Goal: Task Accomplishment & Management: Complete application form

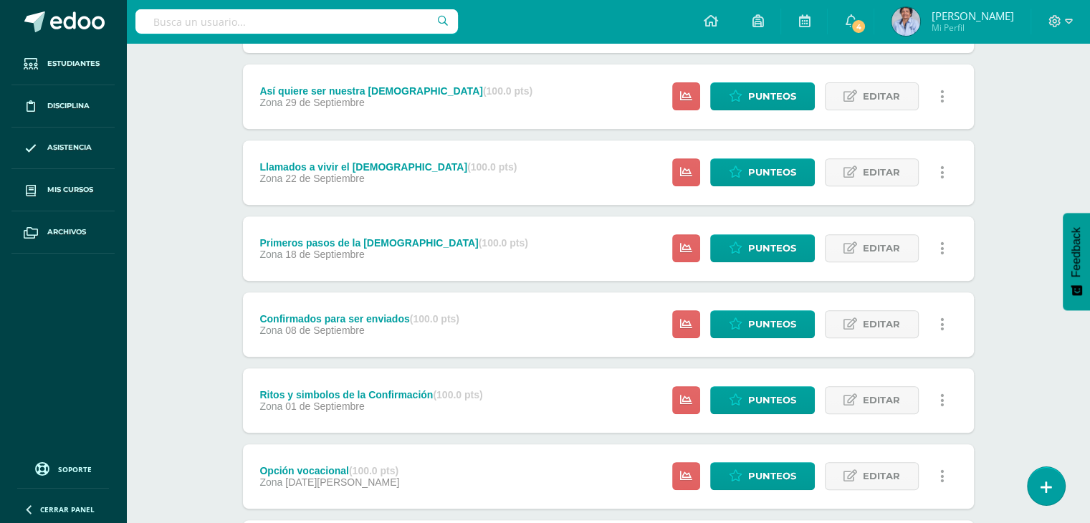
scroll to position [711, 0]
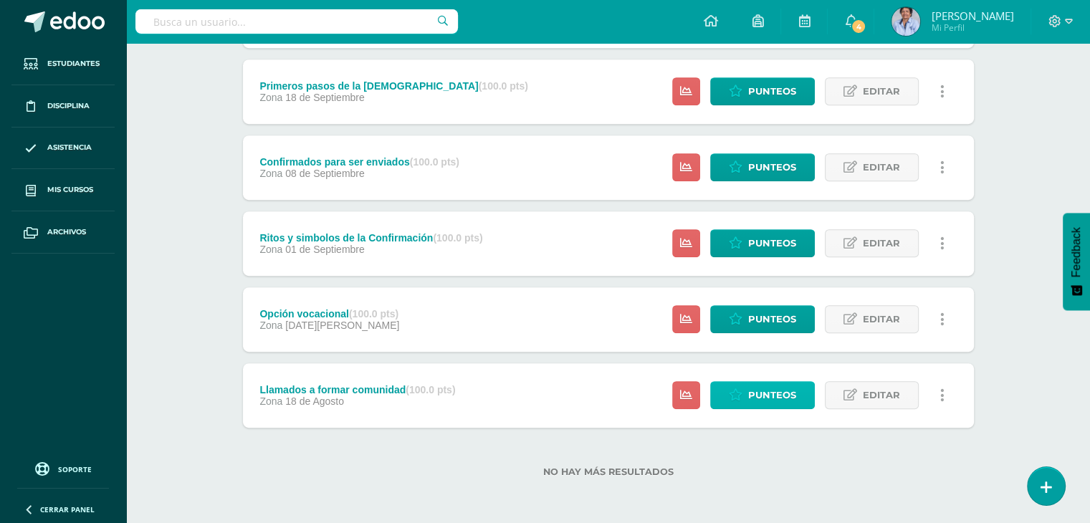
click at [761, 394] on span "Punteos" at bounding box center [772, 395] width 48 height 27
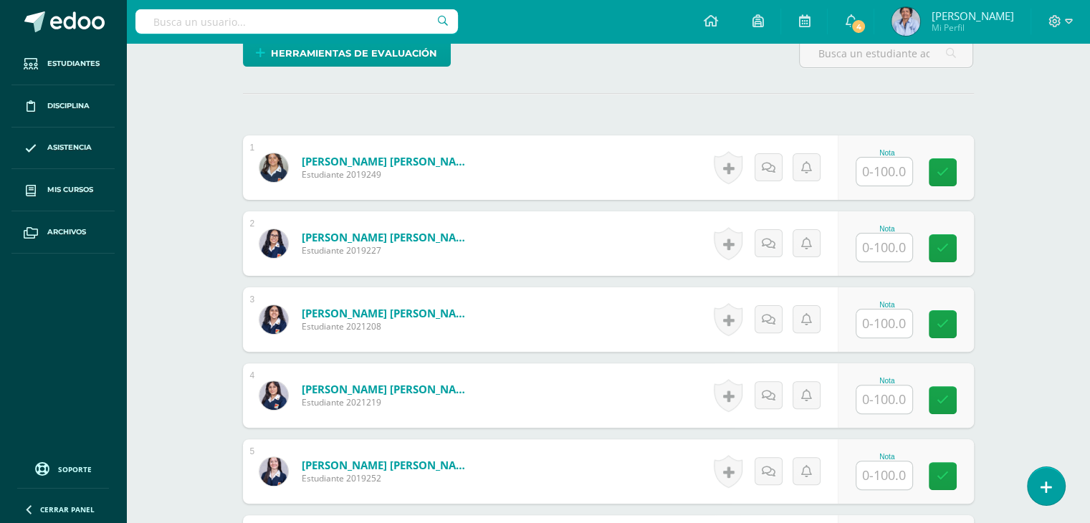
scroll to position [407, 0]
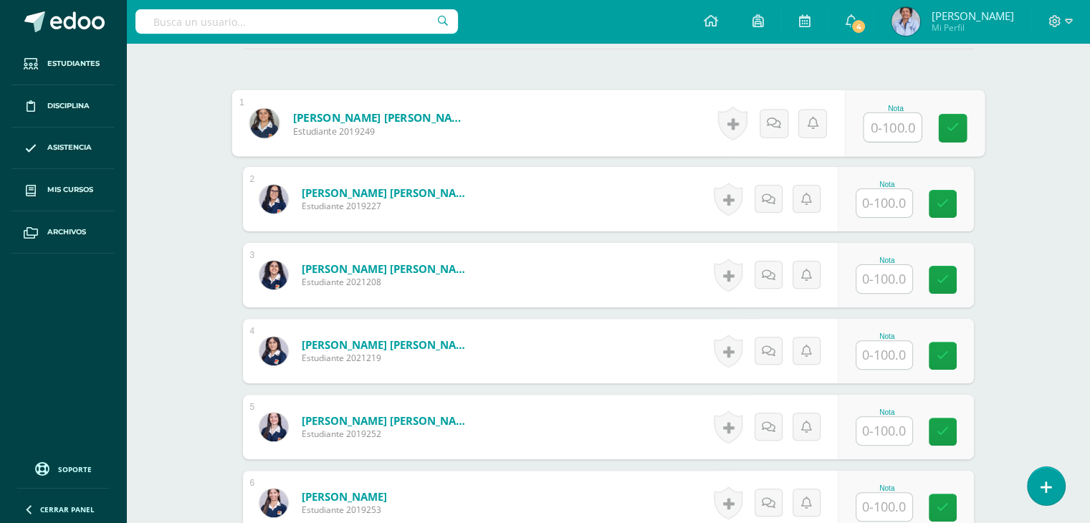
click at [880, 125] on input "text" at bounding box center [892, 127] width 57 height 29
type input "100"
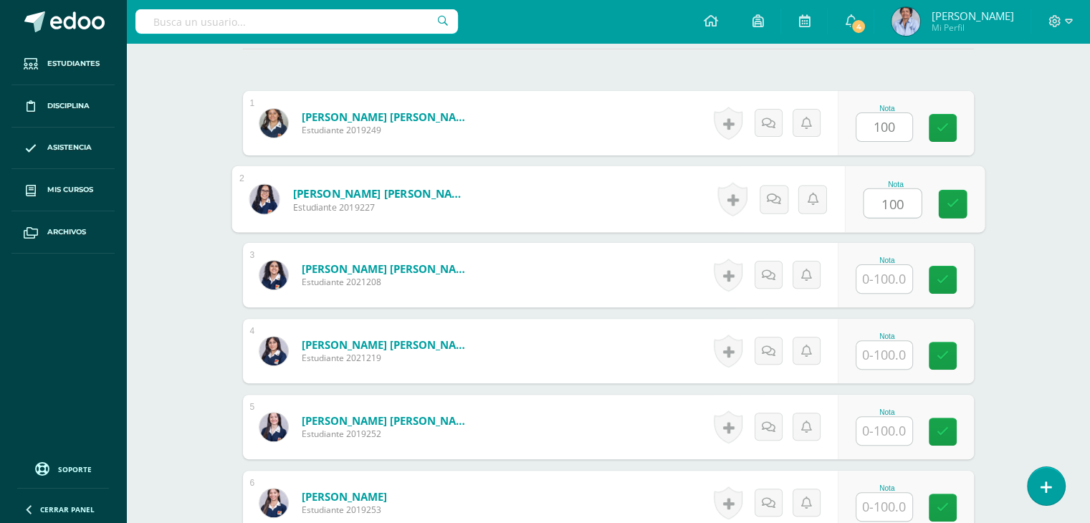
type input "100"
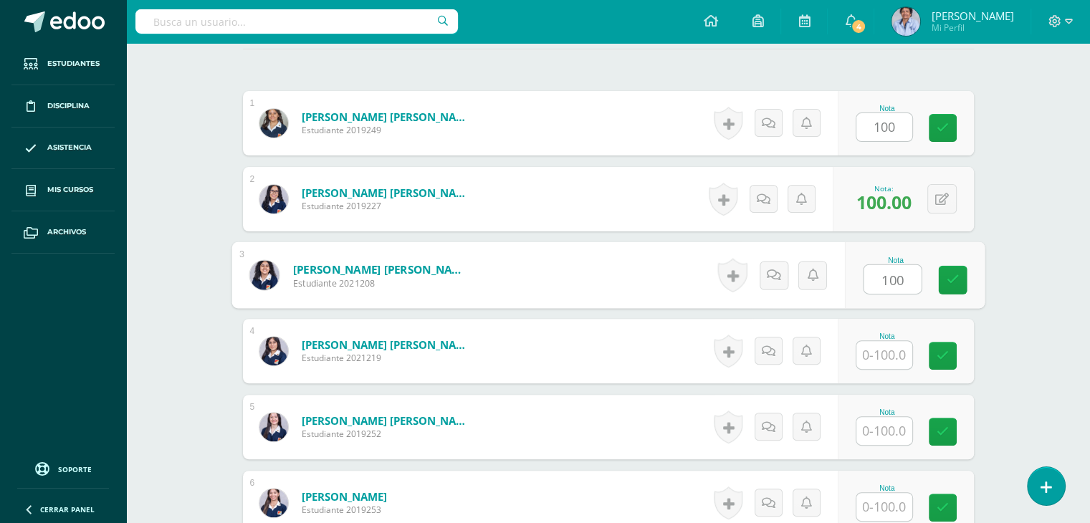
type input "100"
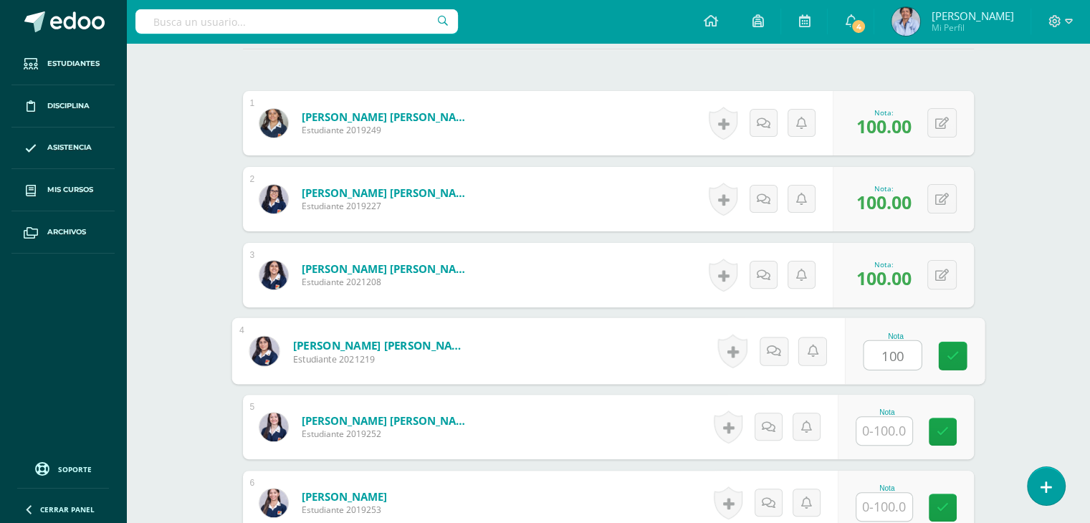
type input "100"
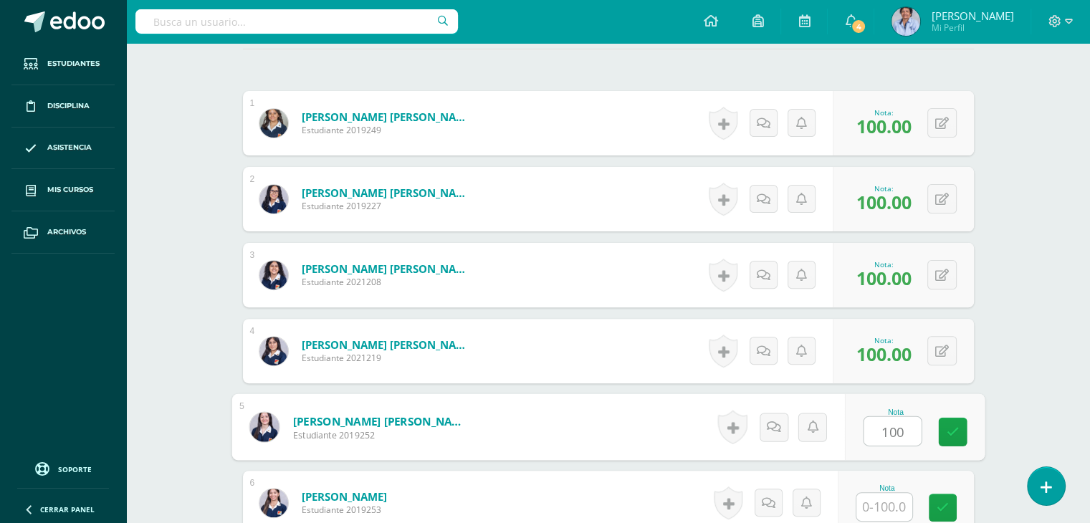
type input "100"
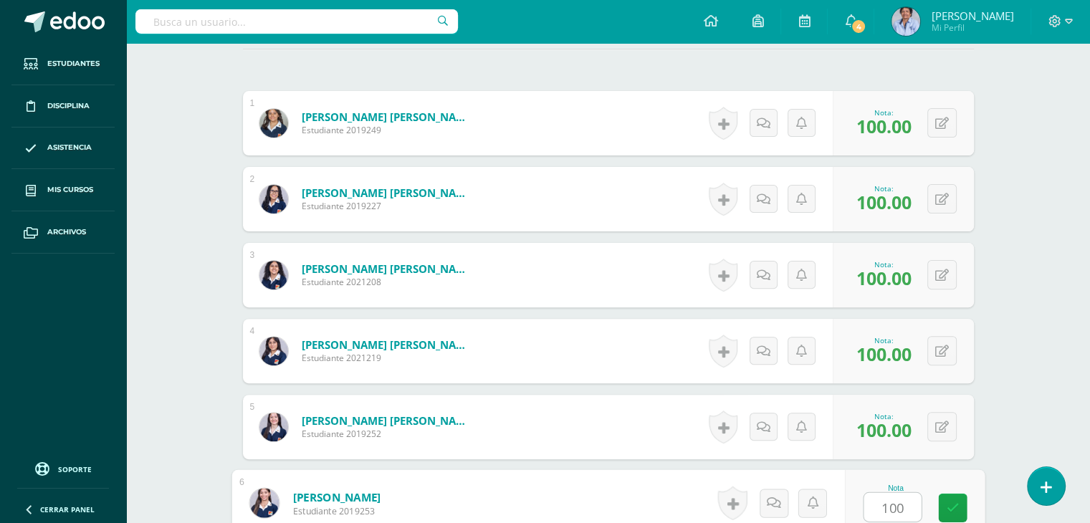
type input "100"
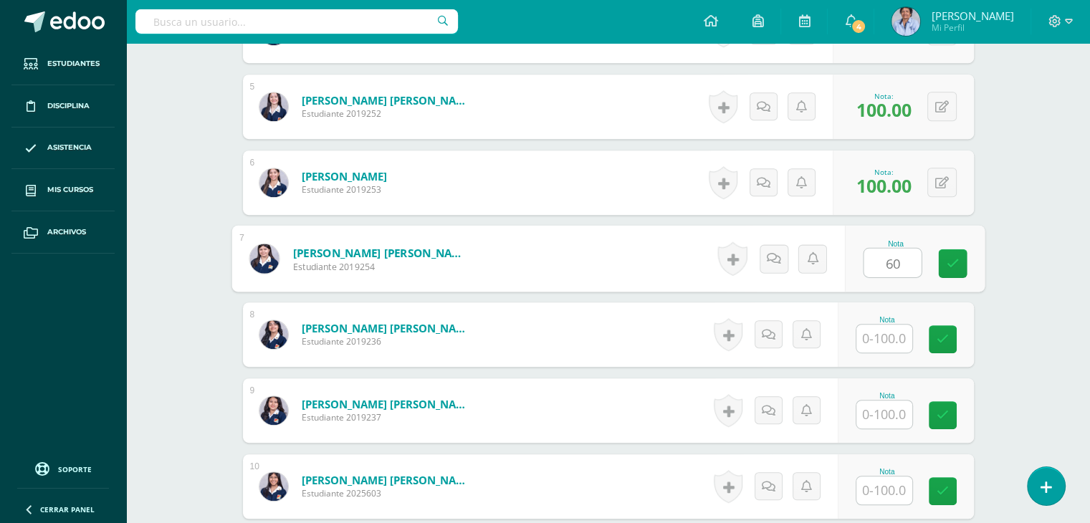
type input "60"
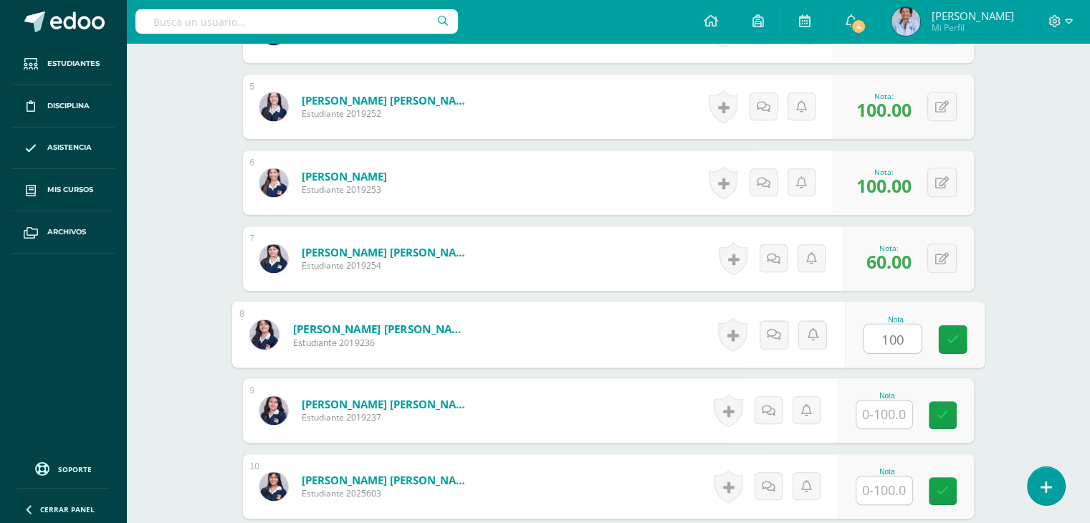
type input "100"
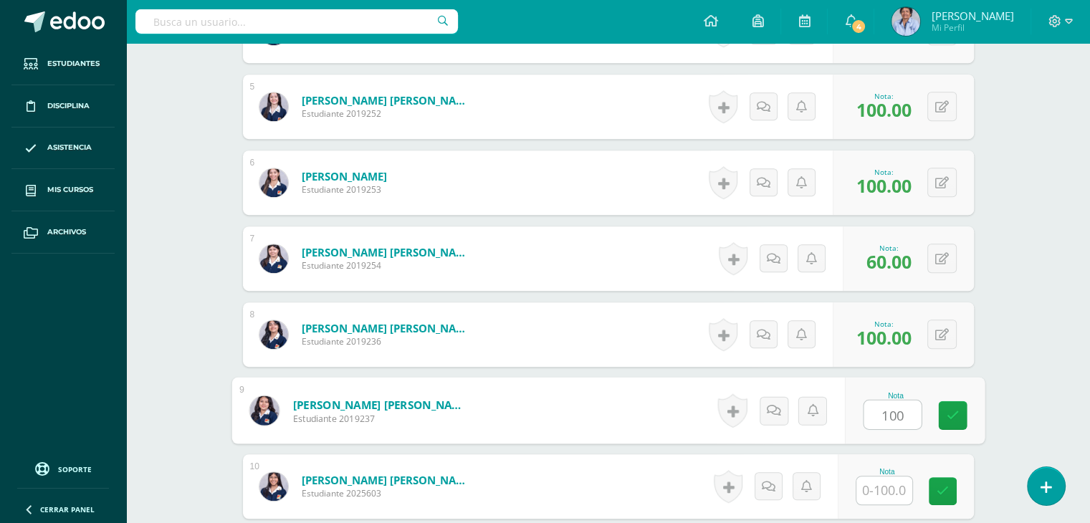
type input "100"
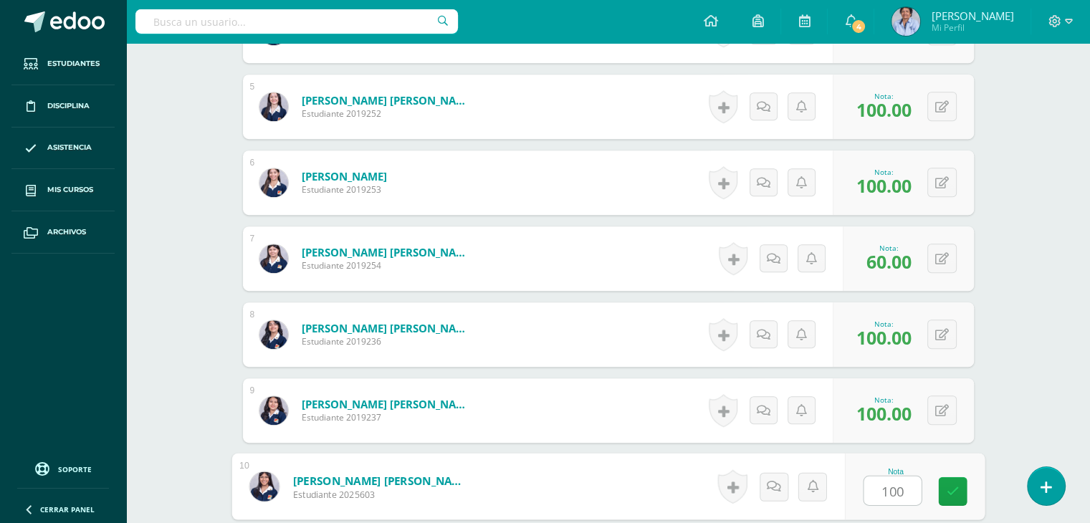
type input "100"
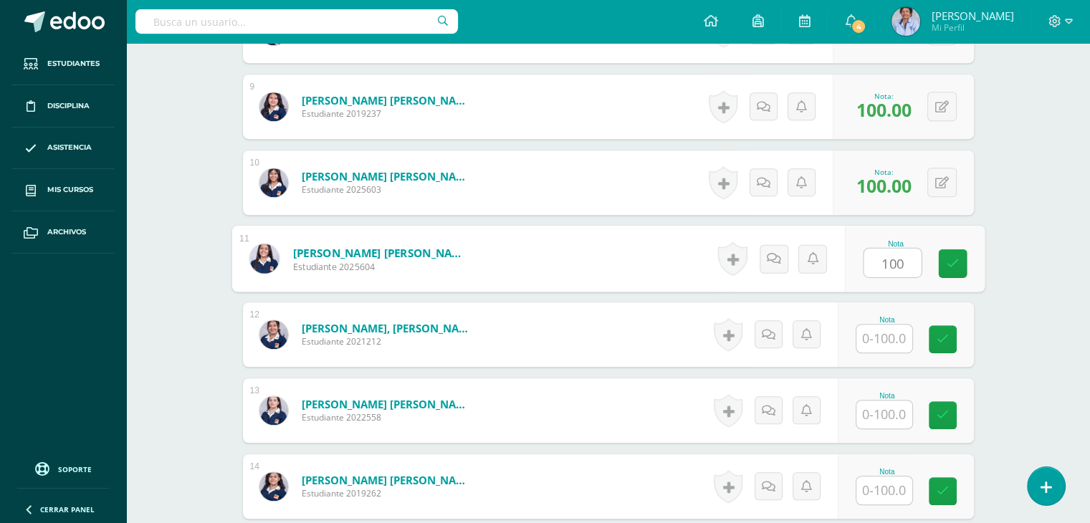
type input "100"
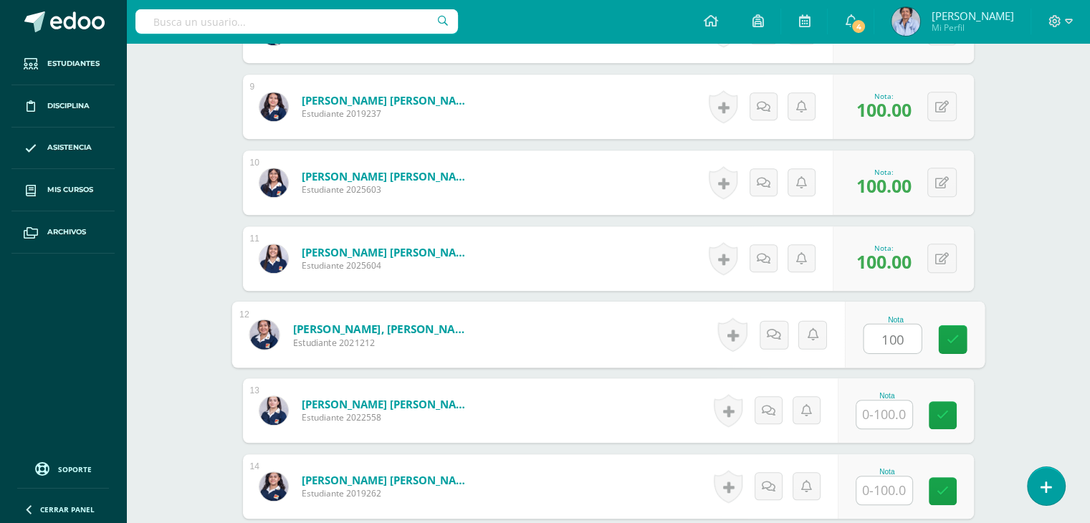
type input "100"
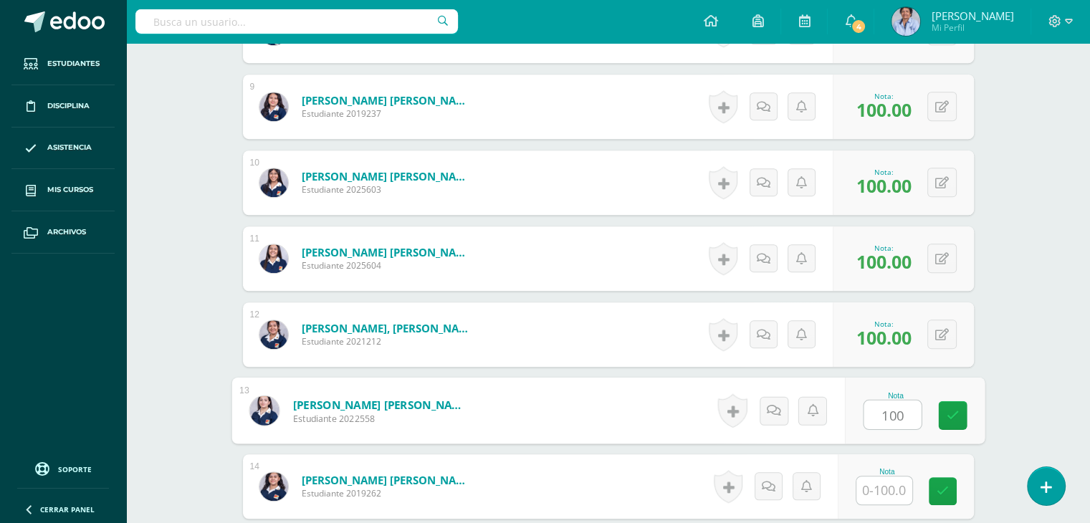
type input "100"
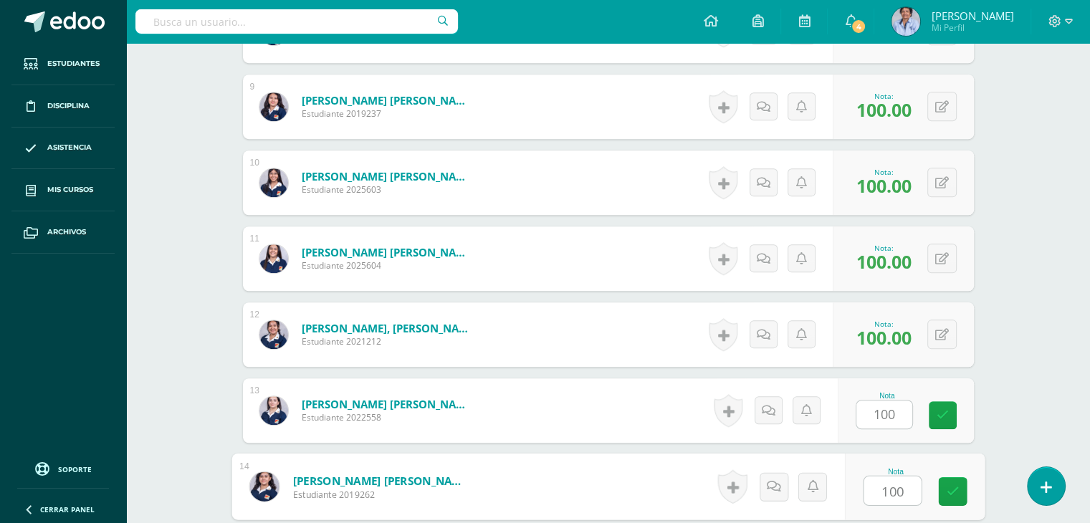
type input "100"
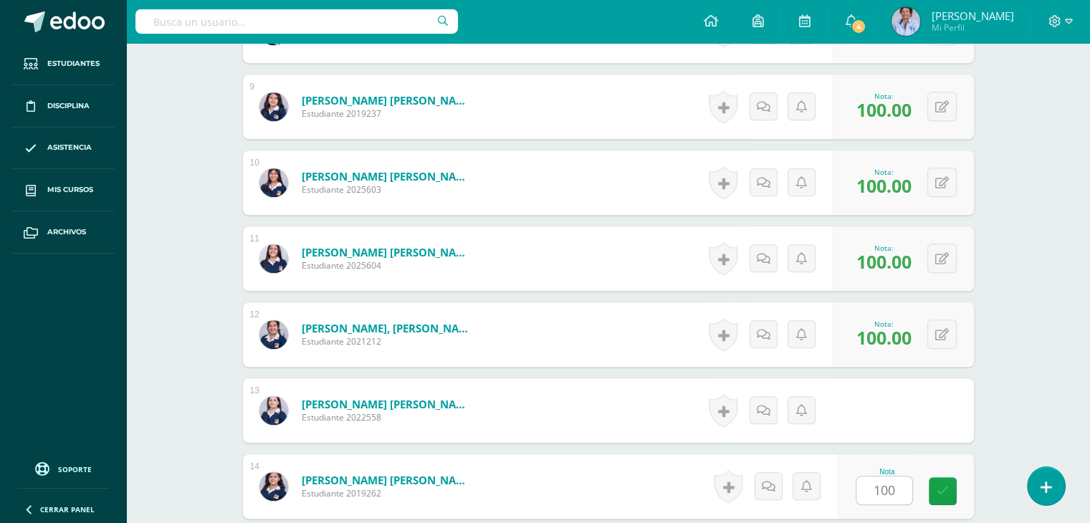
scroll to position [1336, 0]
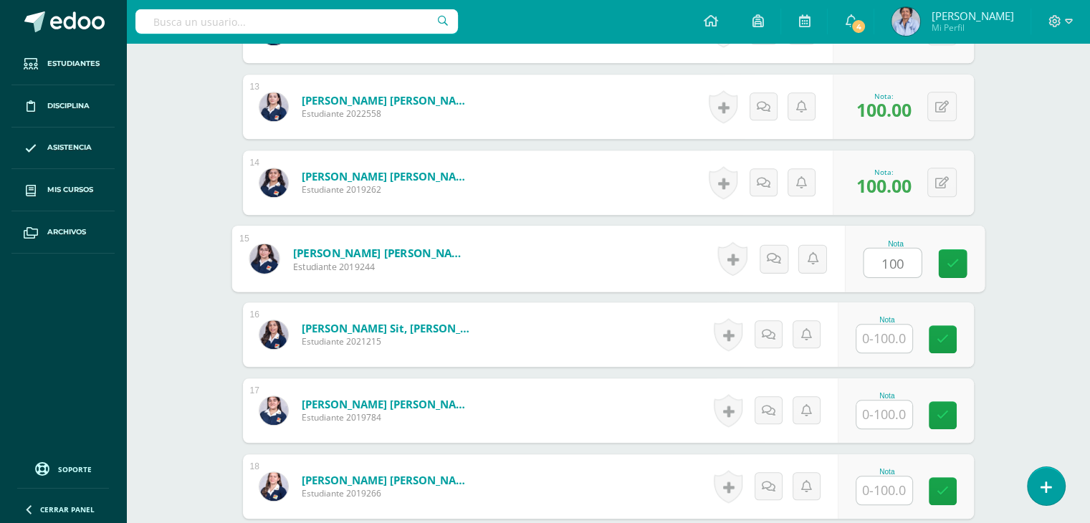
type input "100"
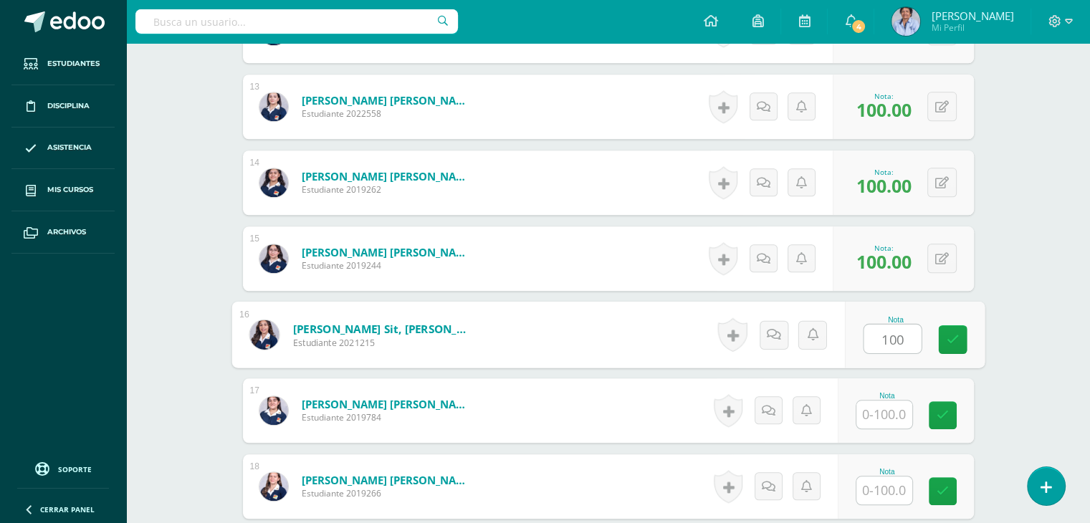
type input "100"
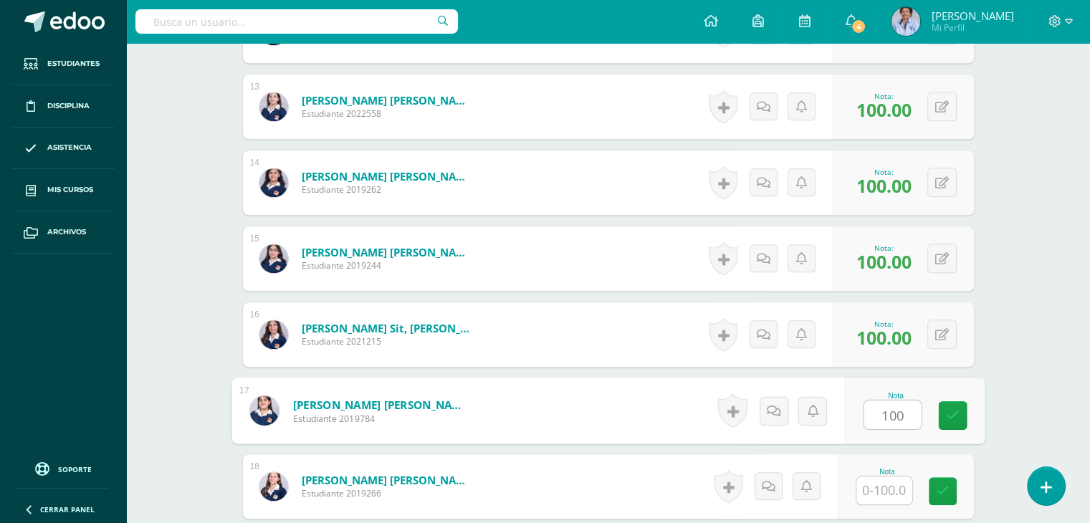
type input "100"
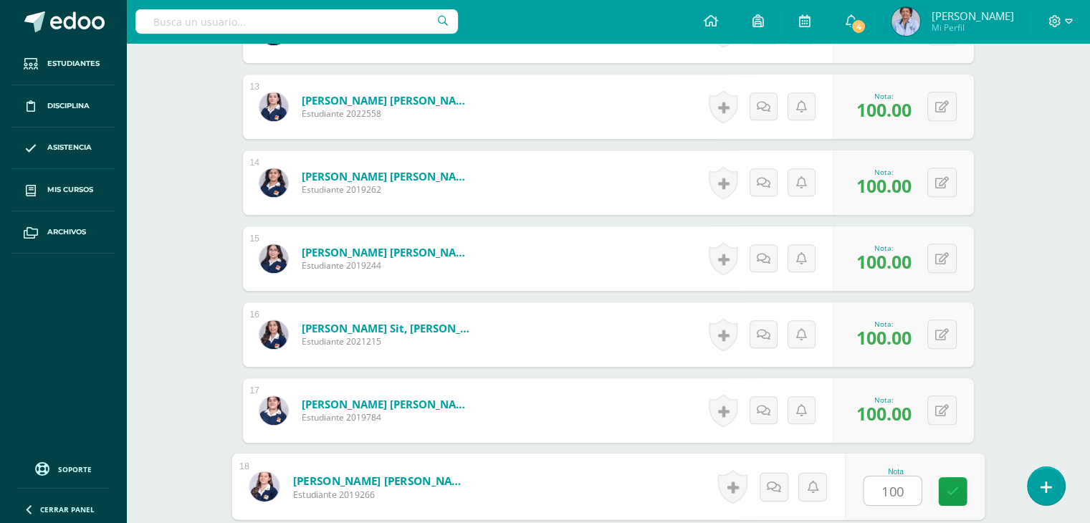
type input "100"
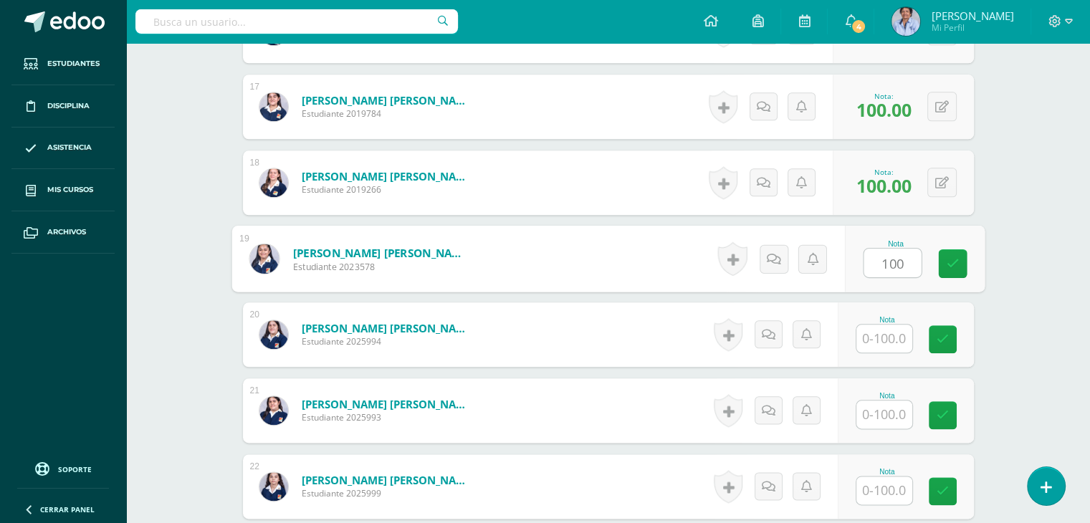
type input "100"
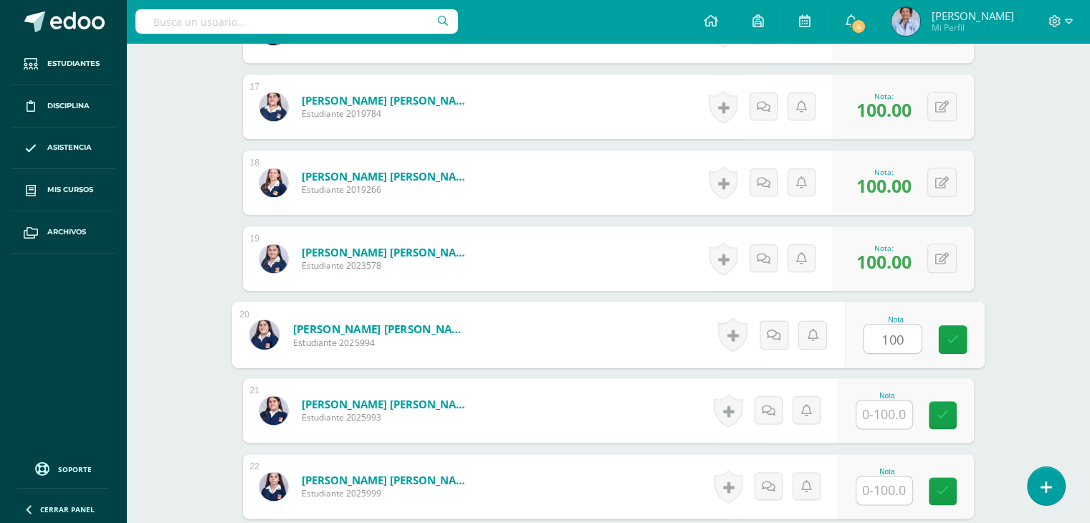
type input "100"
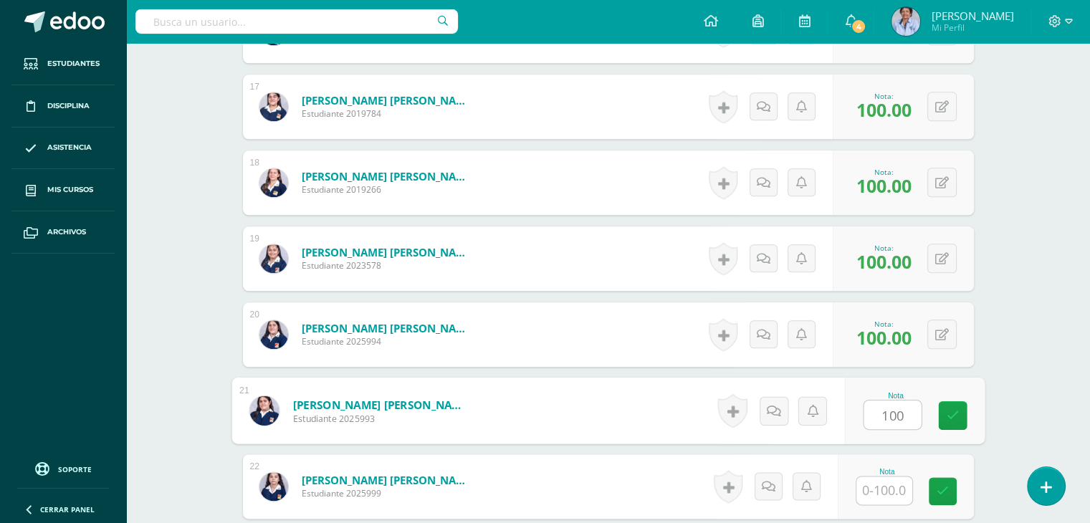
type input "100"
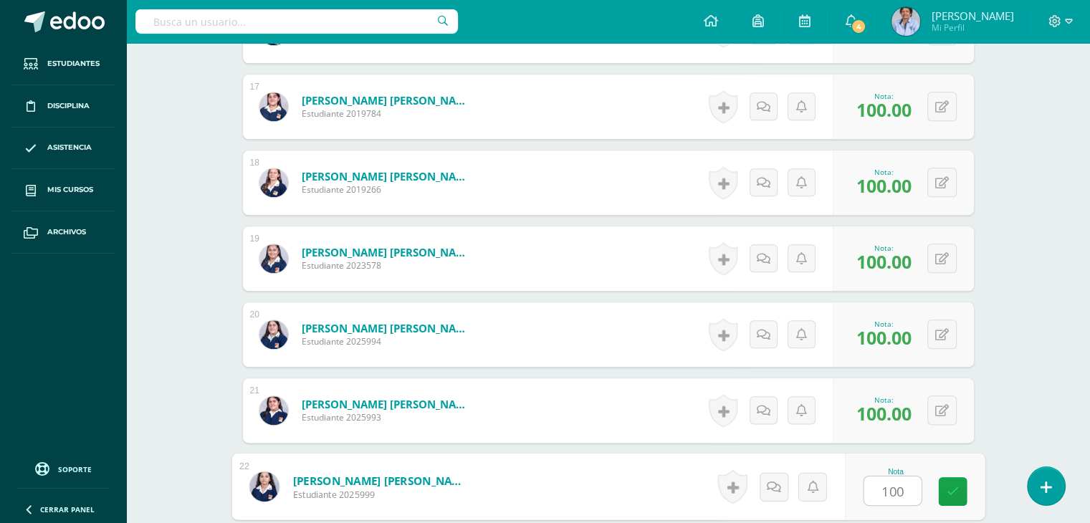
type input "100"
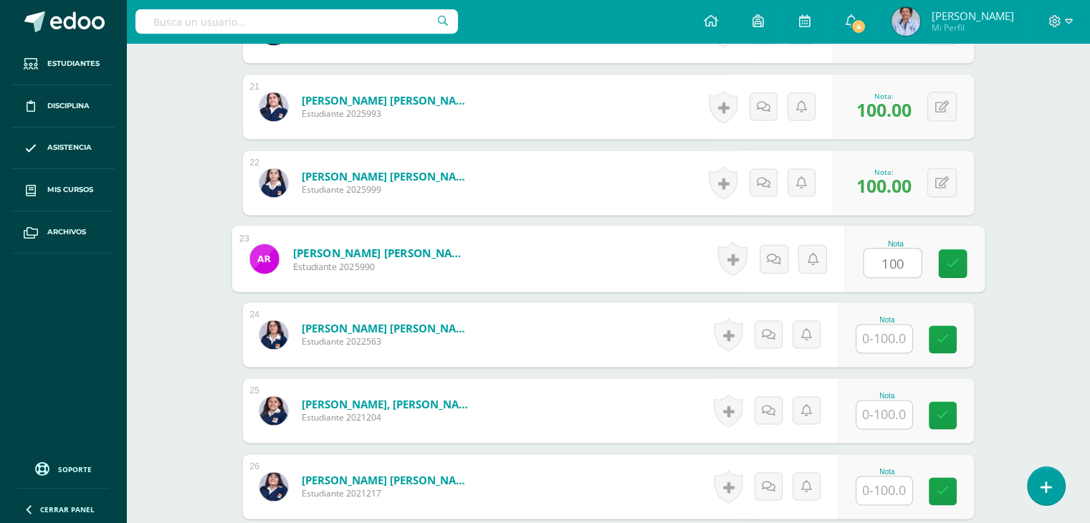
type input "100"
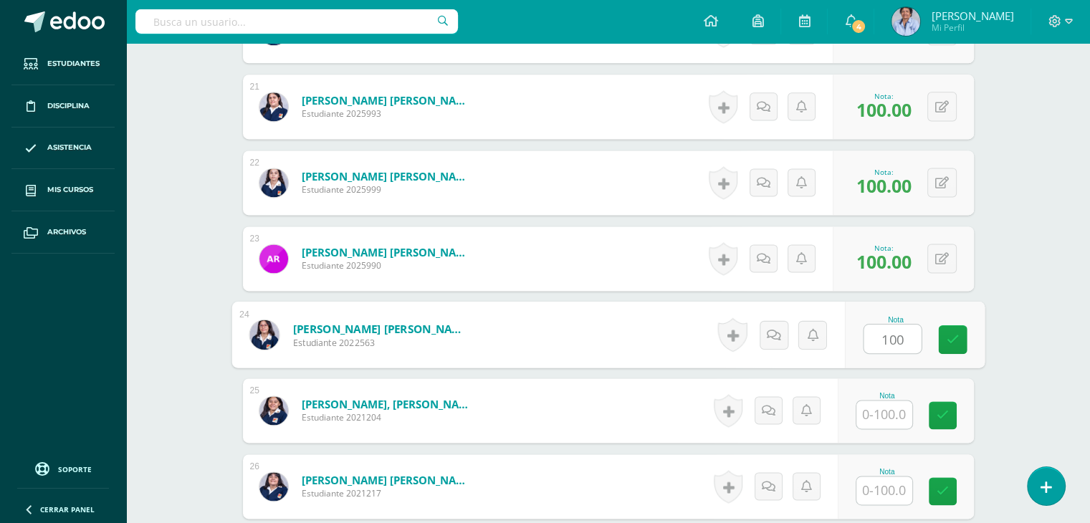
type input "100"
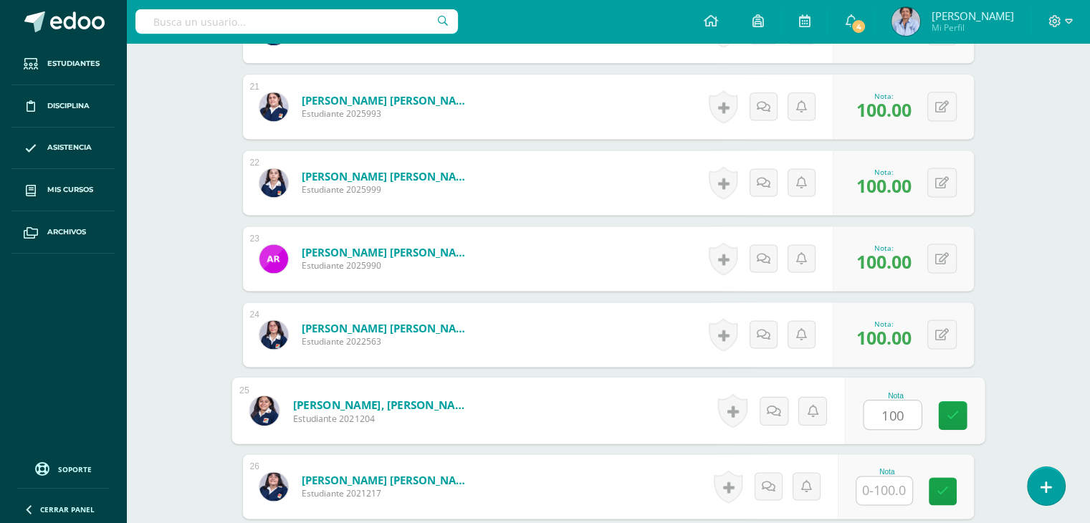
type input "100"
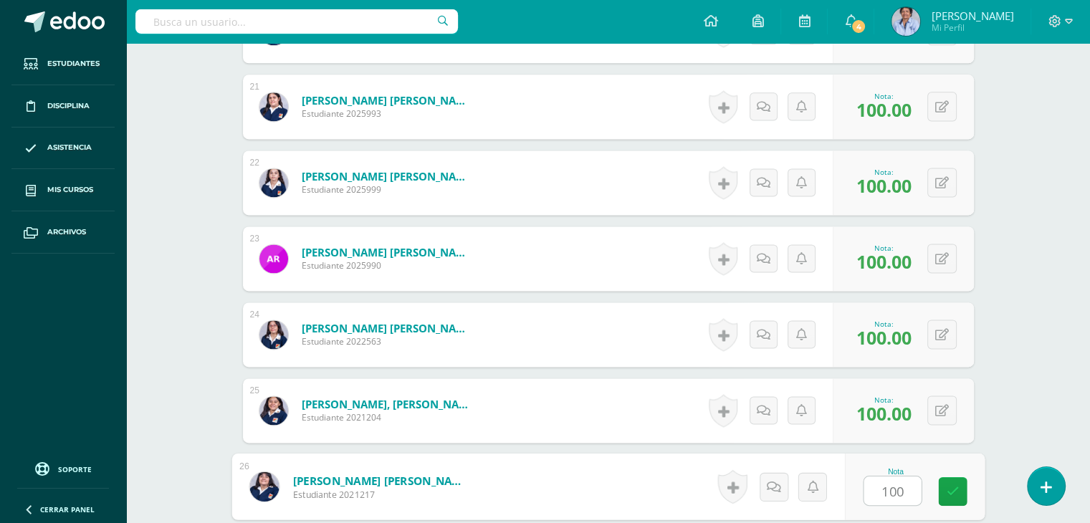
type input "100"
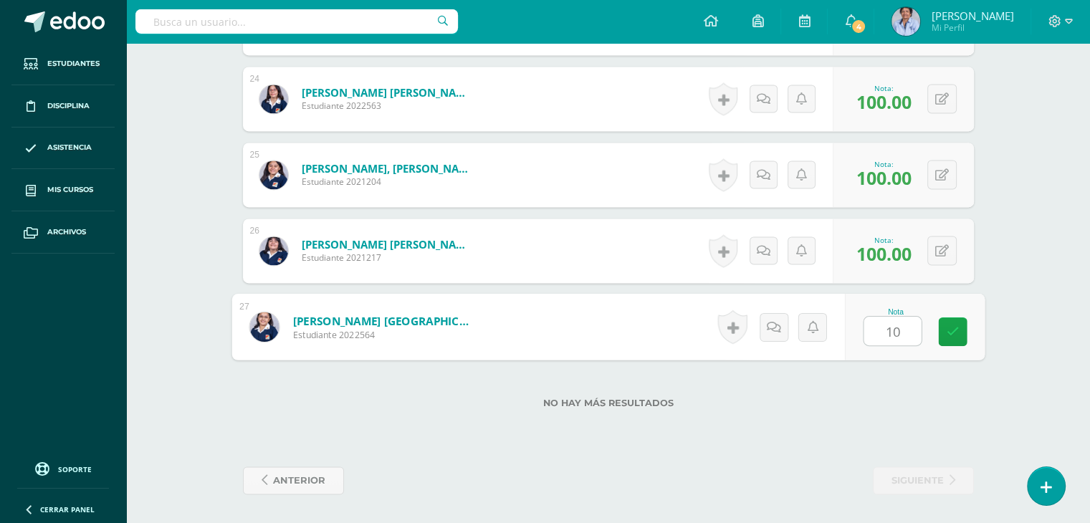
type input "100"
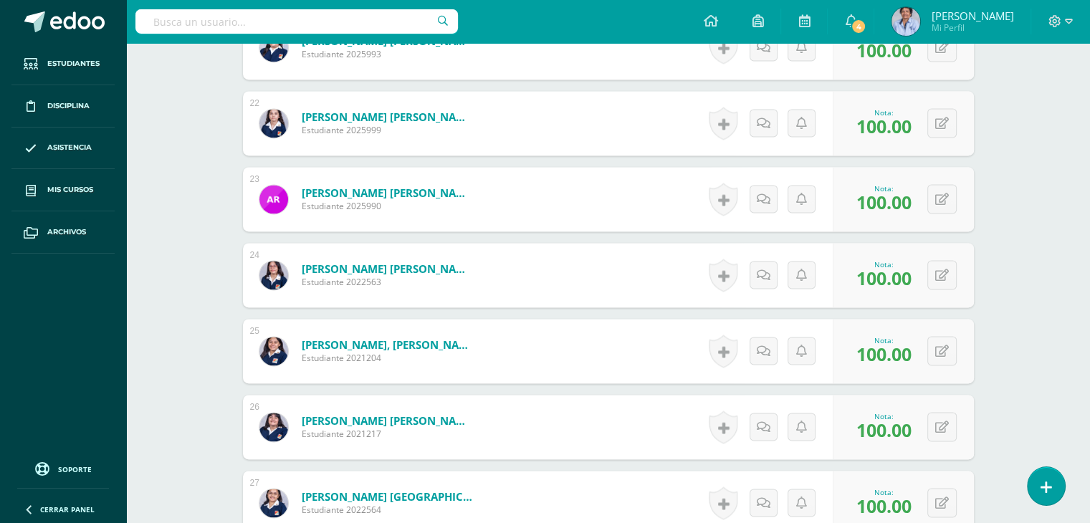
scroll to position [2000, 0]
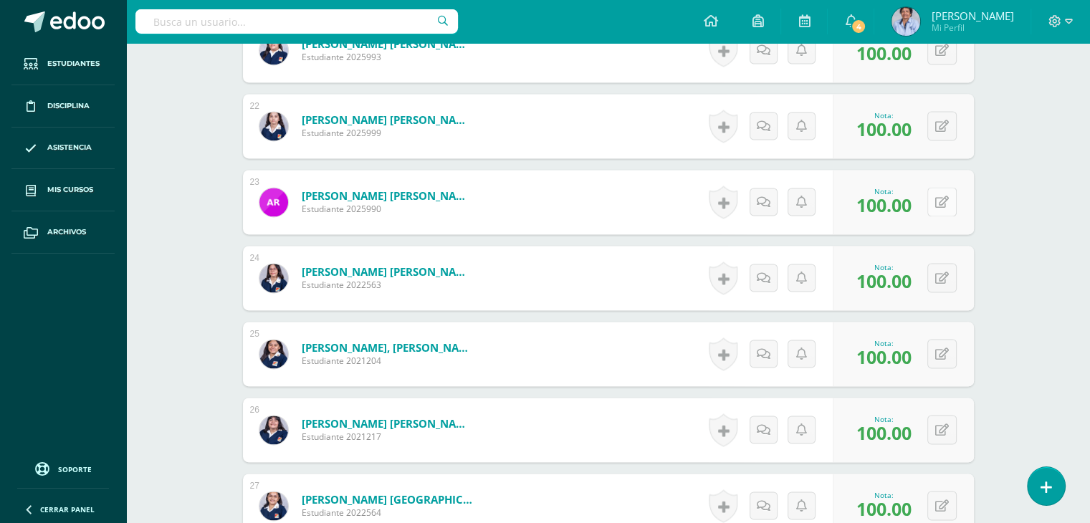
click at [941, 198] on button at bounding box center [942, 201] width 29 height 29
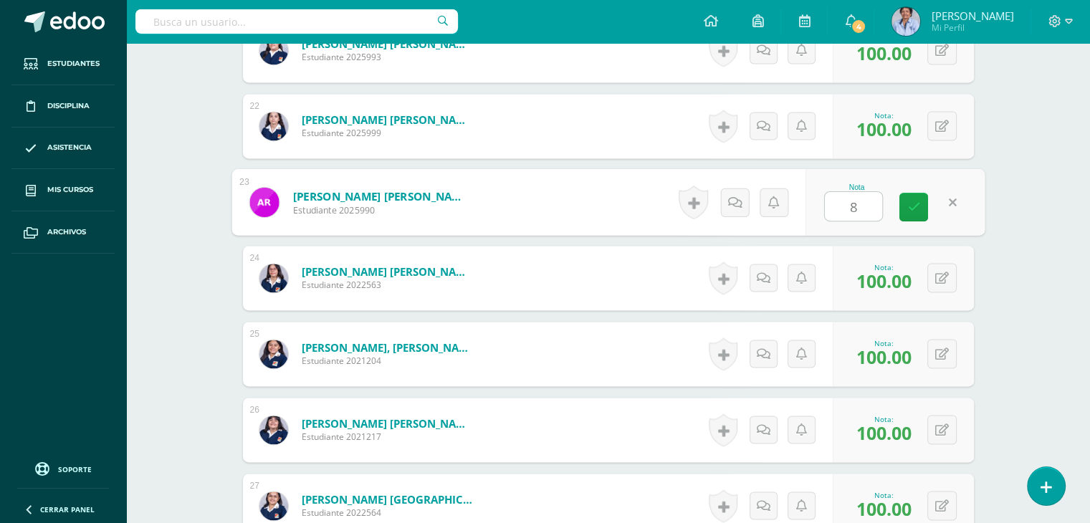
type input "80"
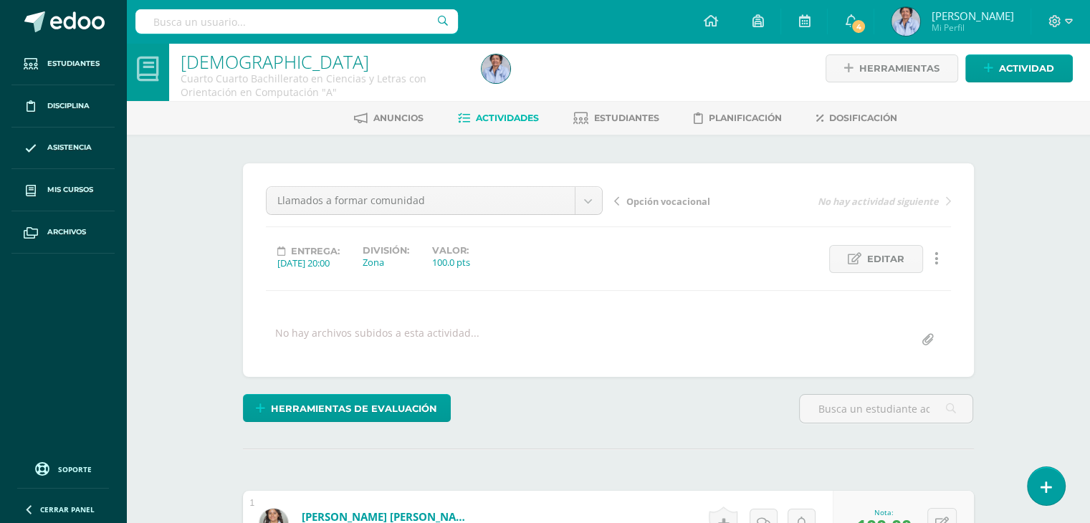
scroll to position [0, 0]
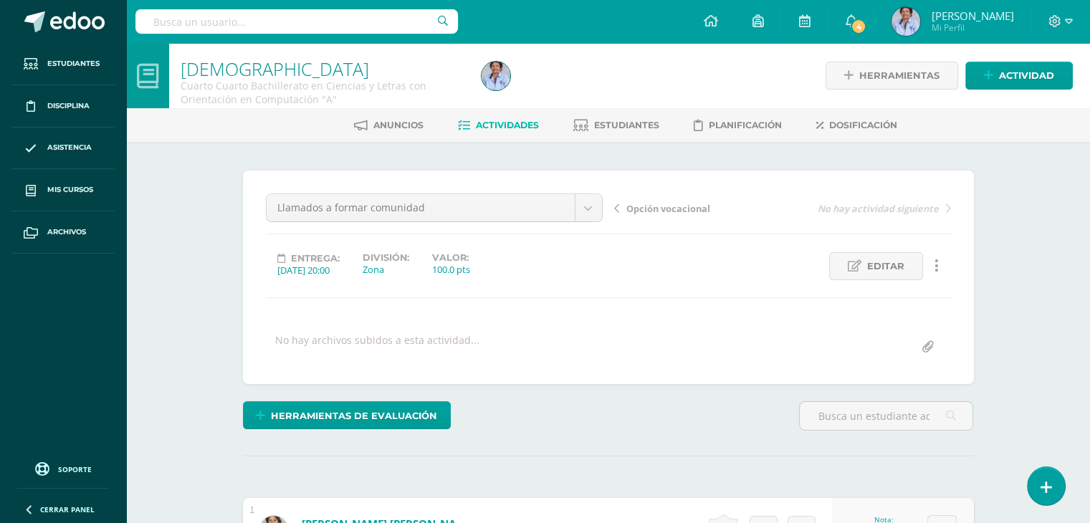
click at [664, 210] on span "Opción vocacional" at bounding box center [669, 208] width 84 height 13
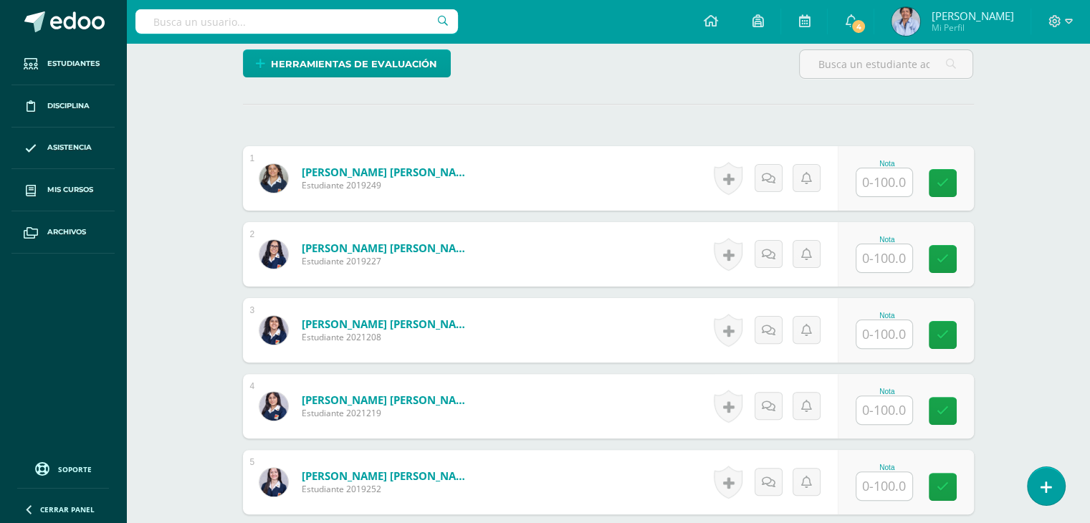
scroll to position [353, 0]
click at [888, 170] on input "text" at bounding box center [885, 182] width 56 height 28
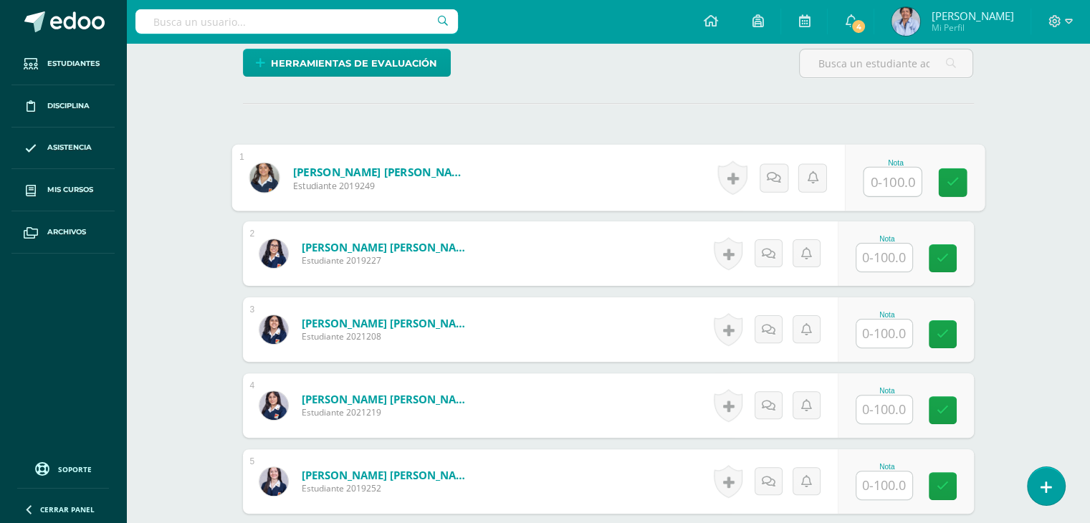
scroll to position [353, 0]
type input "100"
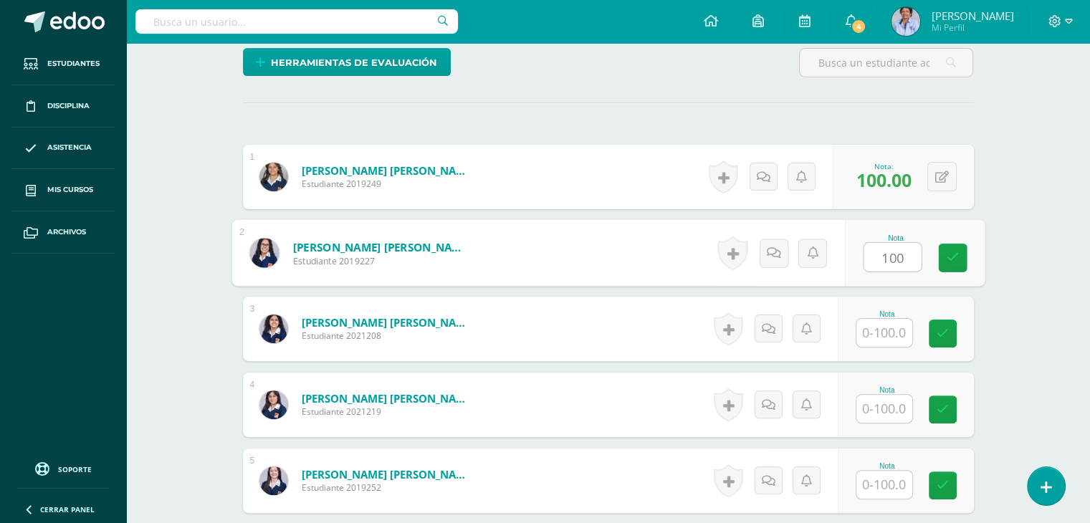
type input "100"
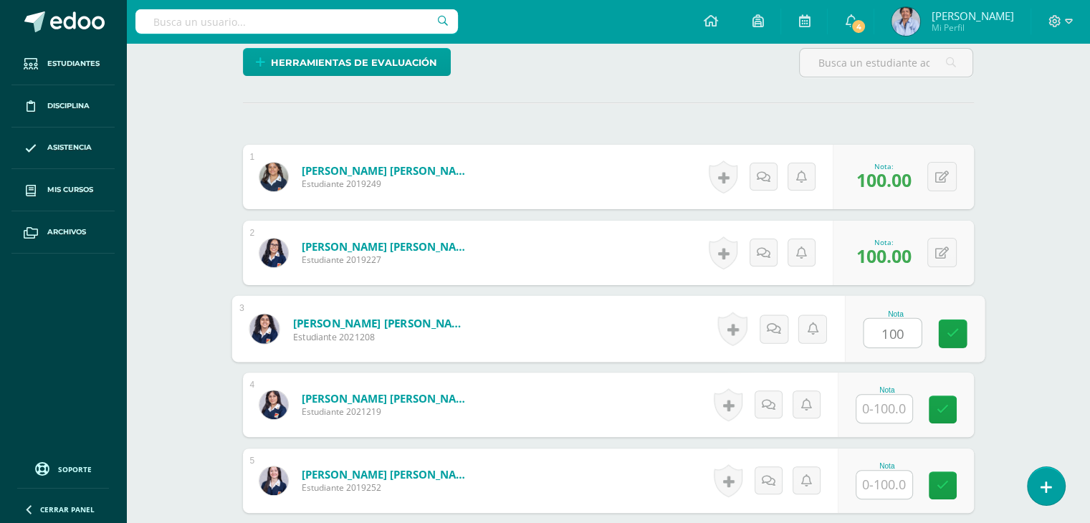
type input "100"
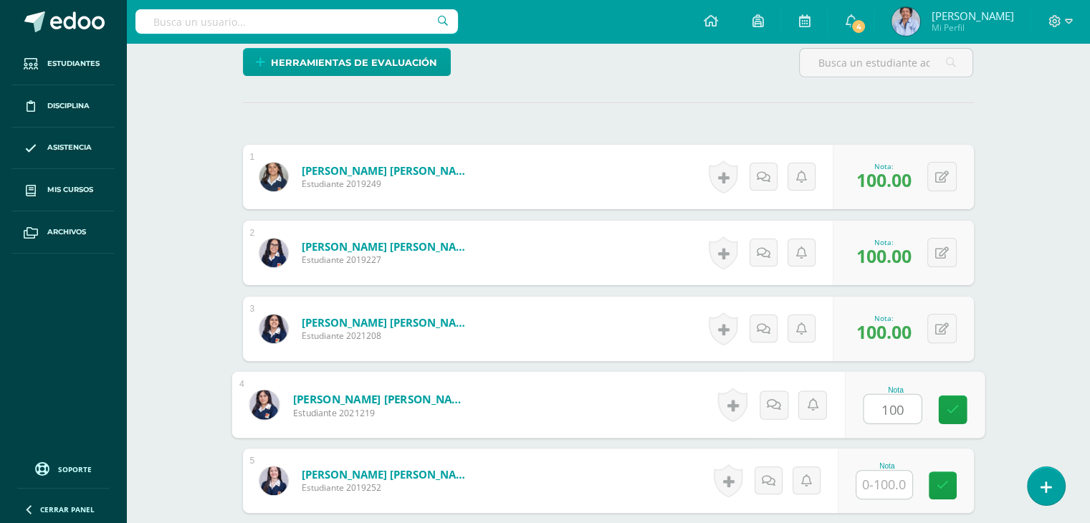
type input "100"
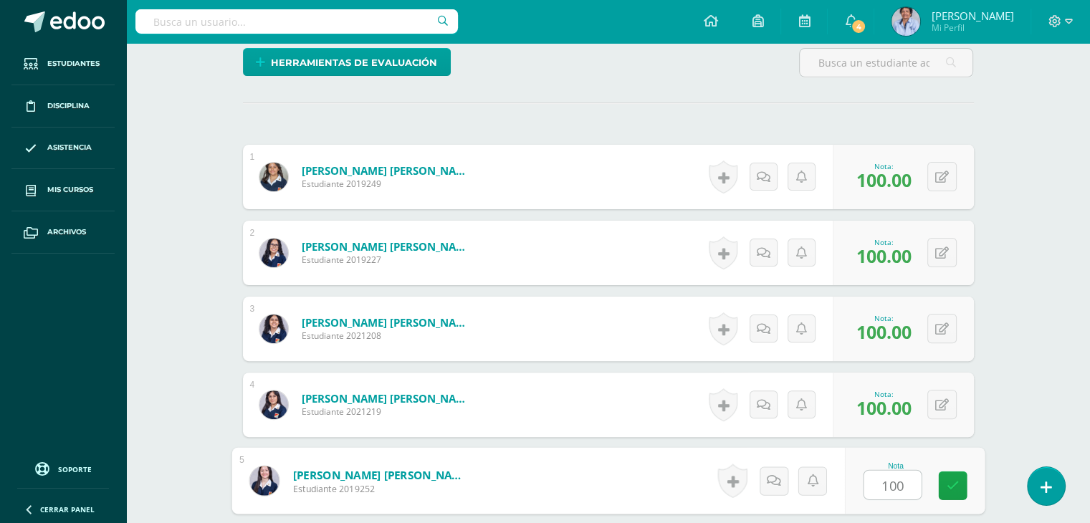
type input "100"
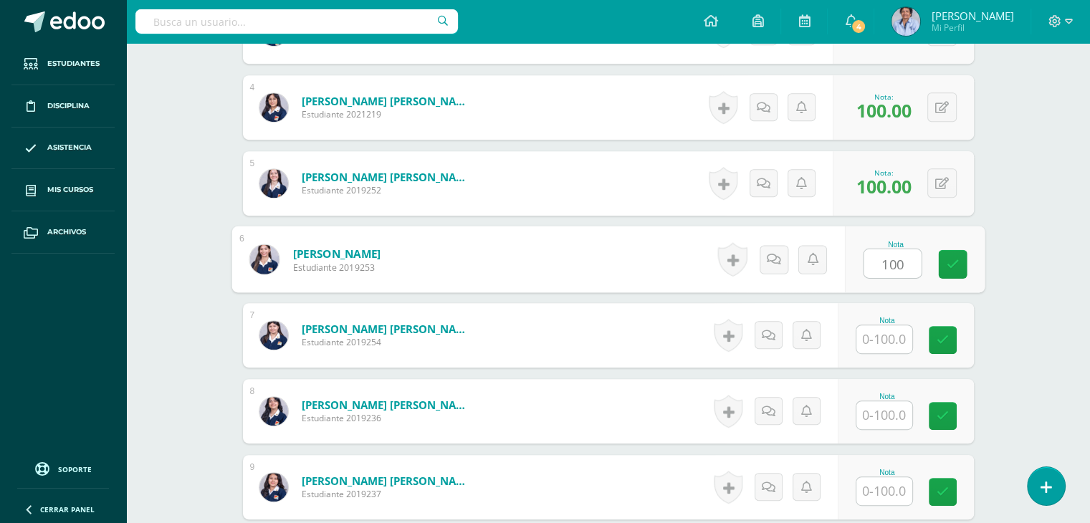
type input "100"
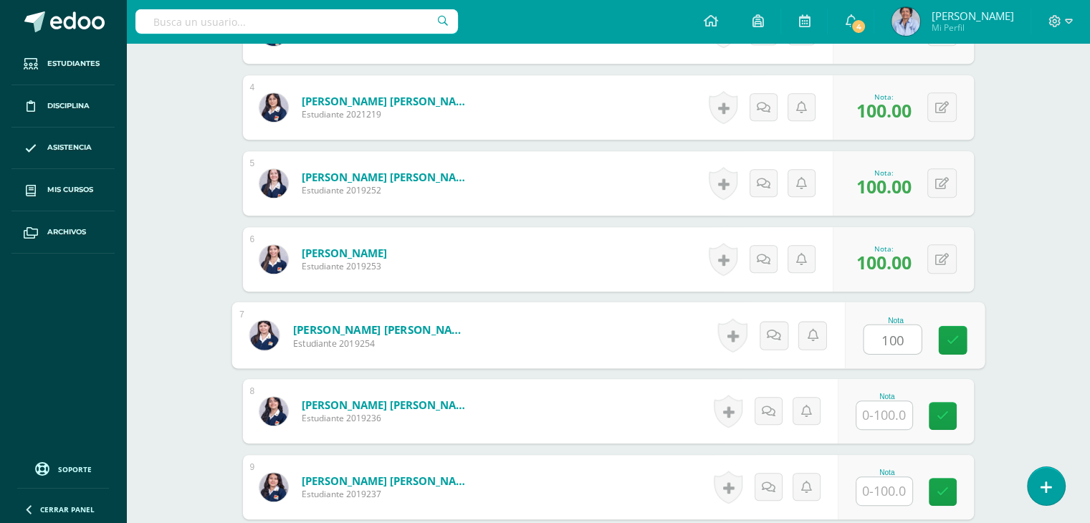
type input "100"
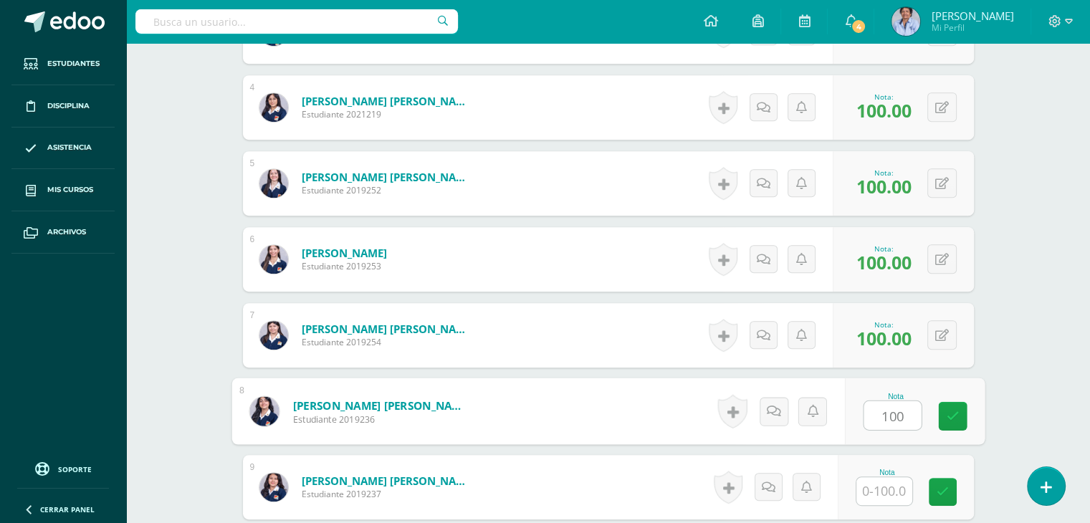
type input "100"
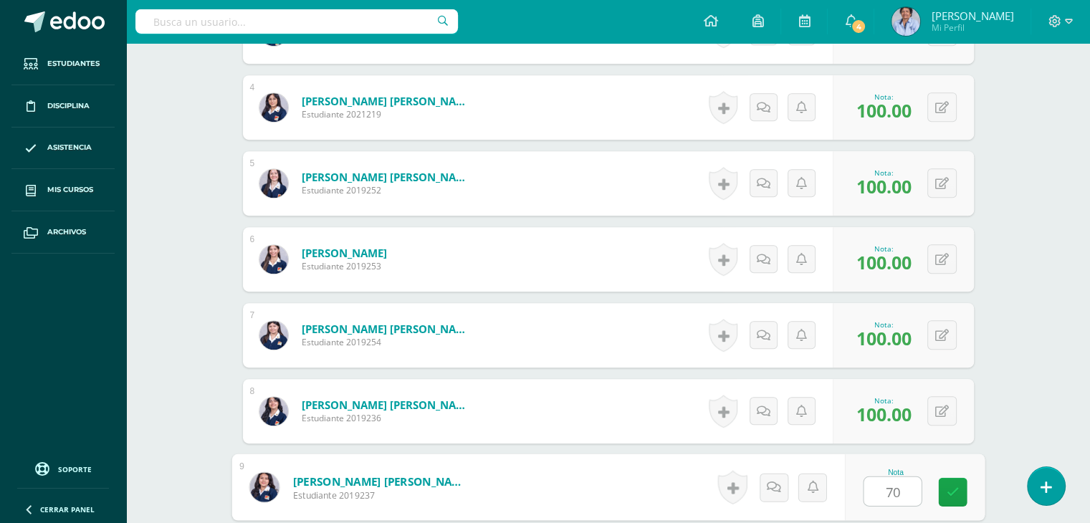
type input "70"
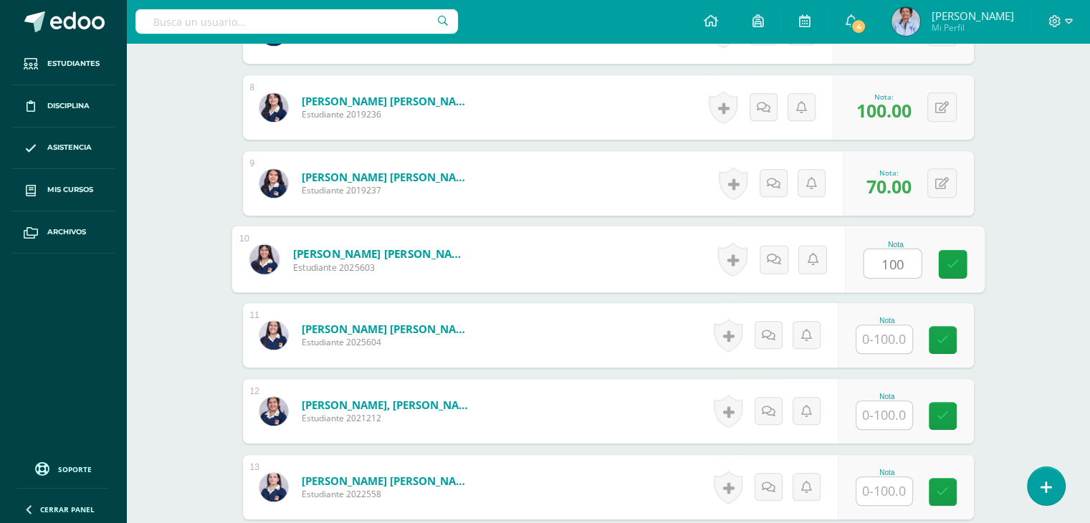
type input "100"
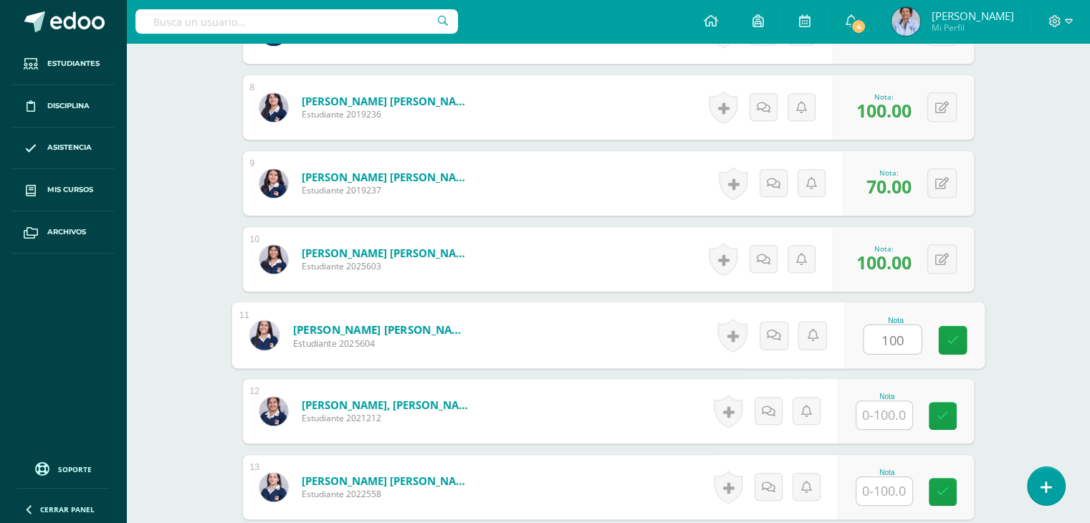
type input "100"
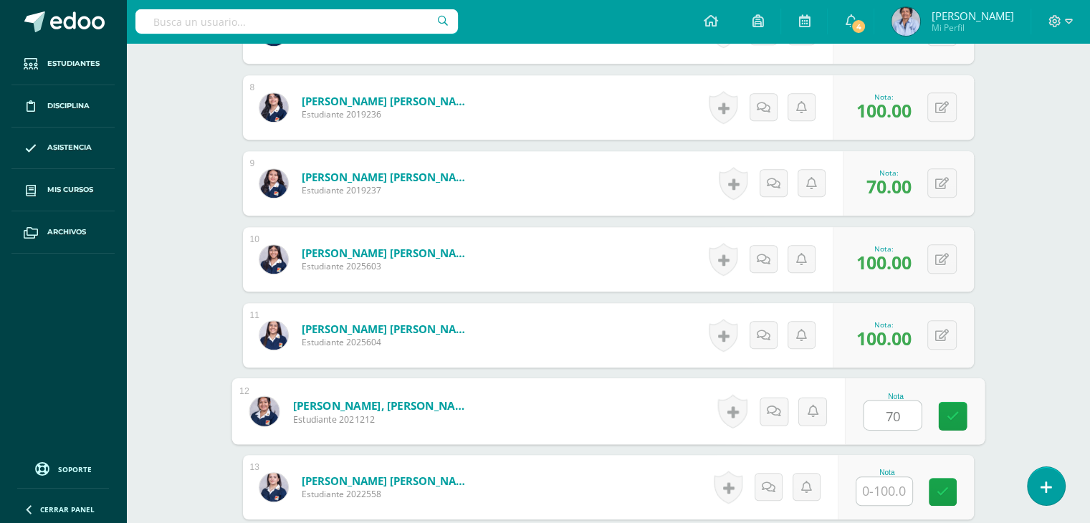
type input "70"
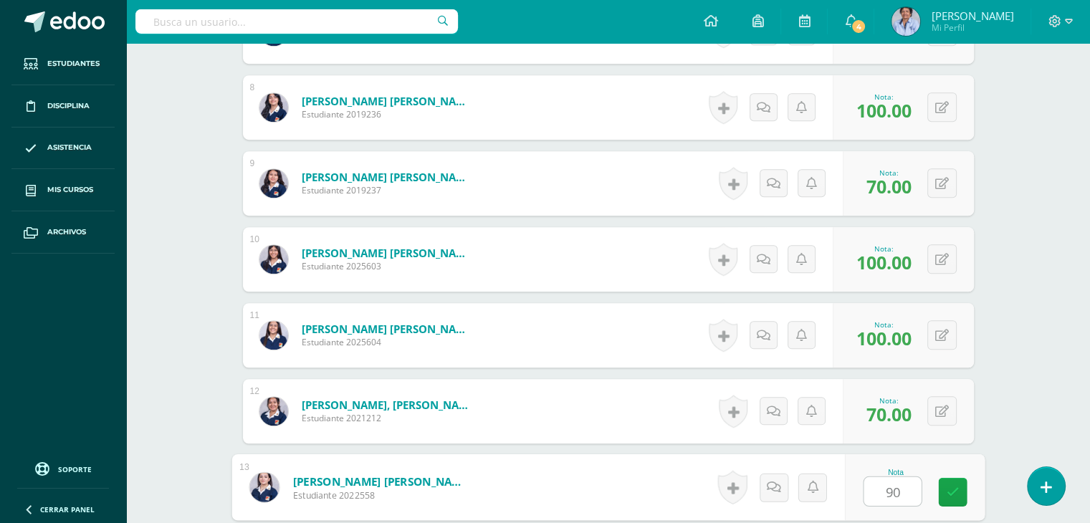
type input "90"
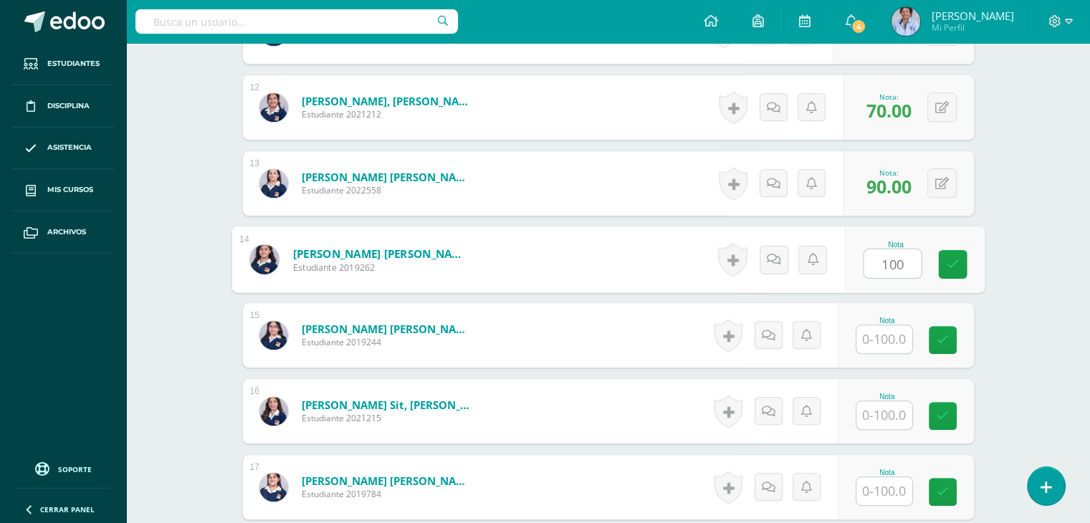
type input "100"
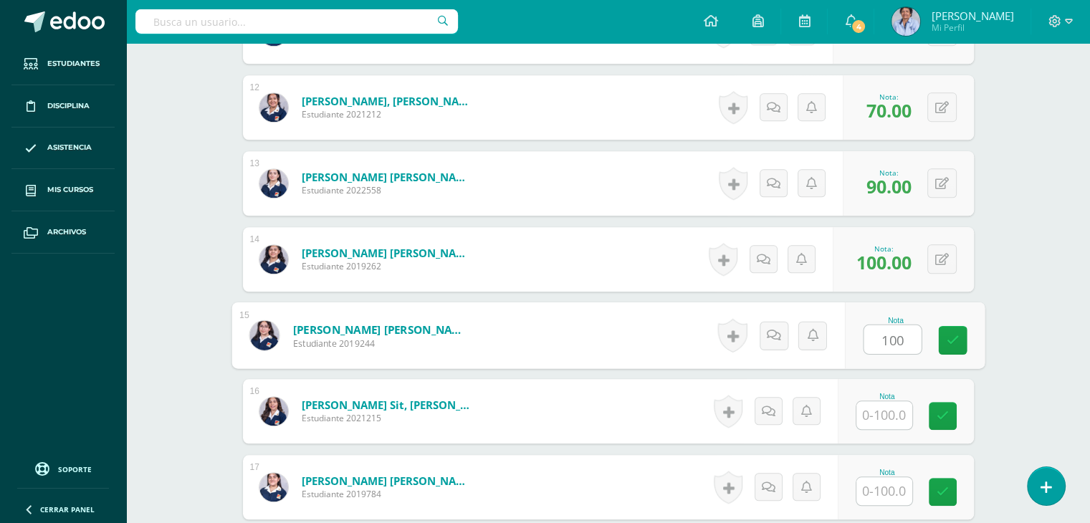
type input "100"
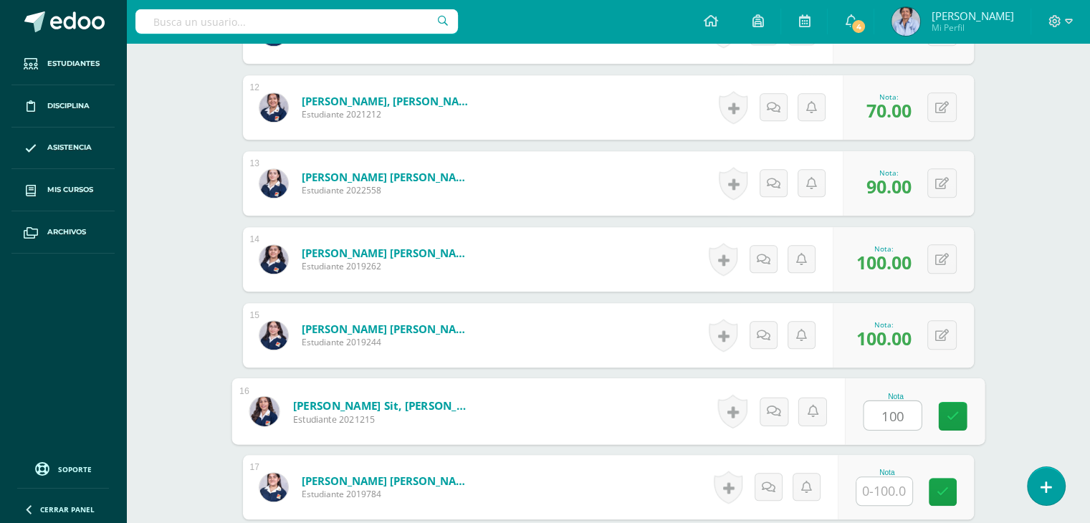
type input "100"
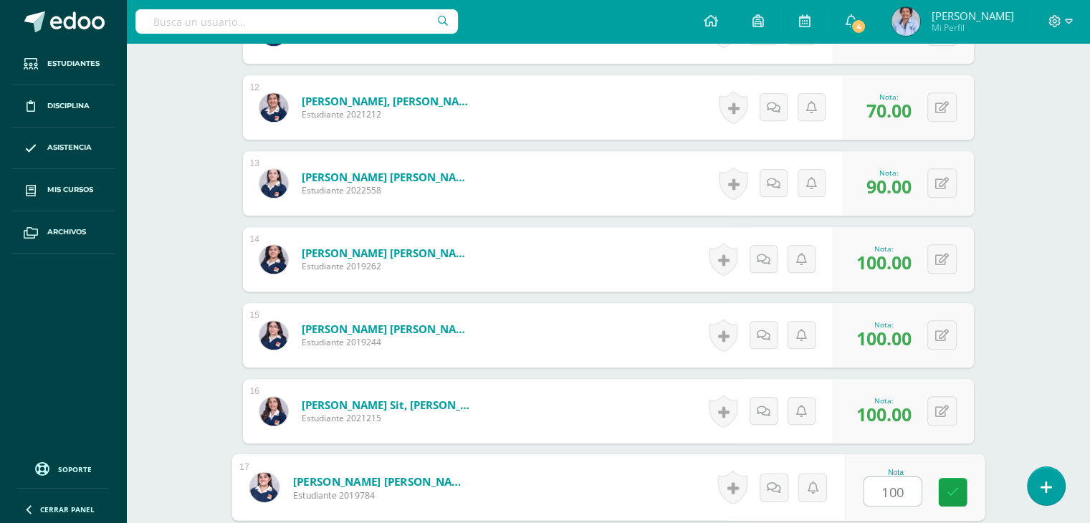
type input "100"
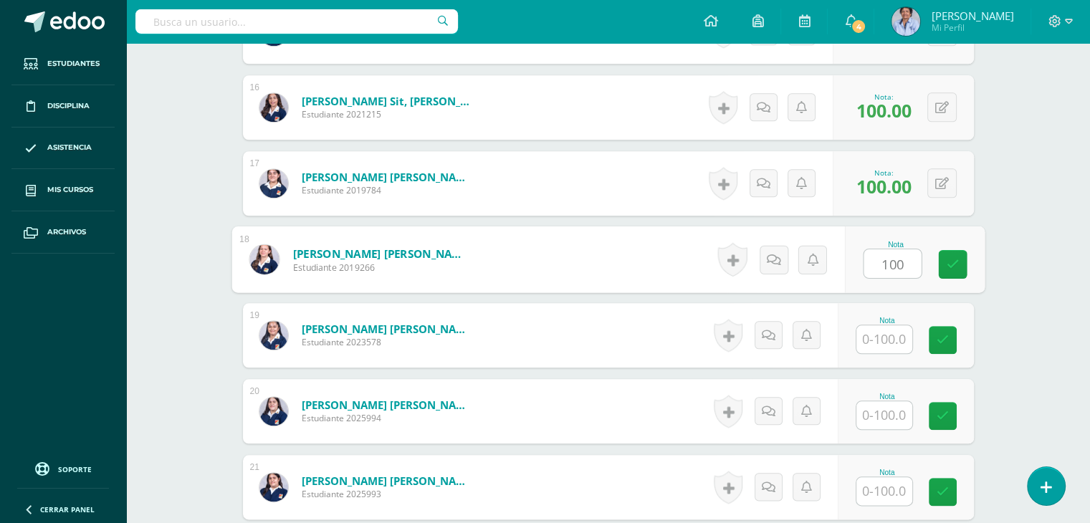
type input "100"
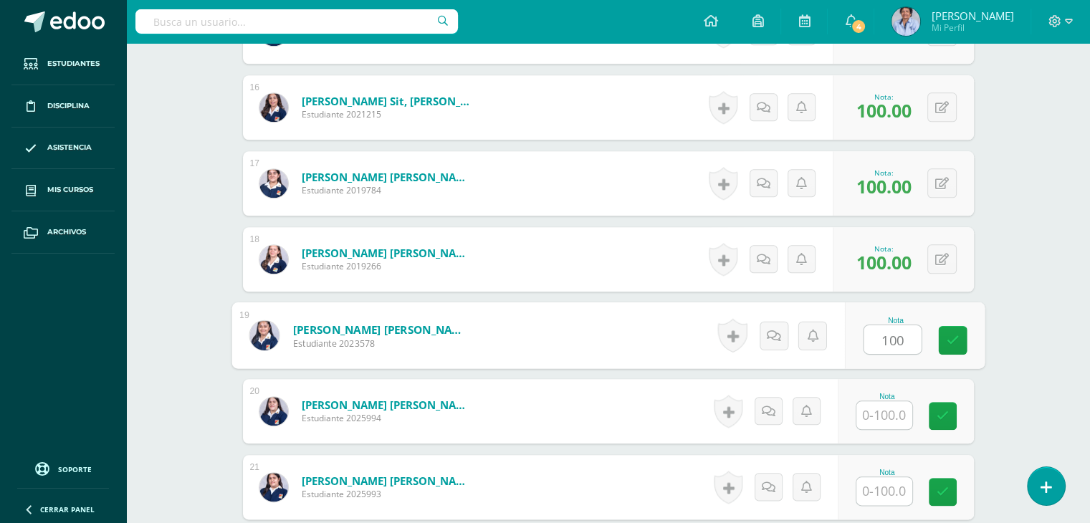
type input "100"
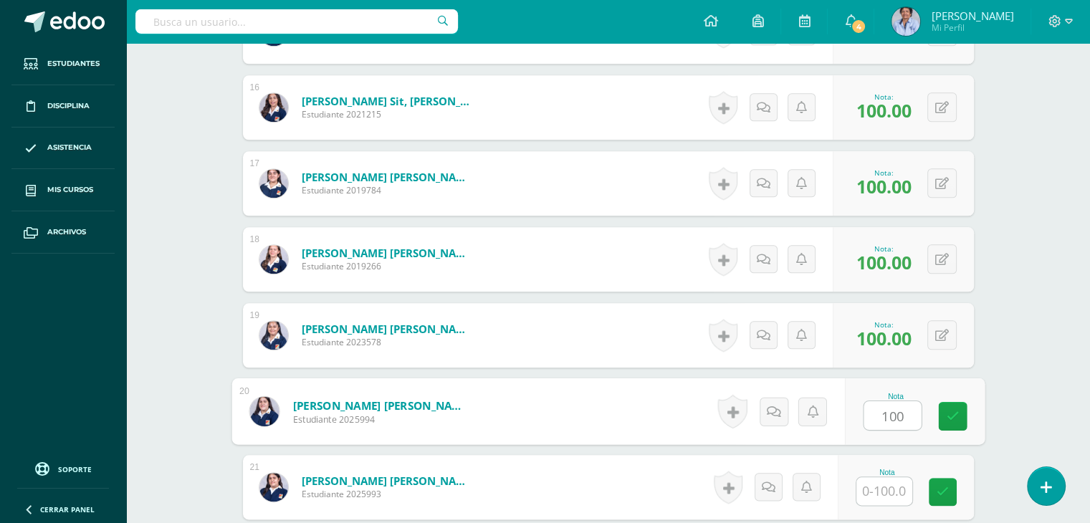
type input "100"
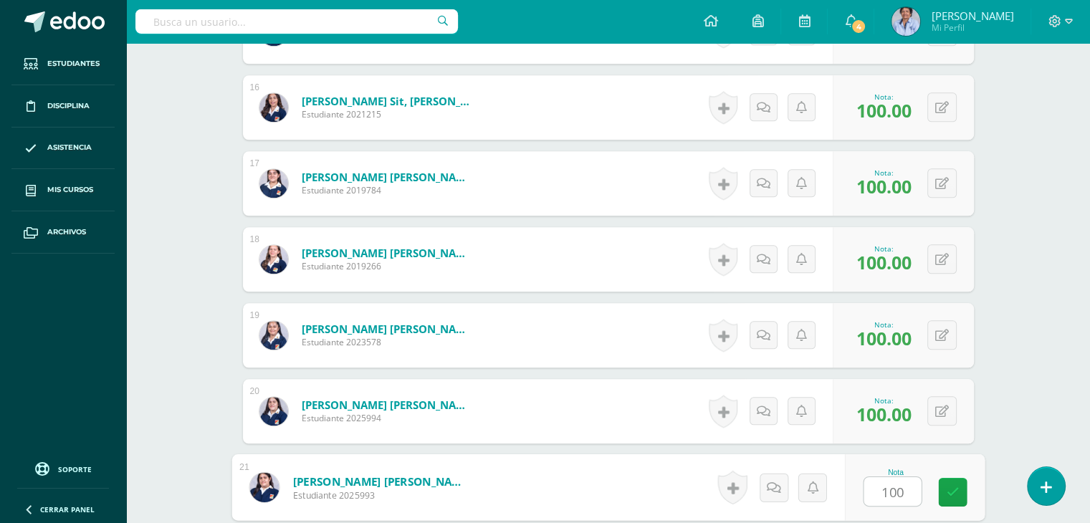
type input "100"
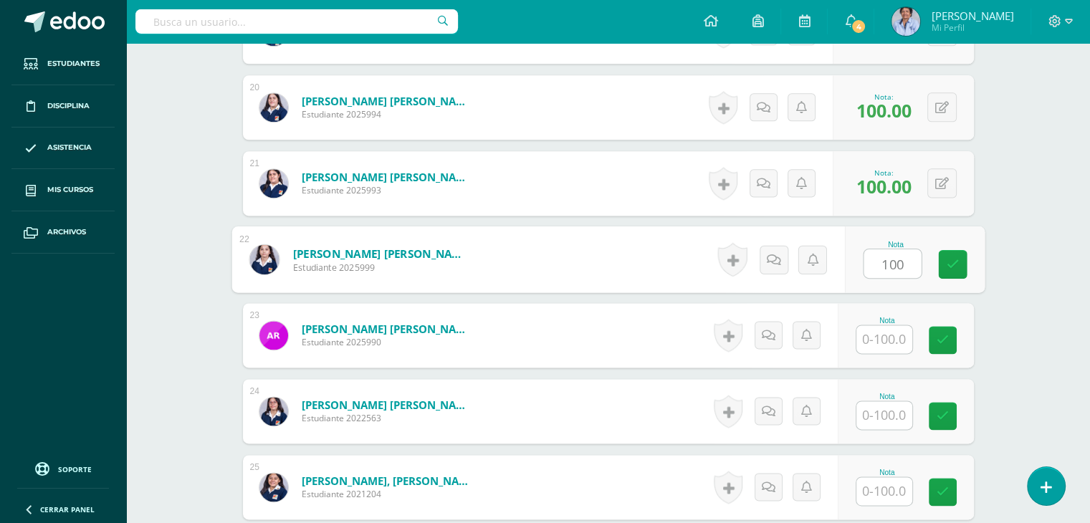
type input "100"
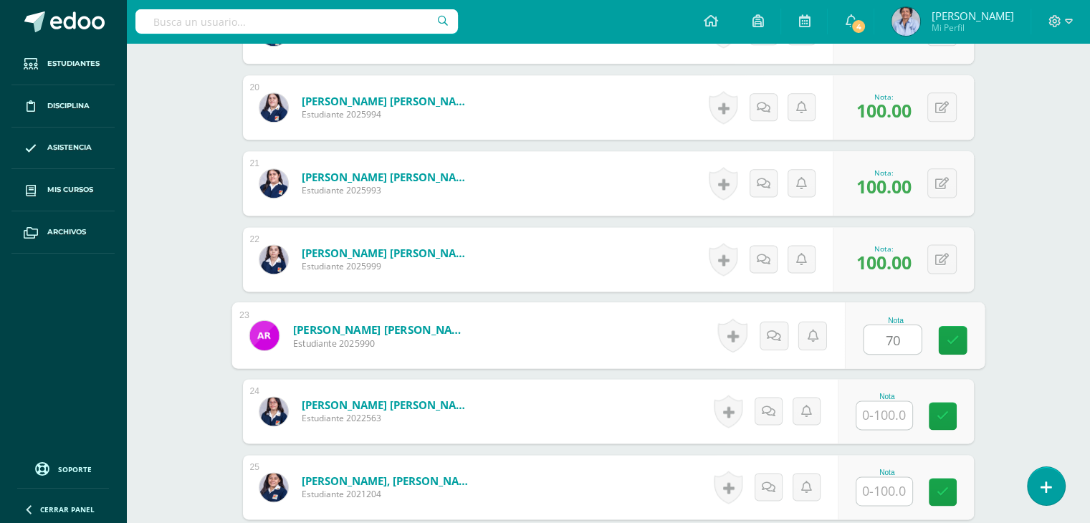
type input "70"
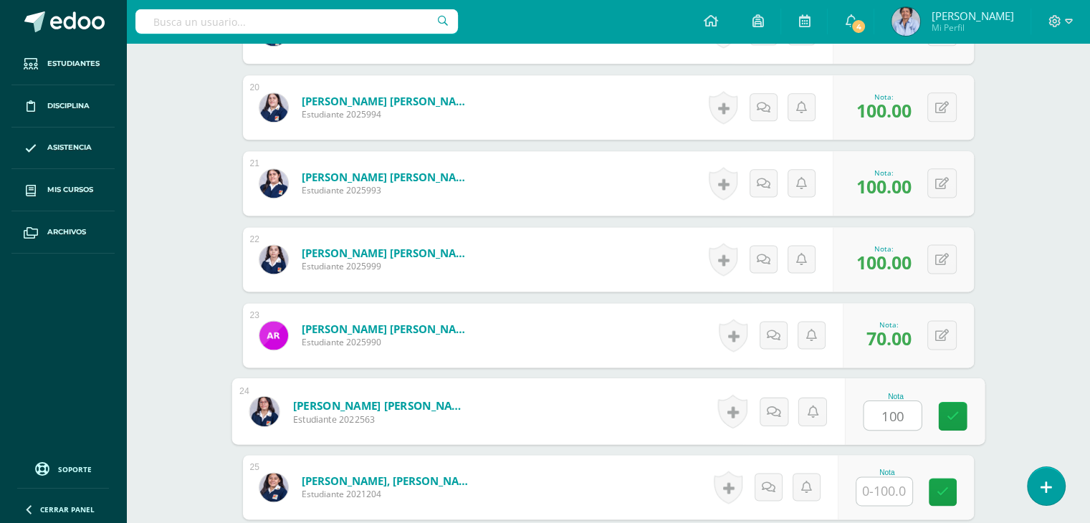
type input "100"
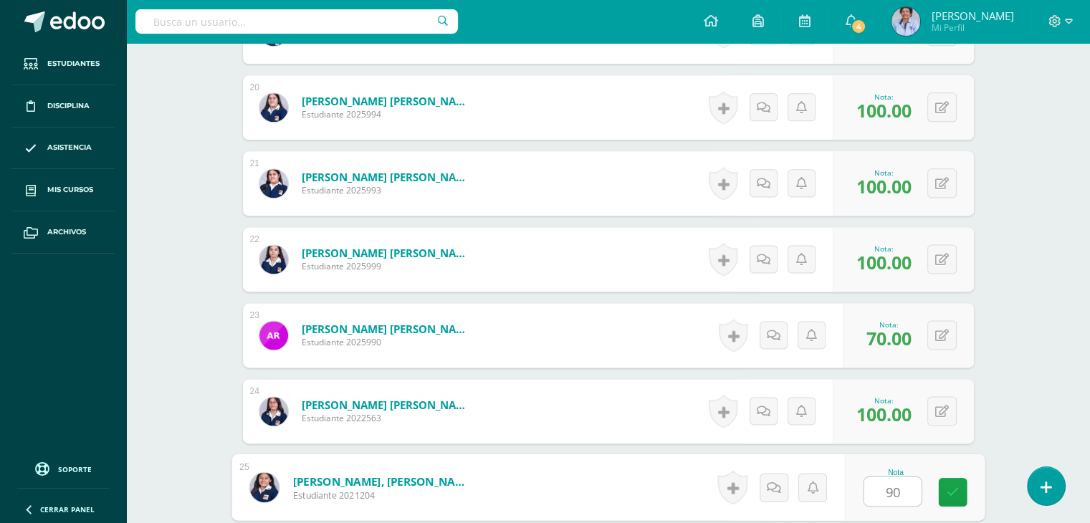
type input "90"
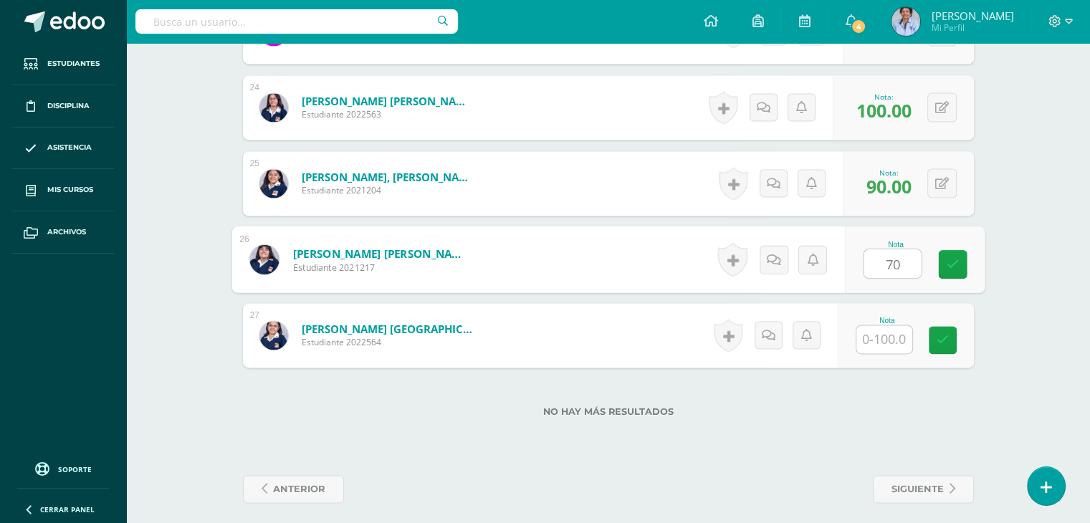
type input "70"
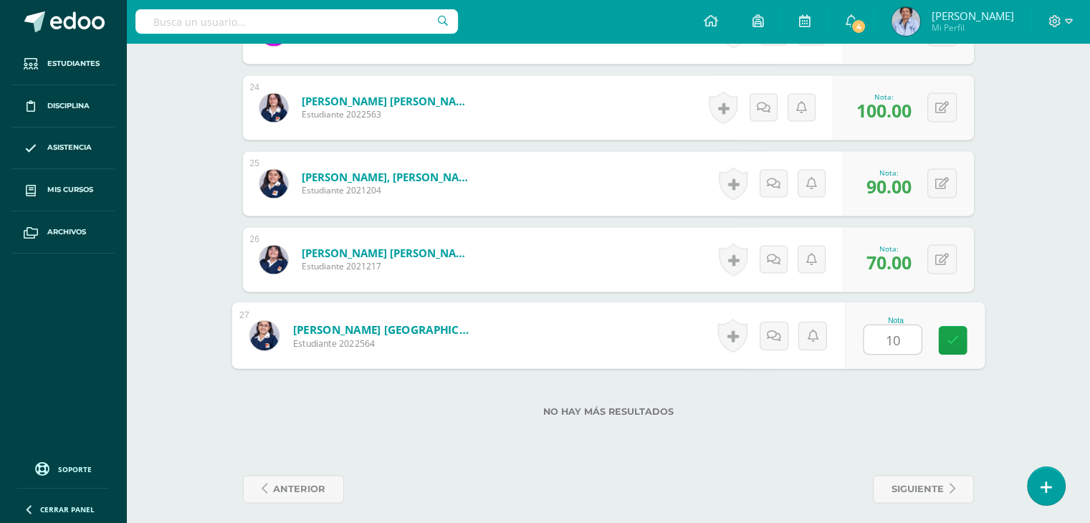
type input "100"
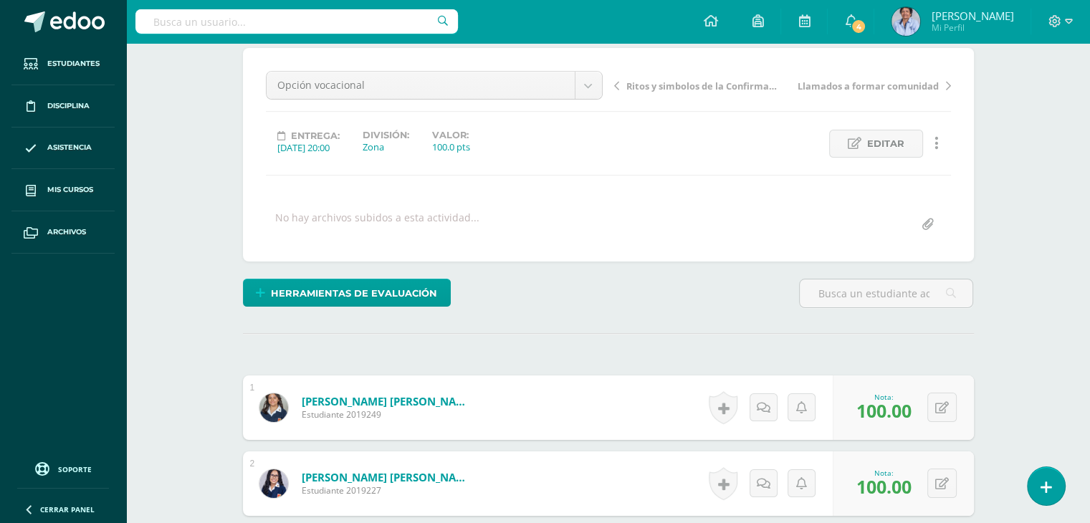
scroll to position [0, 0]
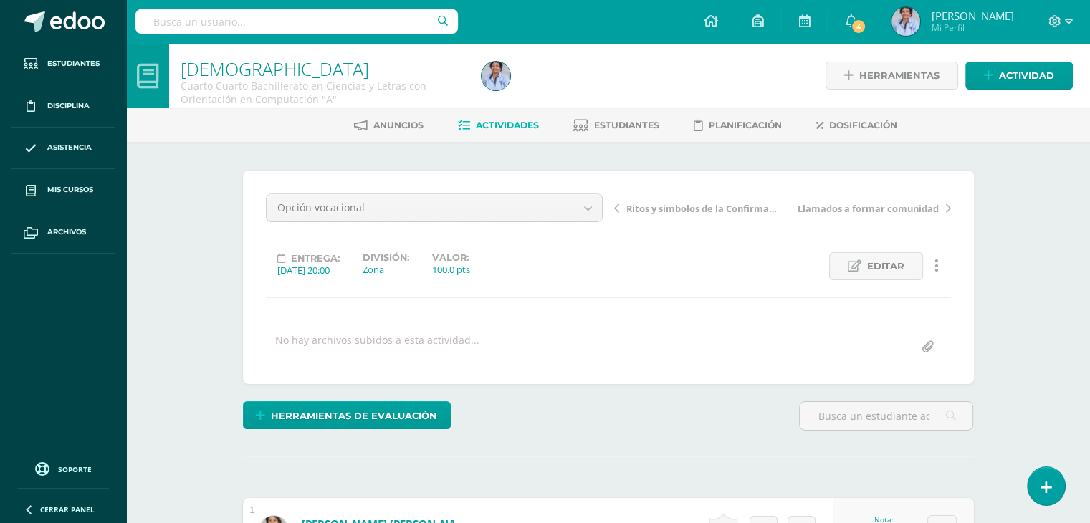
click at [685, 204] on span "Ritos y simbolos de la Confirmación" at bounding box center [703, 208] width 152 height 13
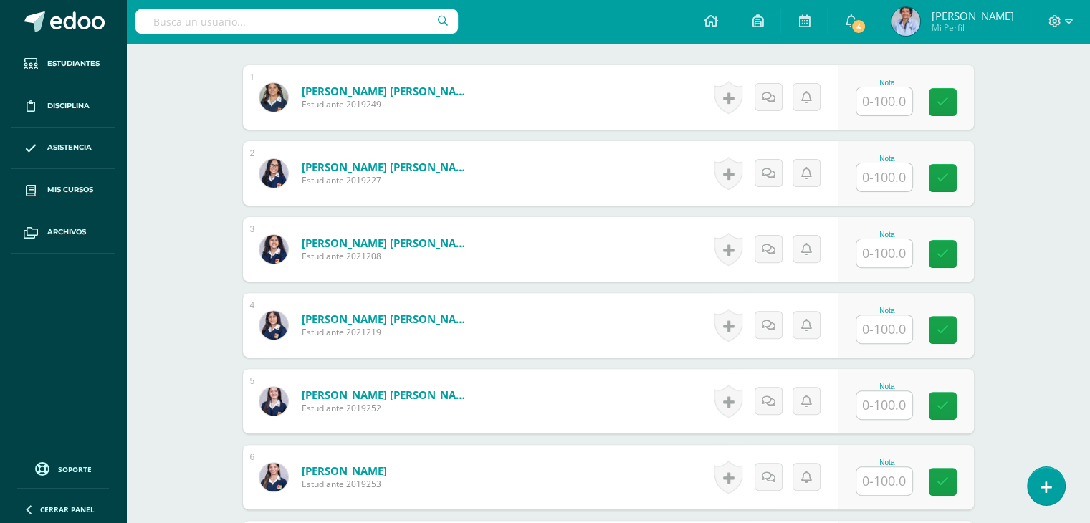
scroll to position [434, 0]
click at [882, 103] on input "text" at bounding box center [892, 101] width 57 height 29
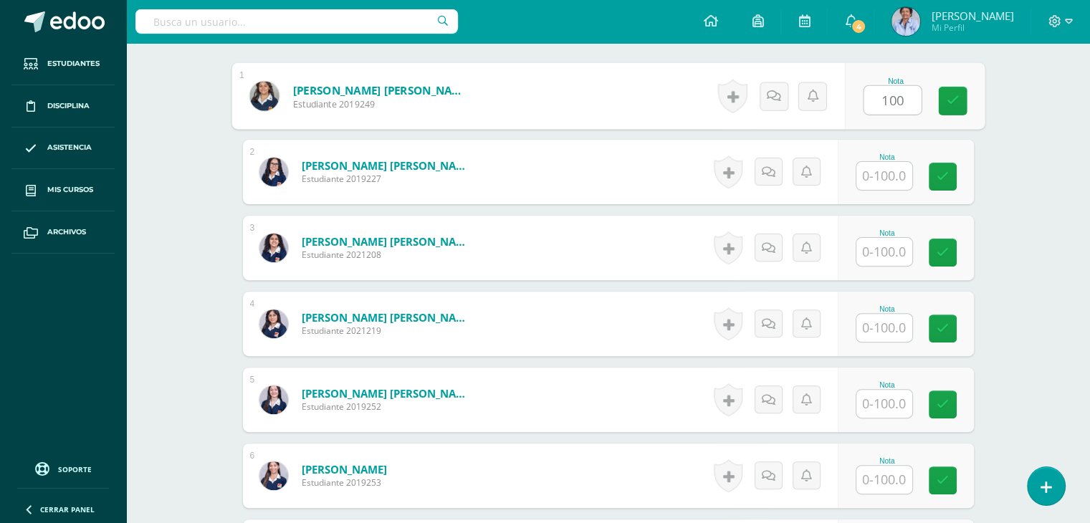
type input "100"
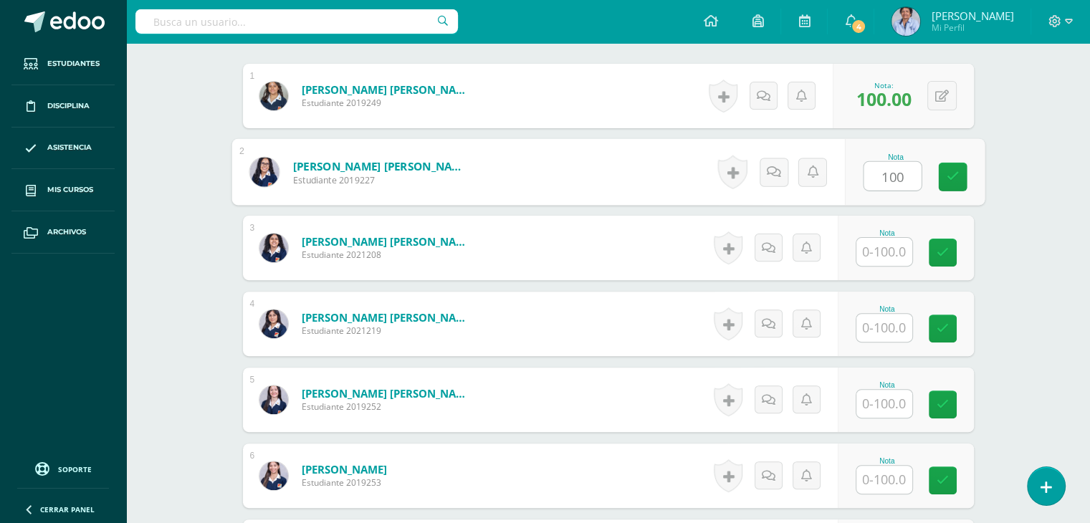
type input "100"
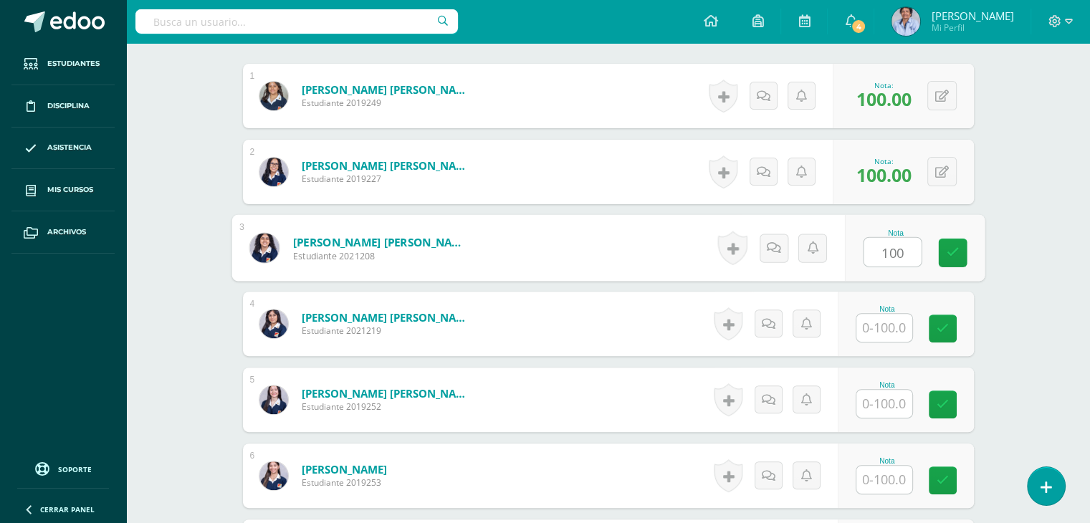
type input "100"
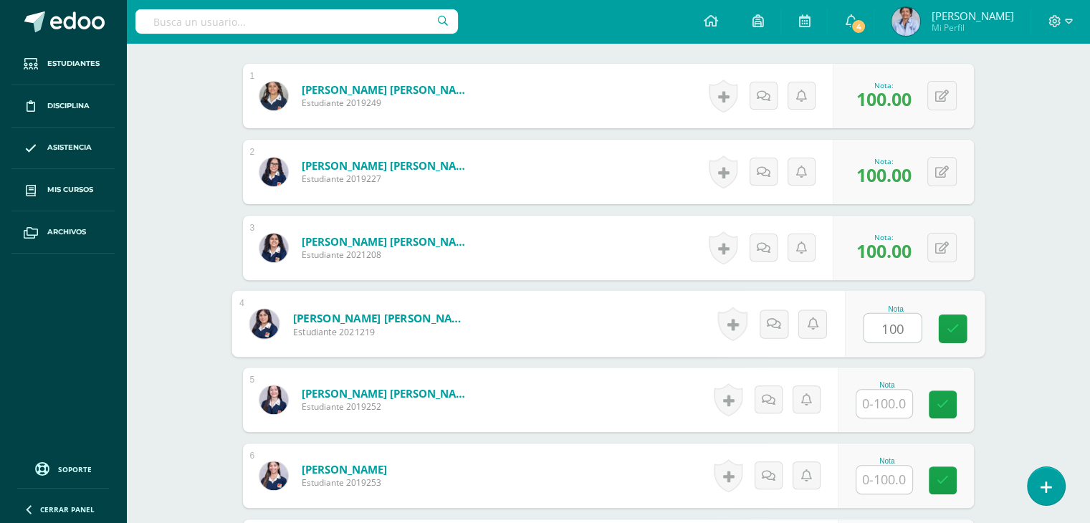
type input "100"
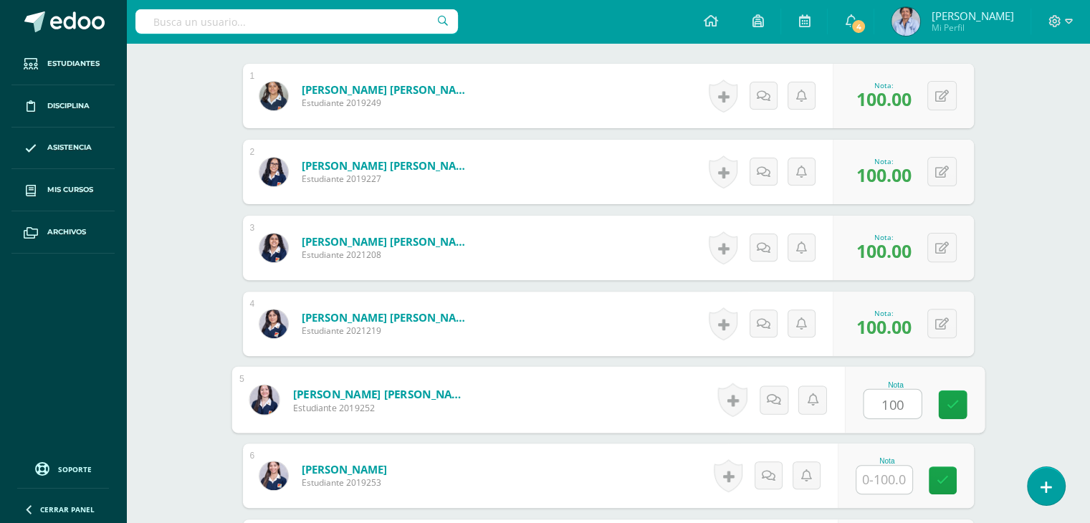
type input "100"
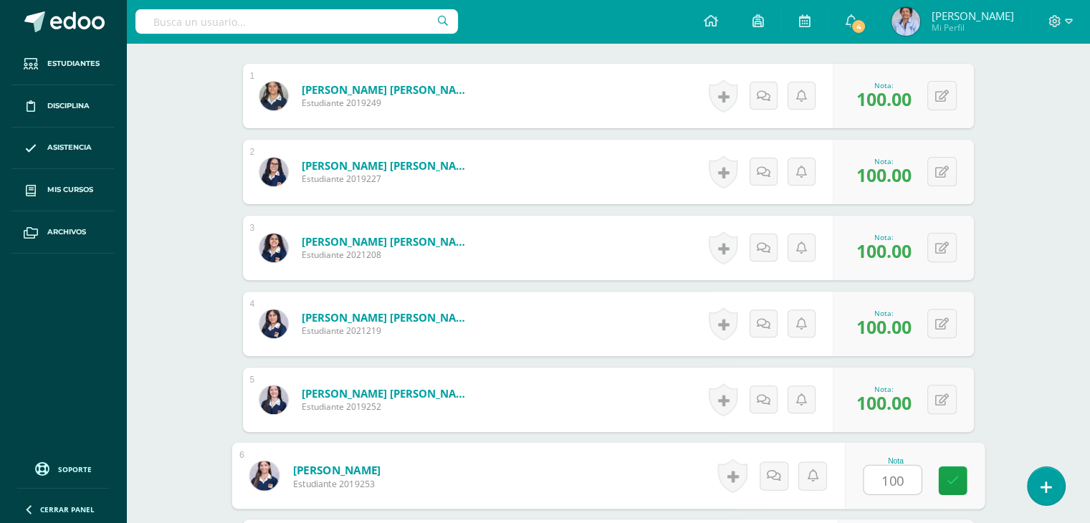
type input "100"
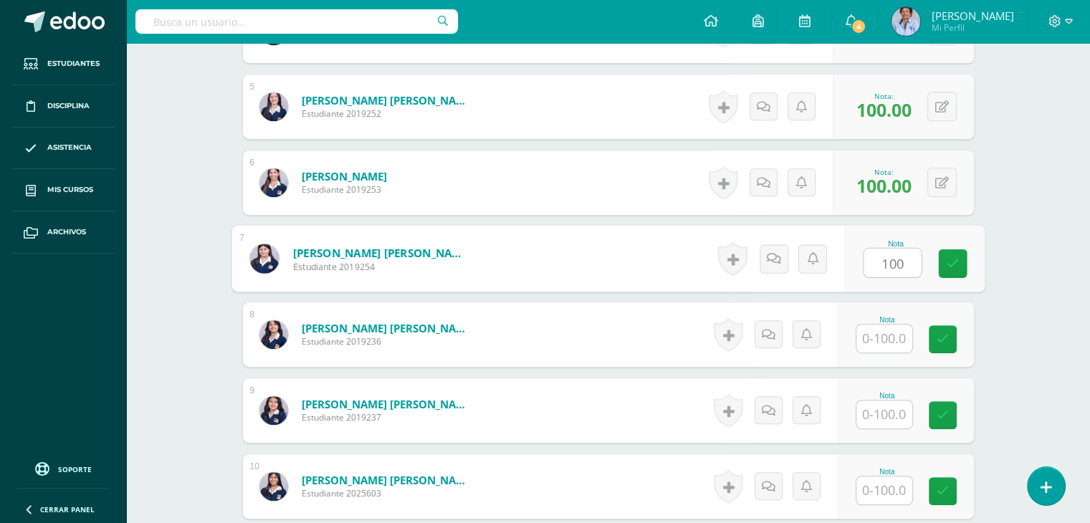
type input "100"
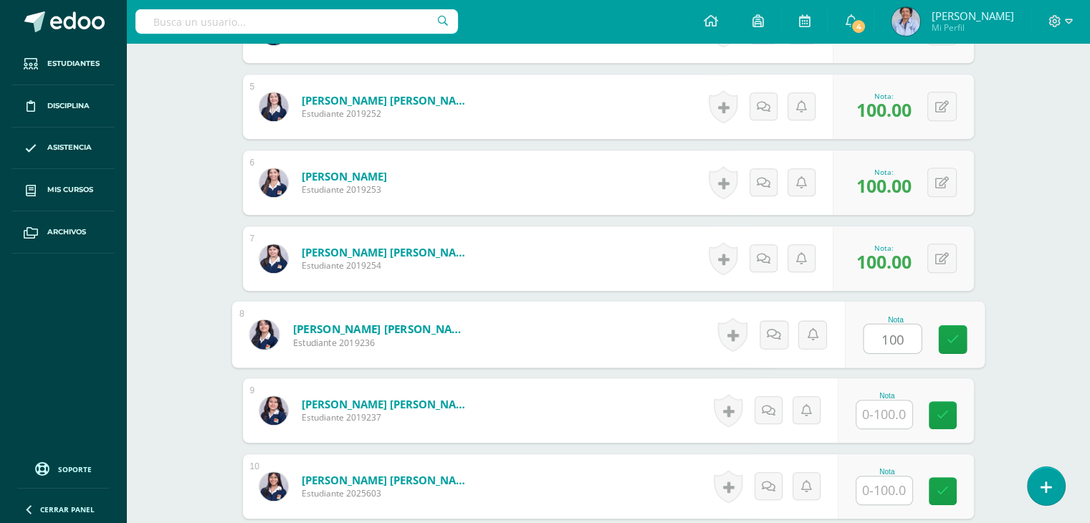
type input "100"
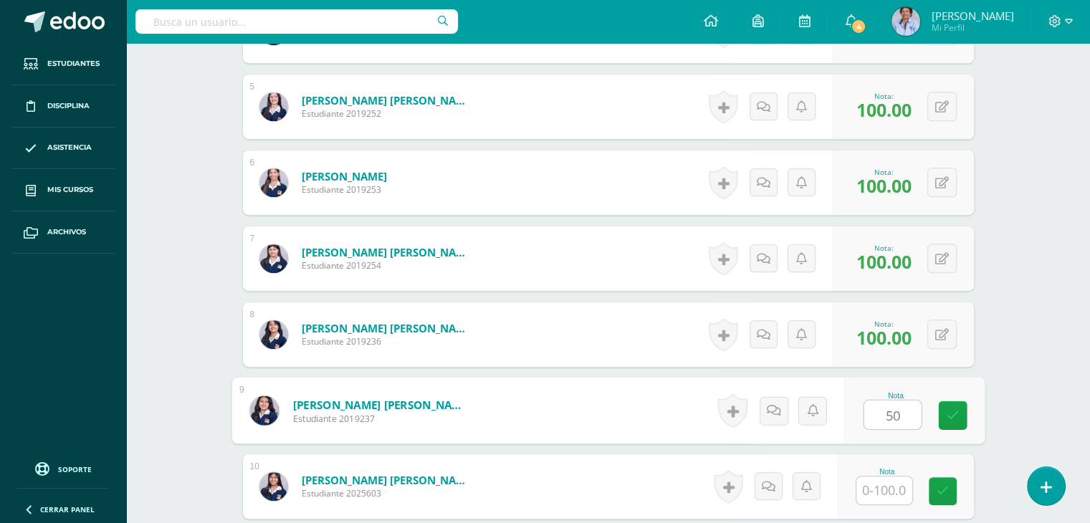
type input "50"
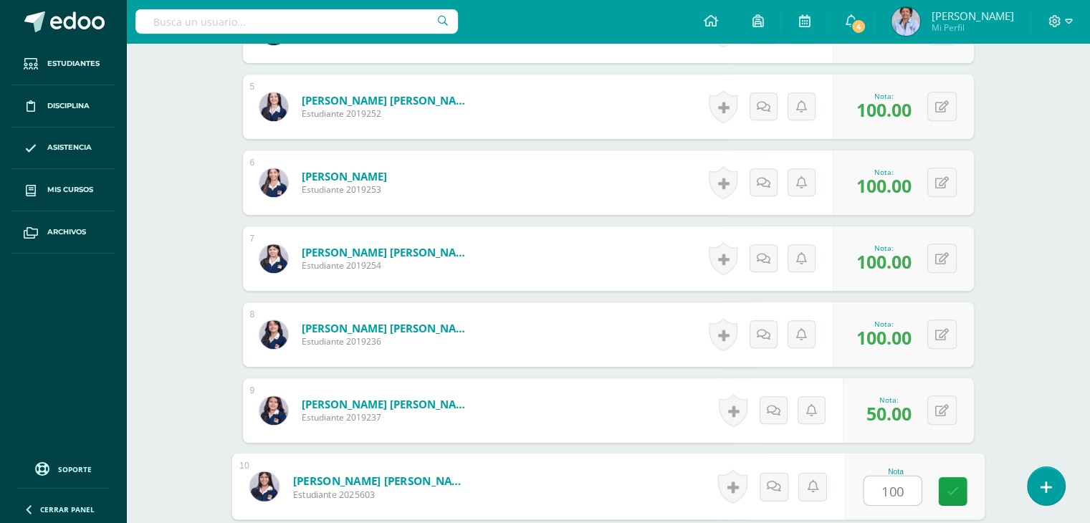
type input "100"
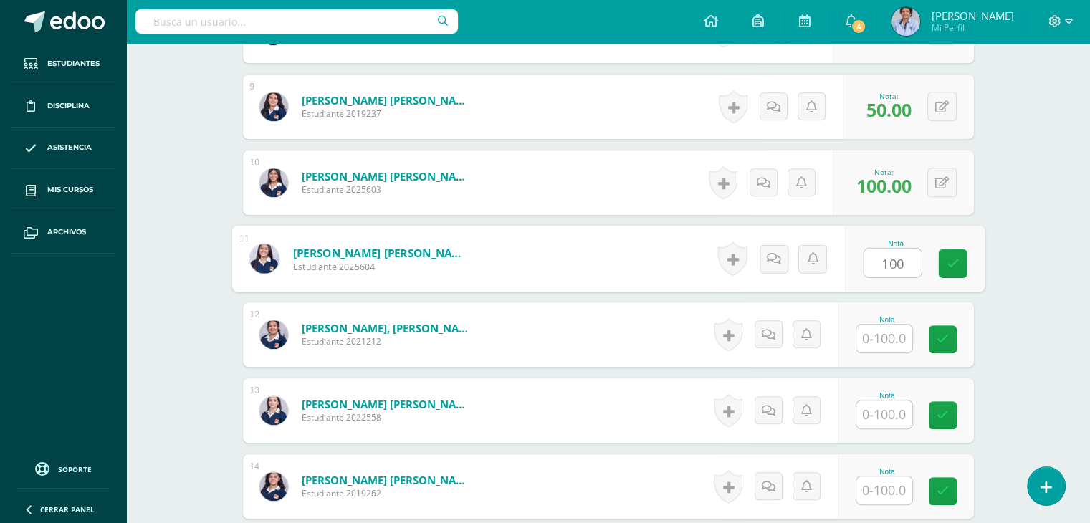
type input "100"
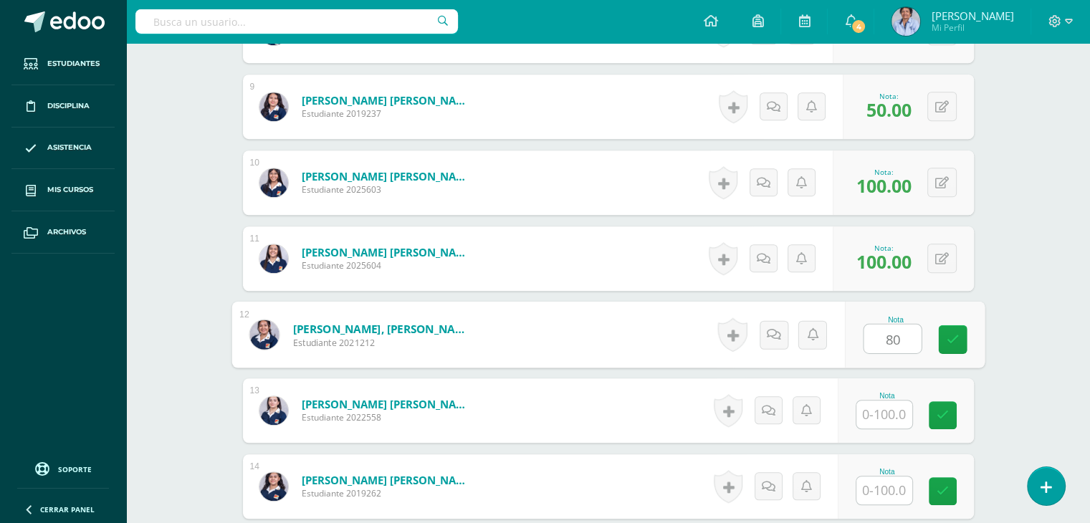
type input "80"
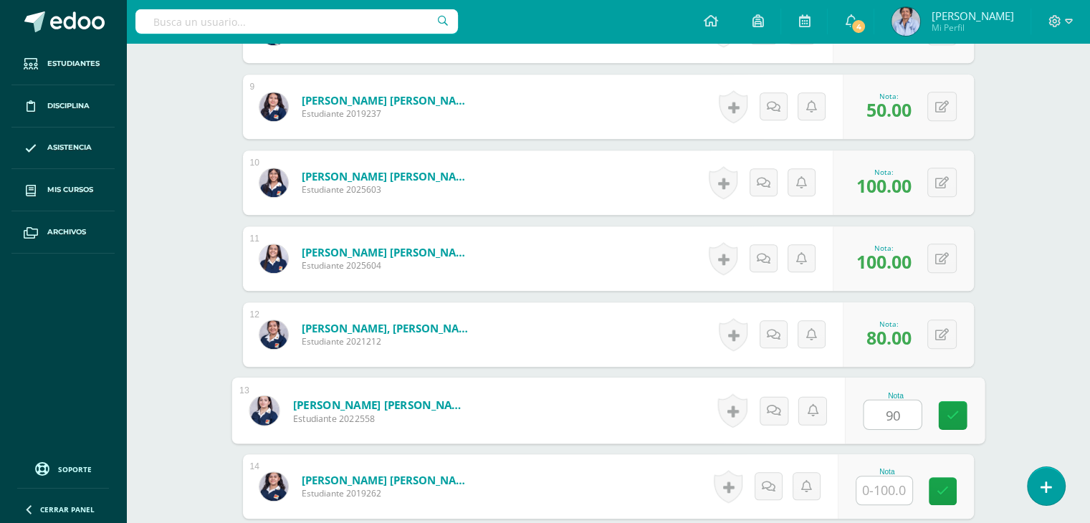
type input "90"
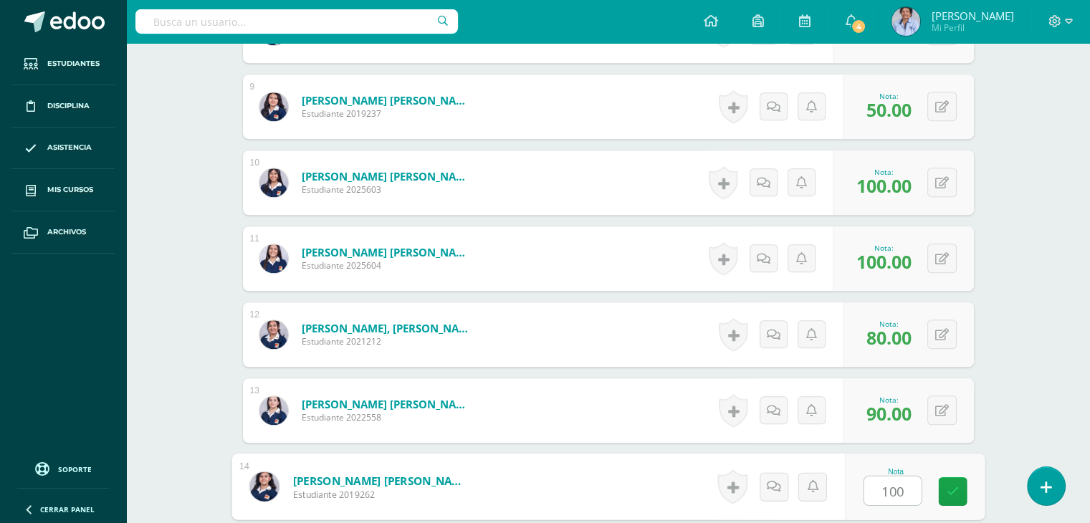
type input "100"
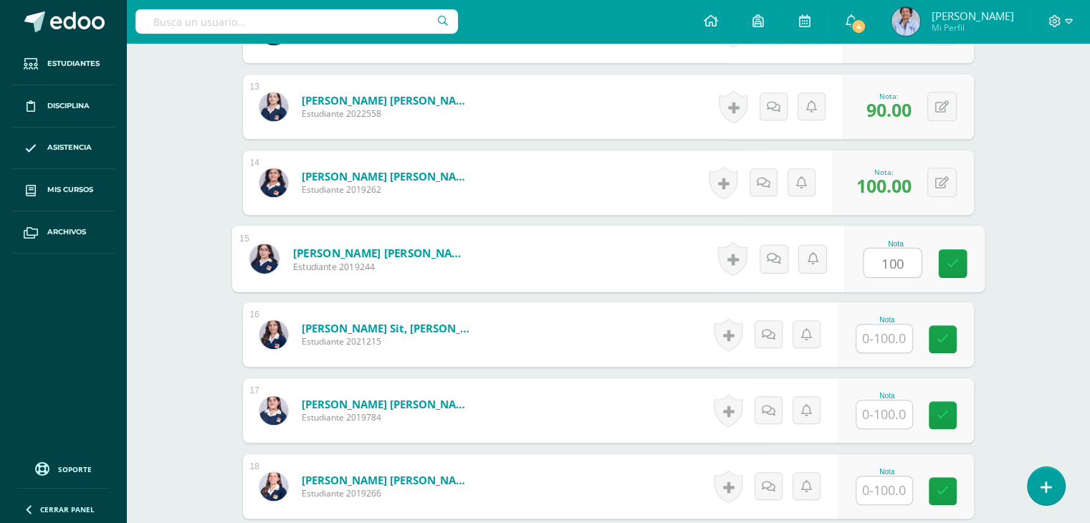
type input "100"
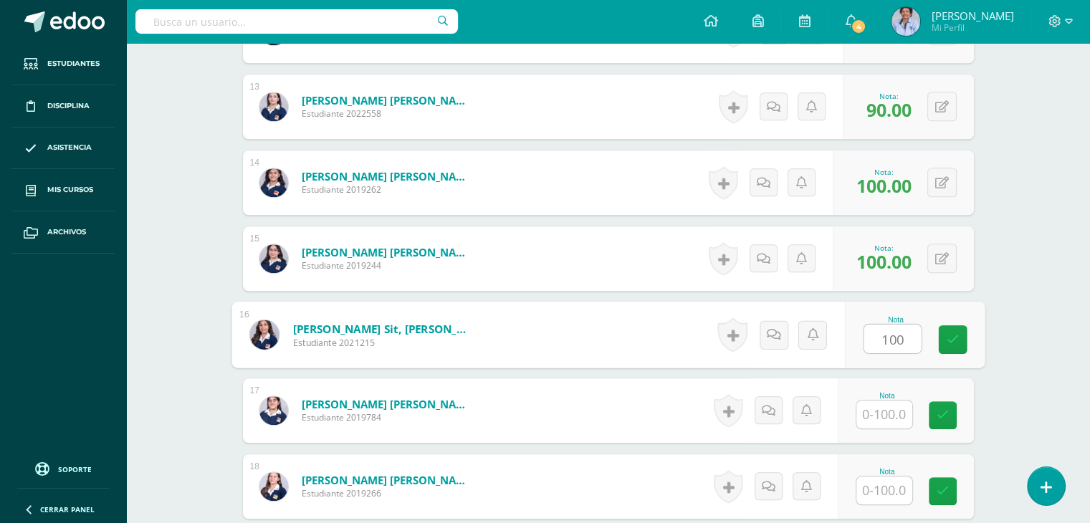
type input "100"
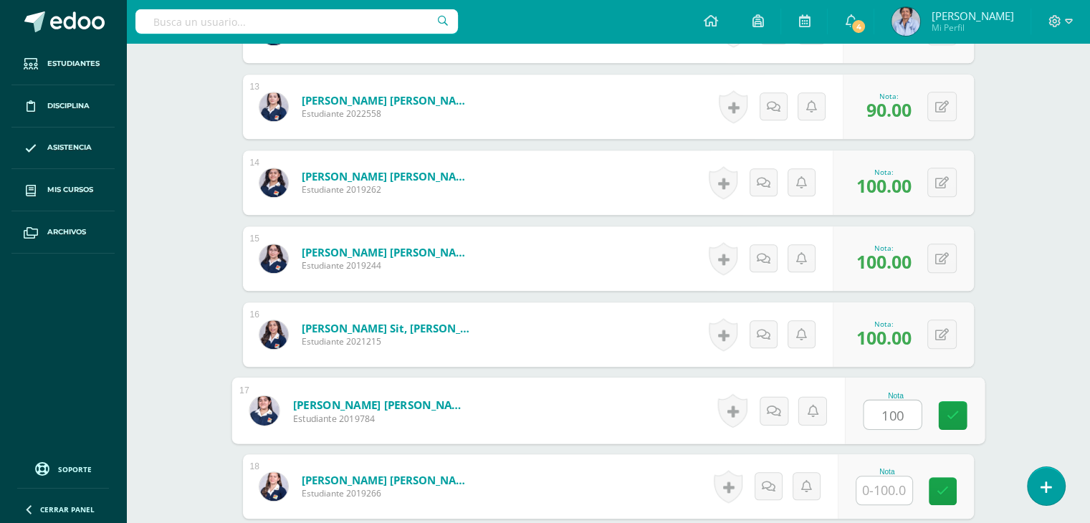
type input "100"
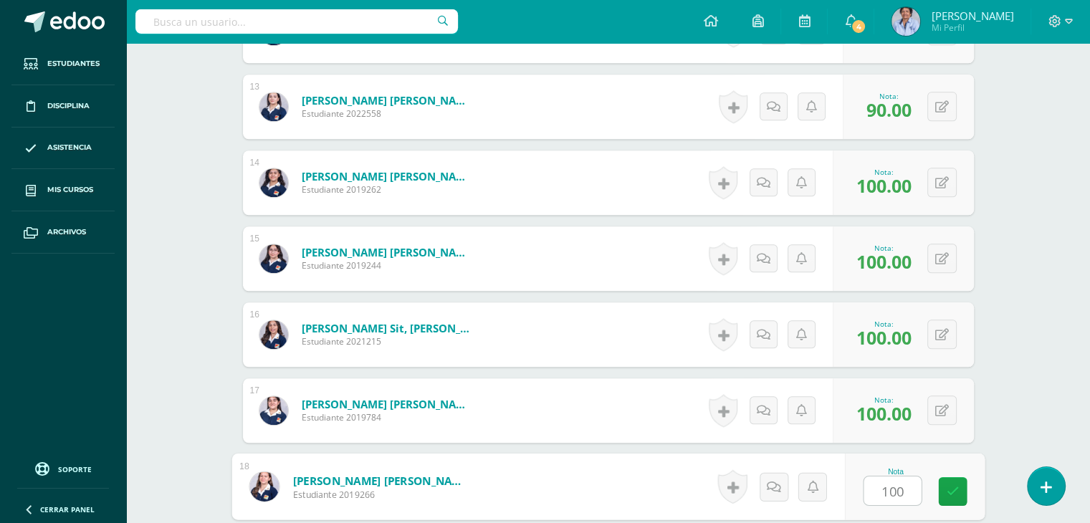
type input "100"
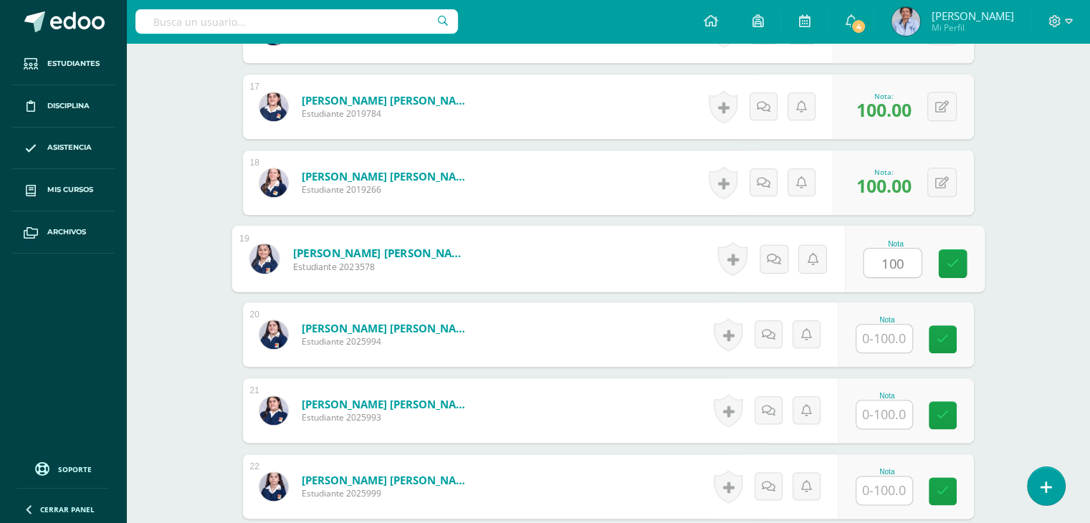
type input "100"
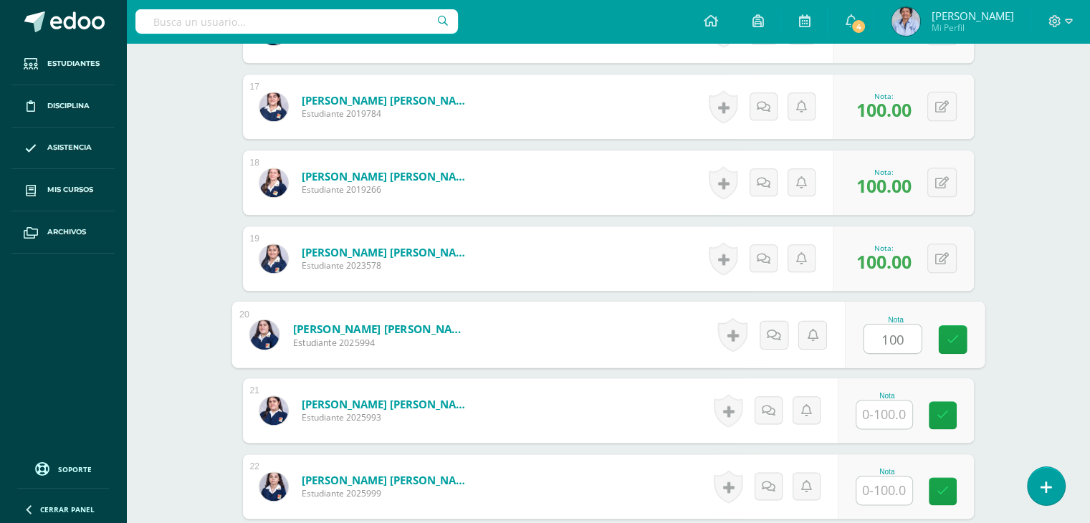
type input "100"
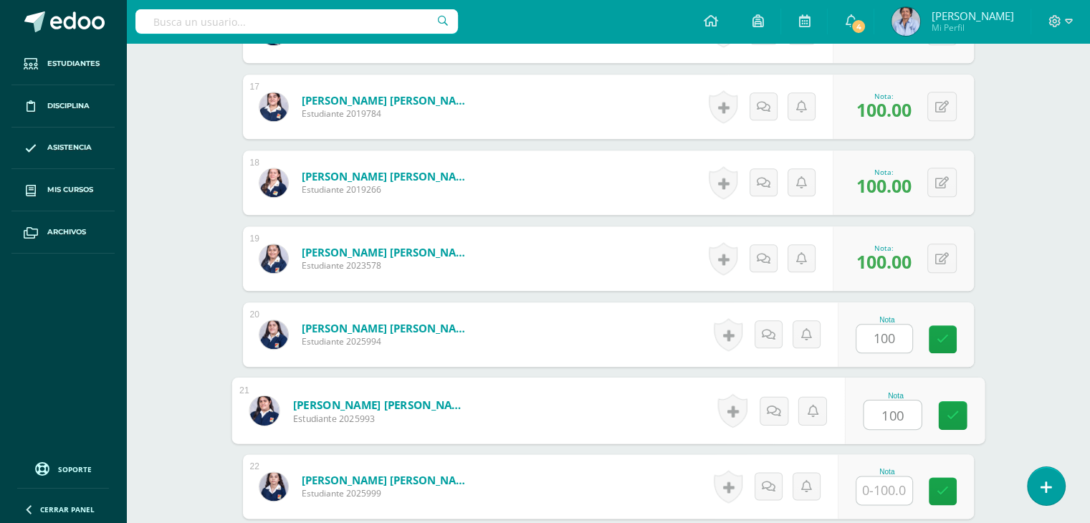
type input "100"
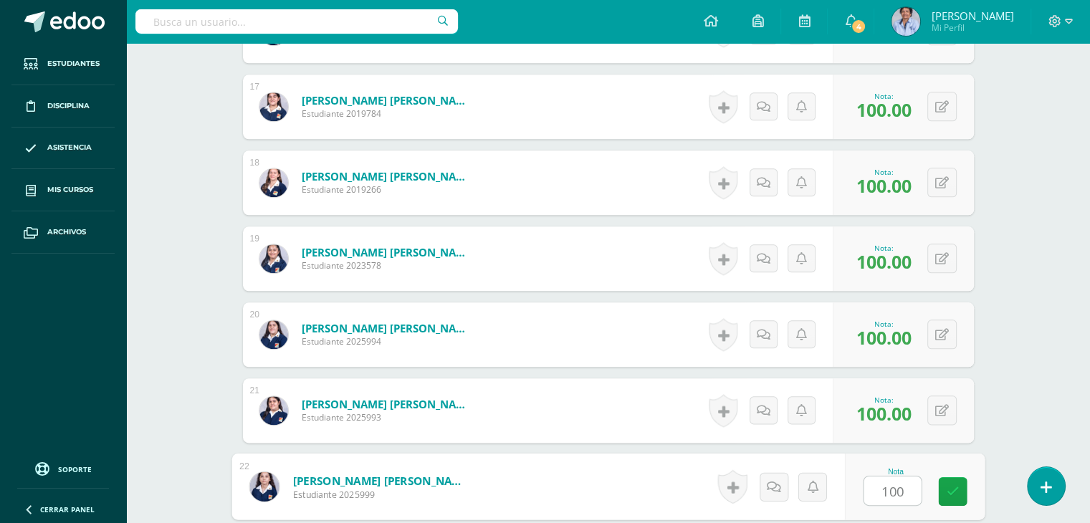
type input "100"
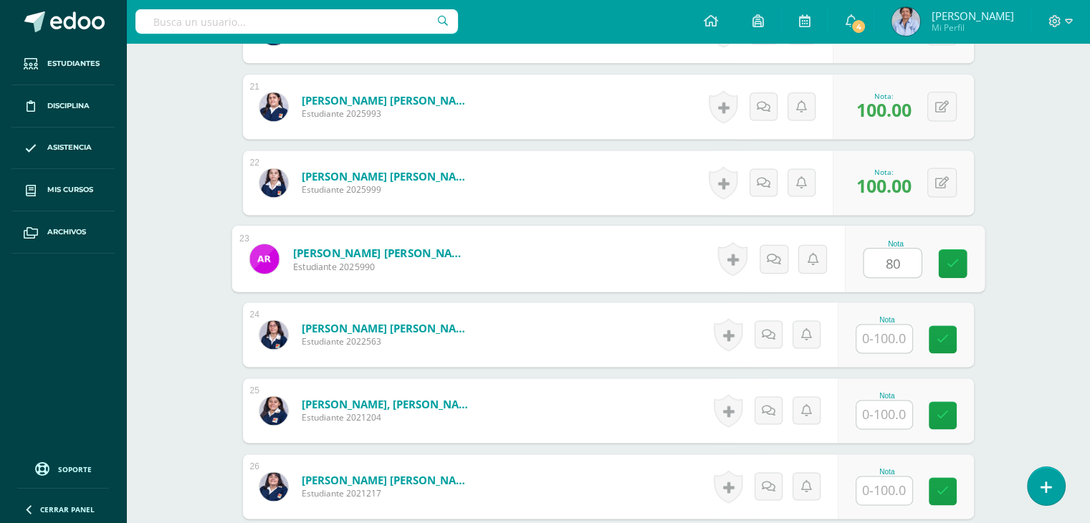
type input "80"
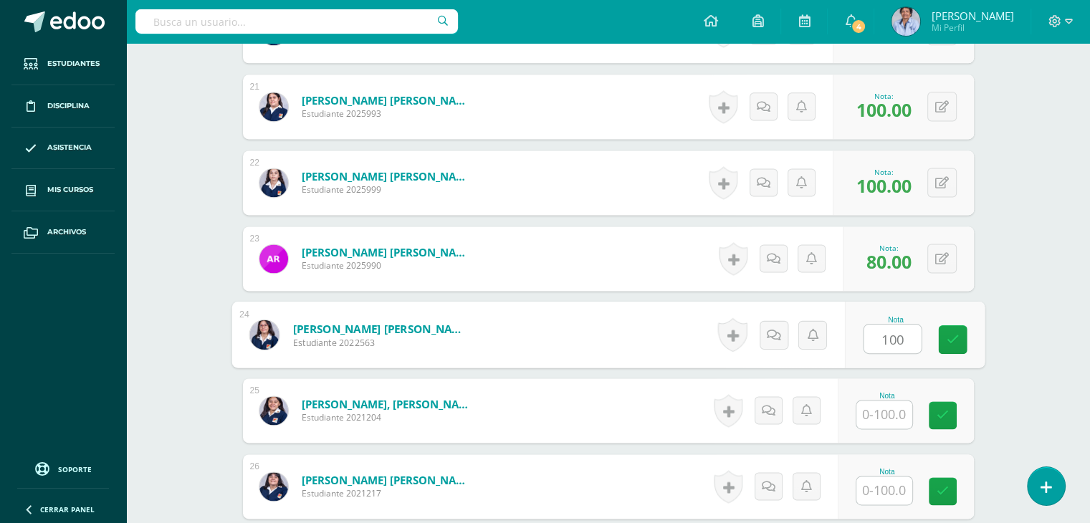
type input "100"
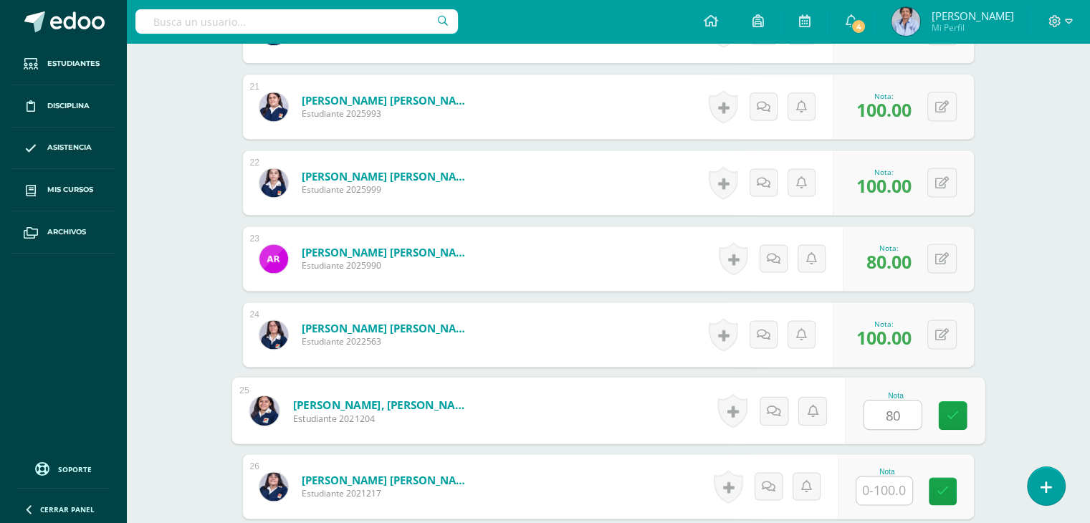
type input "80"
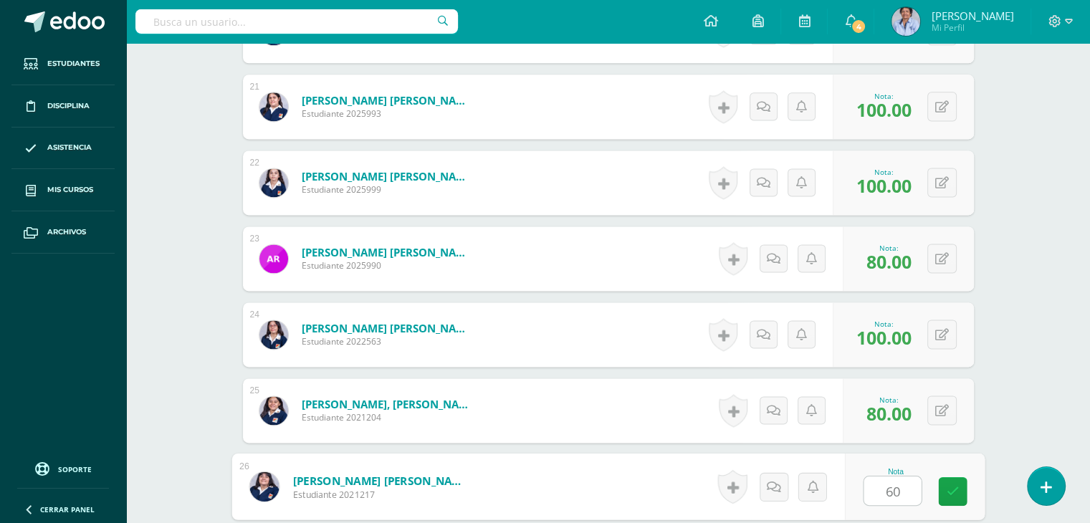
type input "60"
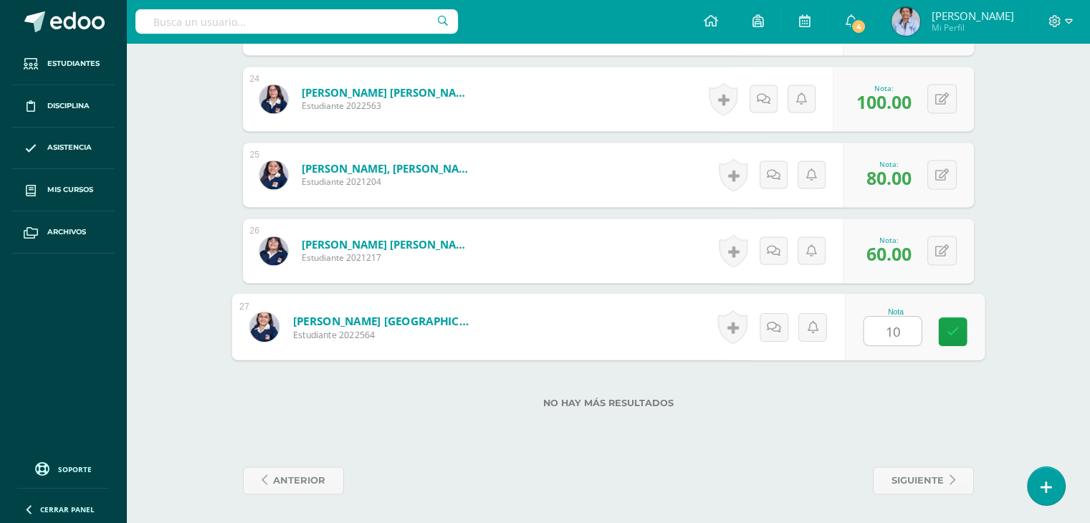
type input "100"
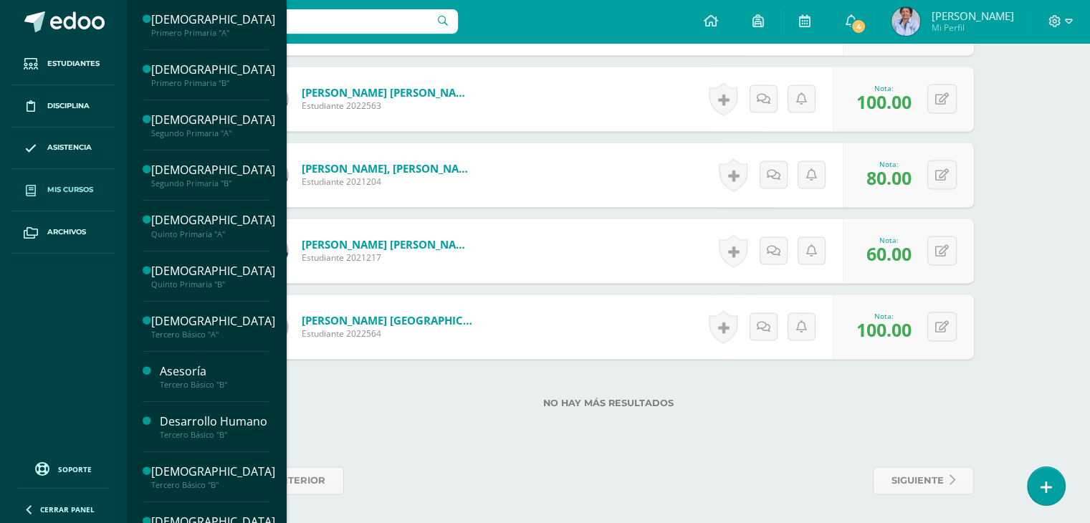
click at [77, 190] on span "Mis cursos" at bounding box center [70, 189] width 46 height 11
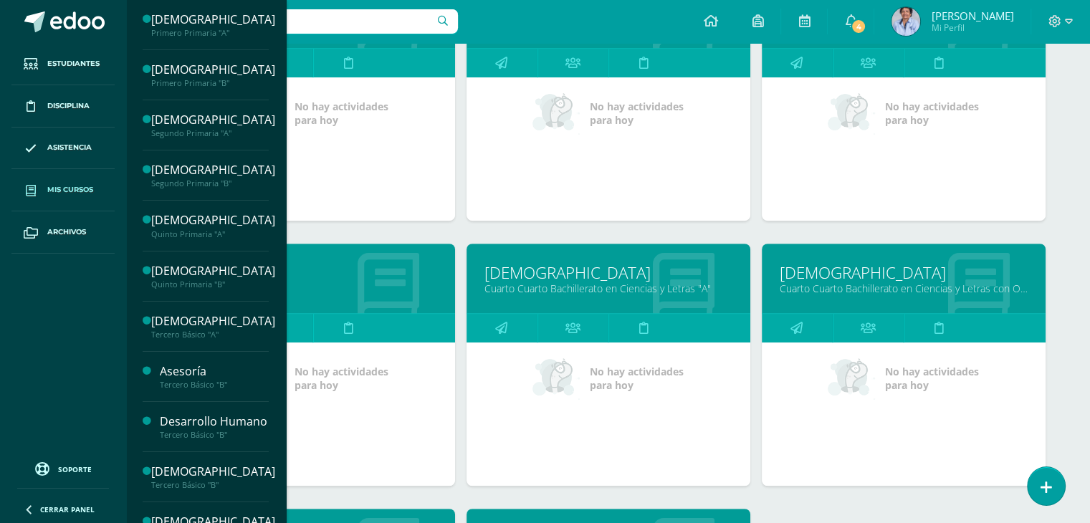
scroll to position [829, 0]
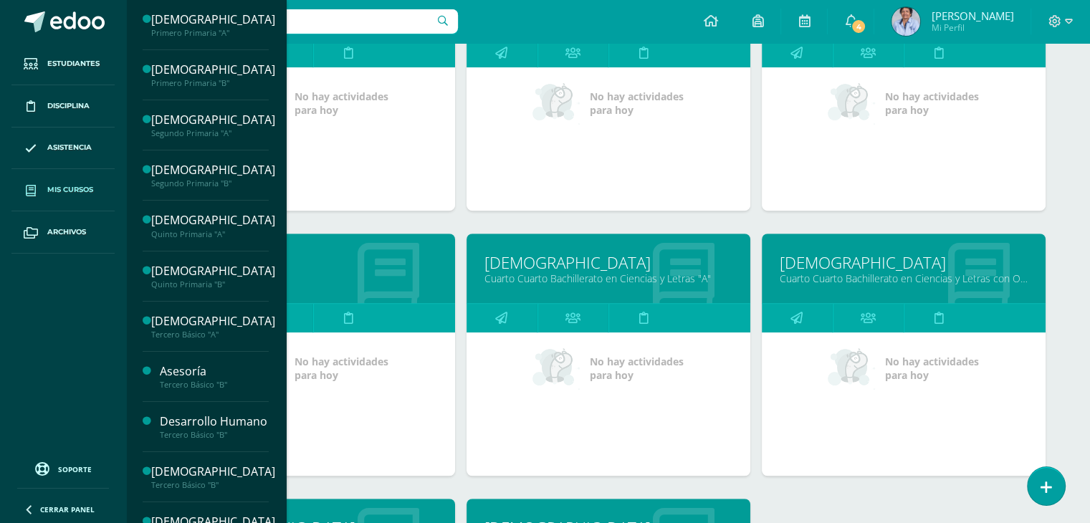
click at [611, 275] on link "Cuarto Cuarto Bachillerato en Ciencias y Letras "A"" at bounding box center [609, 279] width 248 height 14
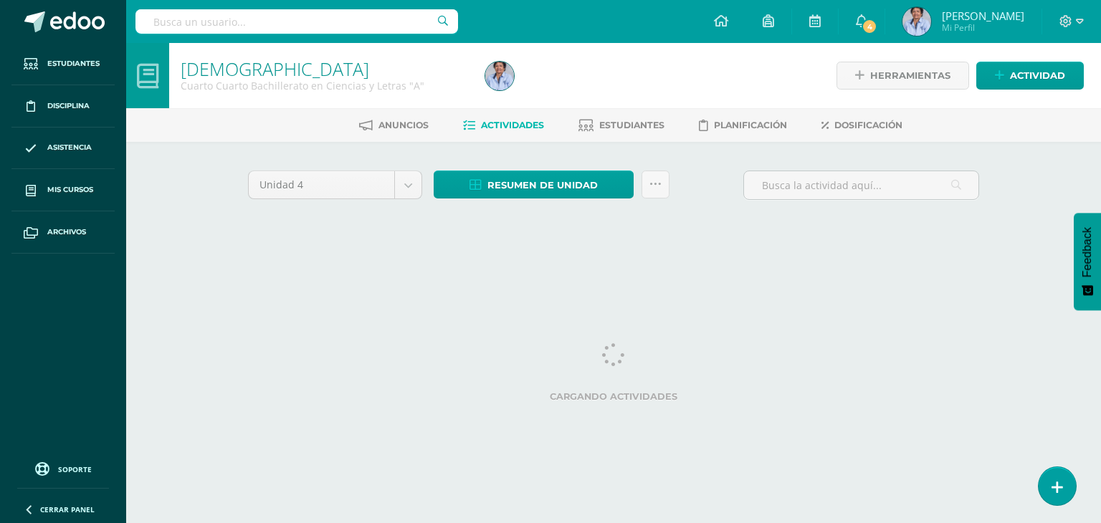
click at [611, 267] on html "Estudiantes Disciplina Asistencia Mis cursos Archivos Soporte Ayuda Reportar un…" at bounding box center [550, 133] width 1101 height 267
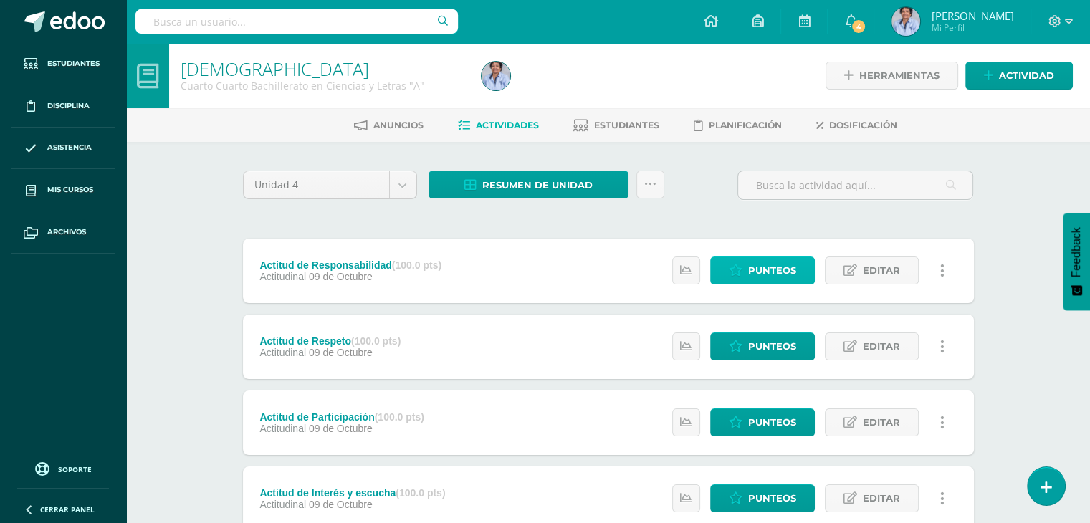
click at [757, 270] on span "Punteos" at bounding box center [772, 270] width 48 height 27
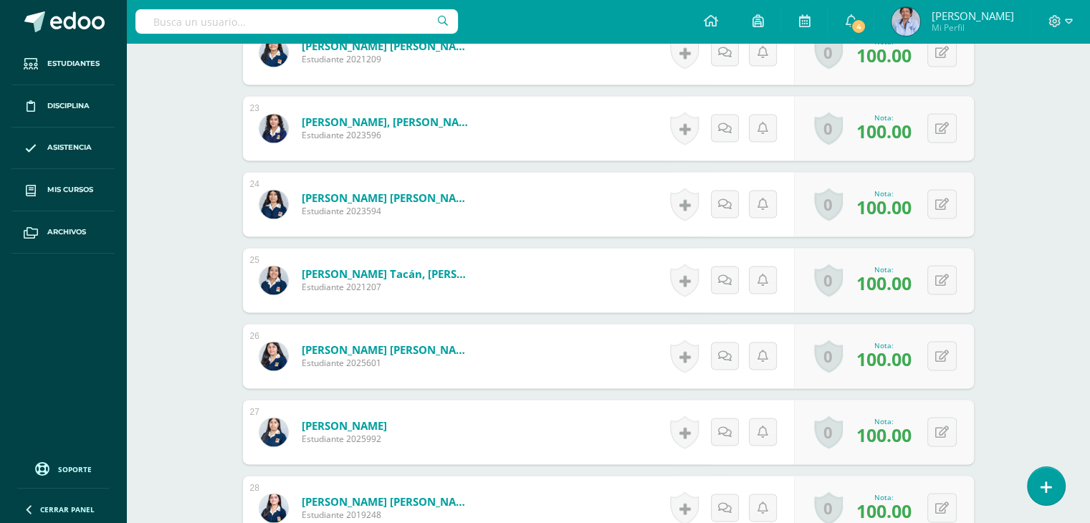
scroll to position [2078, 0]
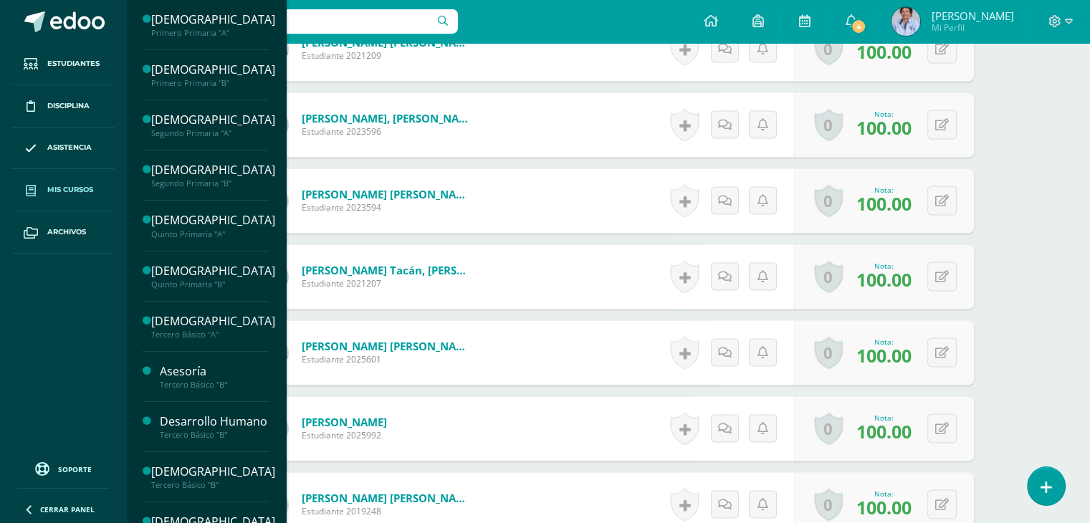
click at [58, 184] on span "Mis cursos" at bounding box center [70, 189] width 46 height 11
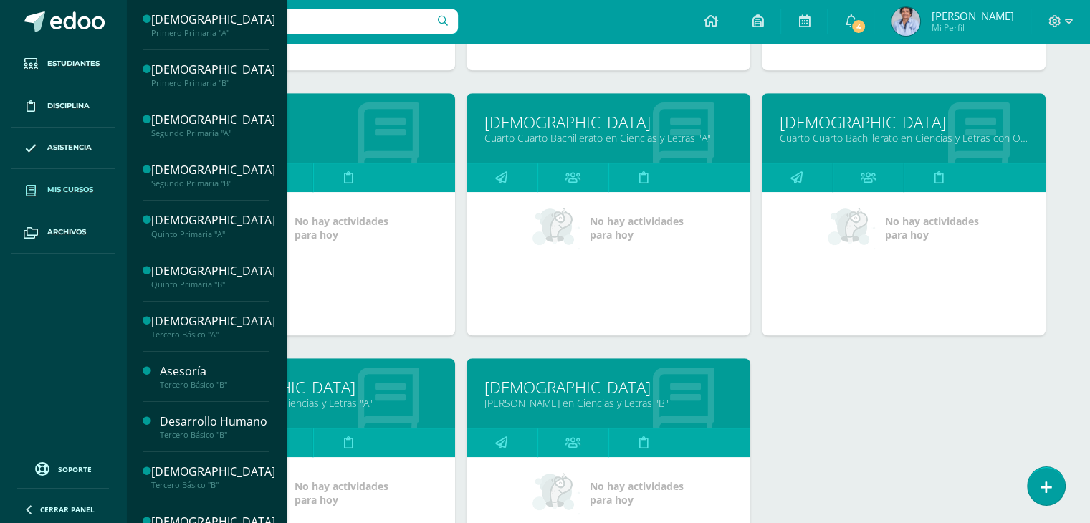
scroll to position [971, 0]
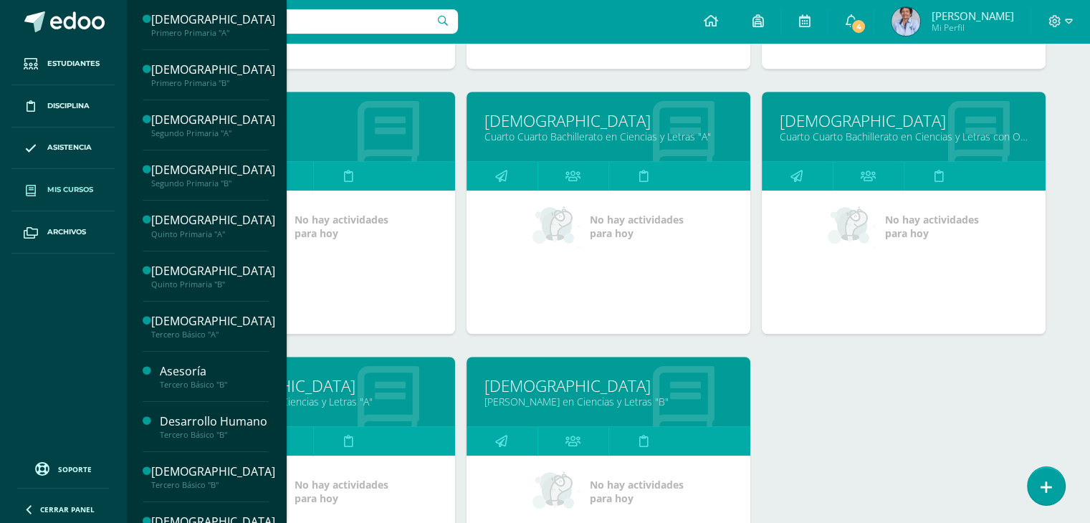
click at [881, 118] on link "[DEMOGRAPHIC_DATA]" at bounding box center [904, 121] width 248 height 22
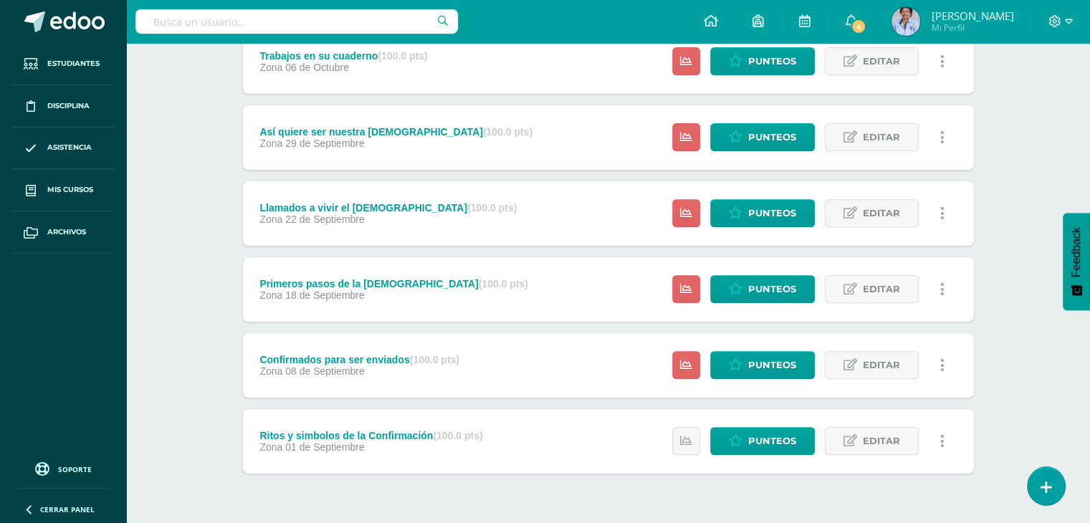
scroll to position [546, 0]
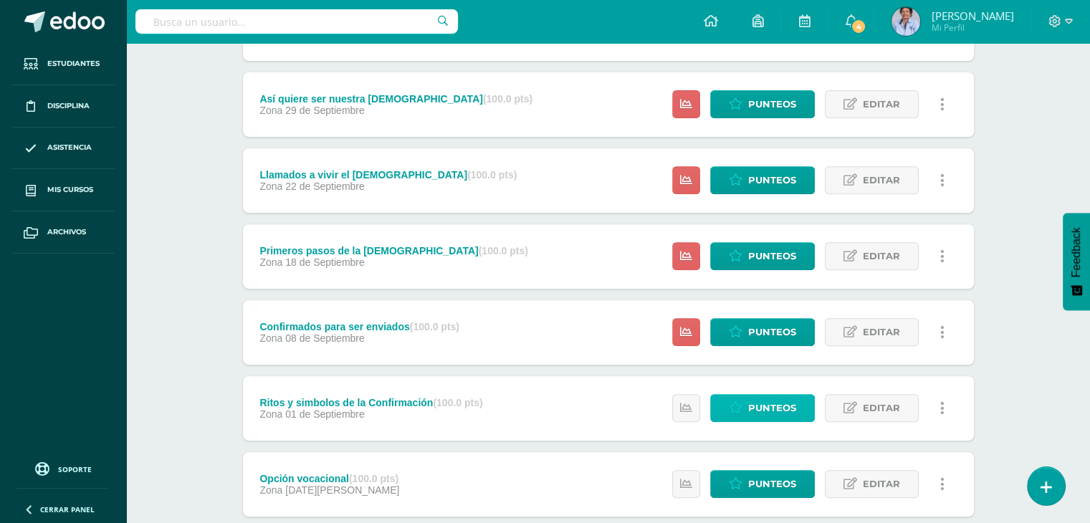
click at [769, 403] on span "Punteos" at bounding box center [772, 408] width 48 height 27
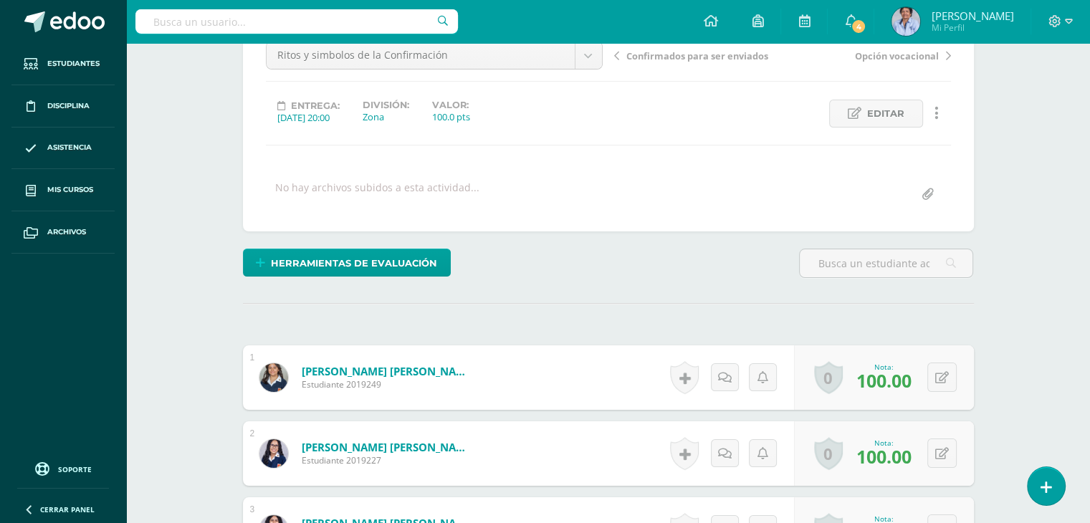
scroll to position [153, 0]
click at [674, 53] on span "Confirmados para ser enviados" at bounding box center [698, 55] width 142 height 13
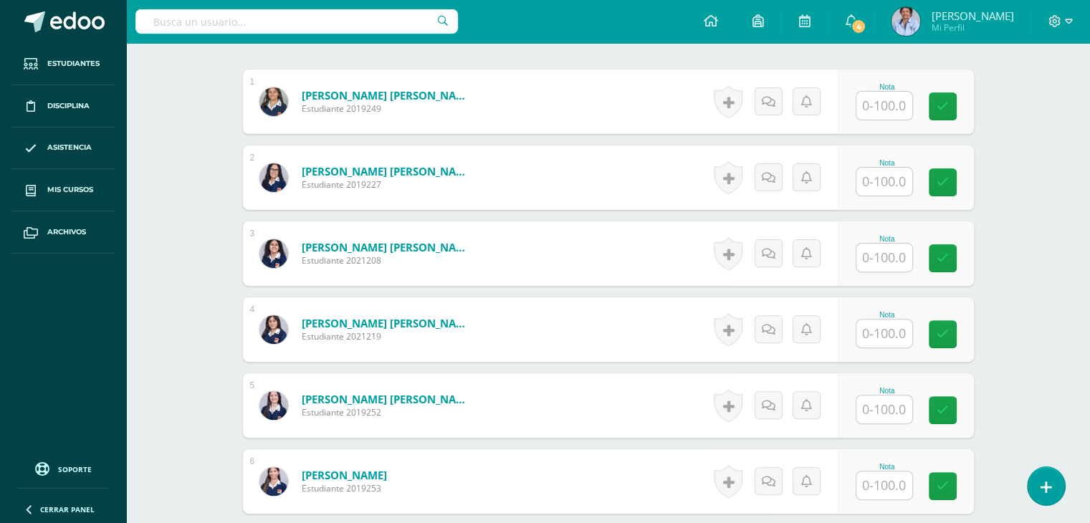
scroll to position [429, 0]
click at [886, 105] on input "text" at bounding box center [892, 105] width 57 height 29
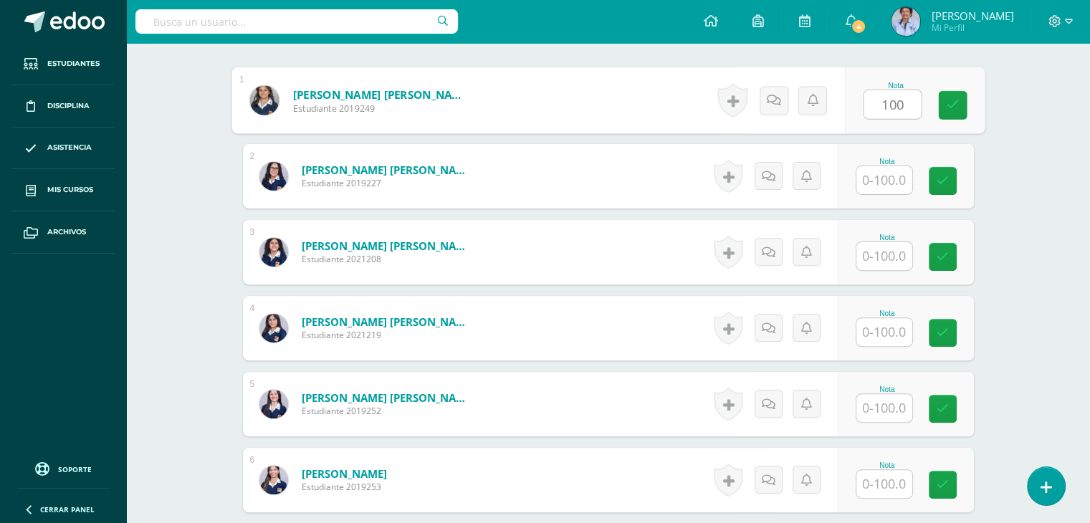
type input "100"
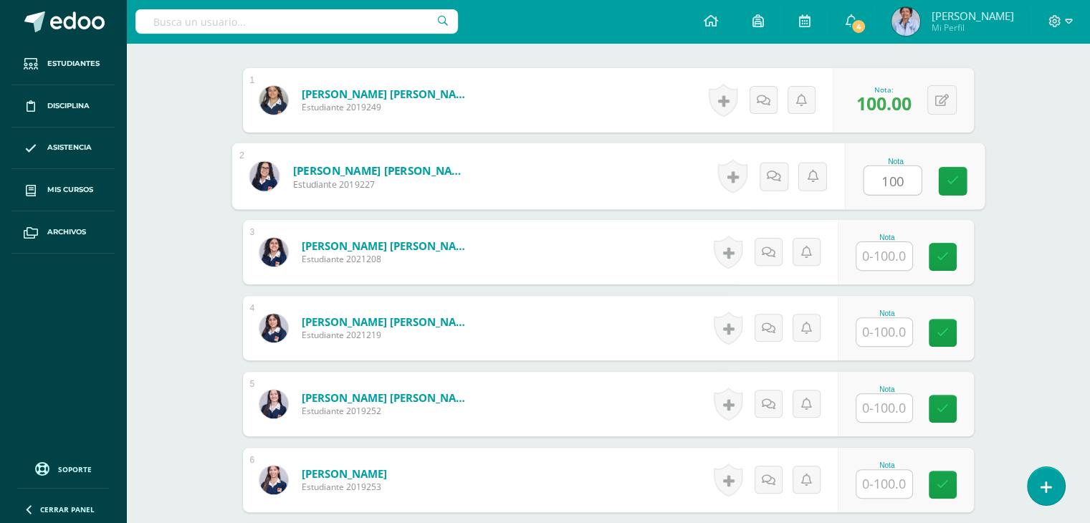
type input "100"
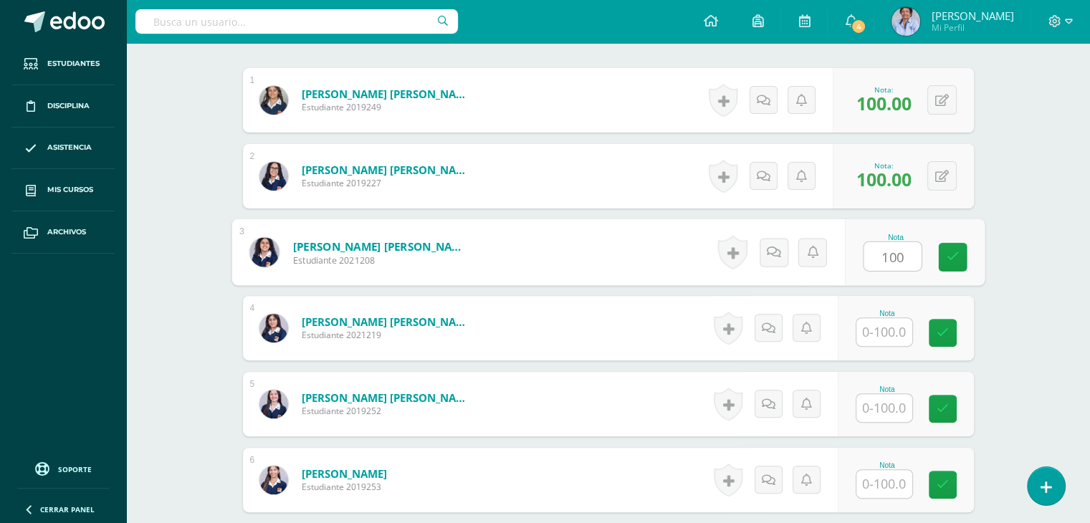
type input "100"
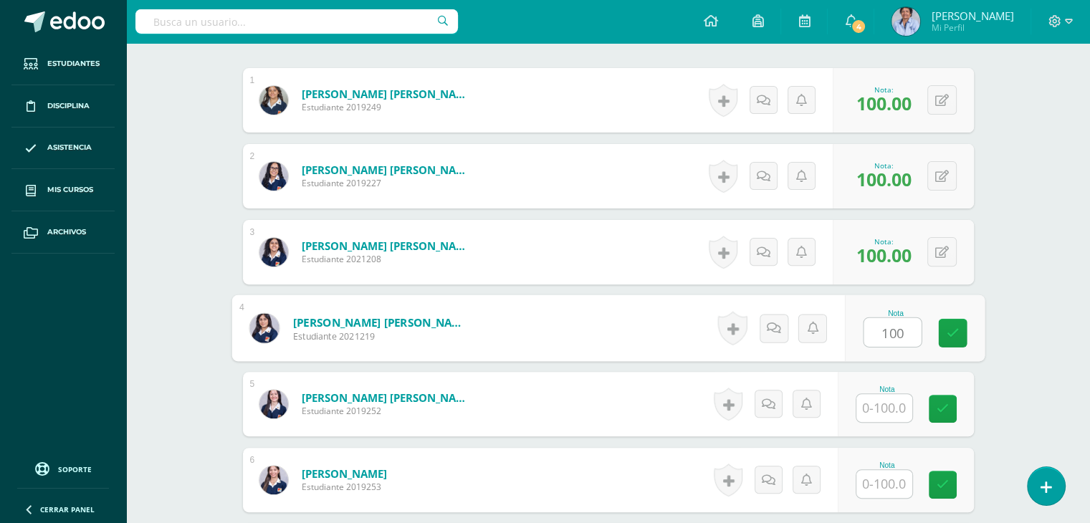
type input "100"
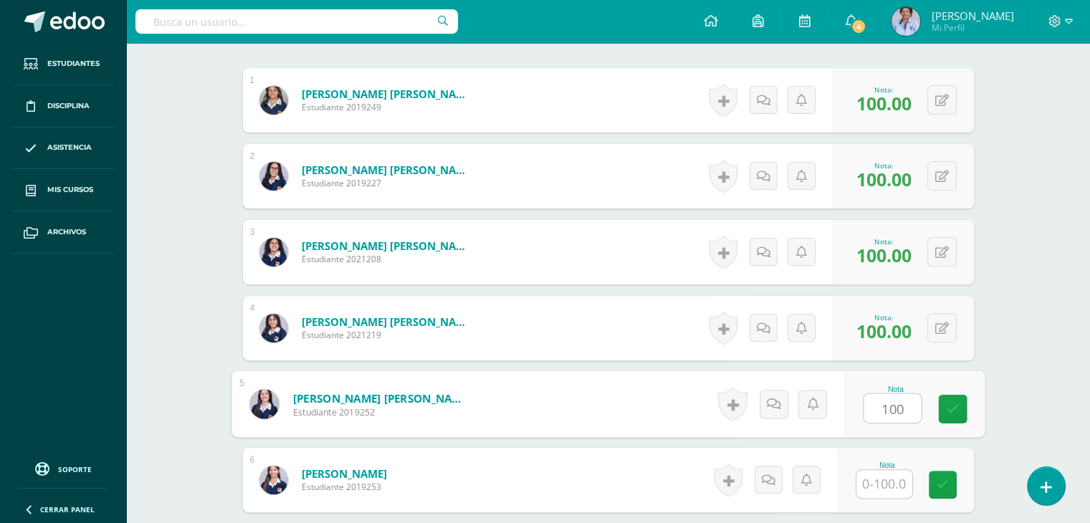
type input "100"
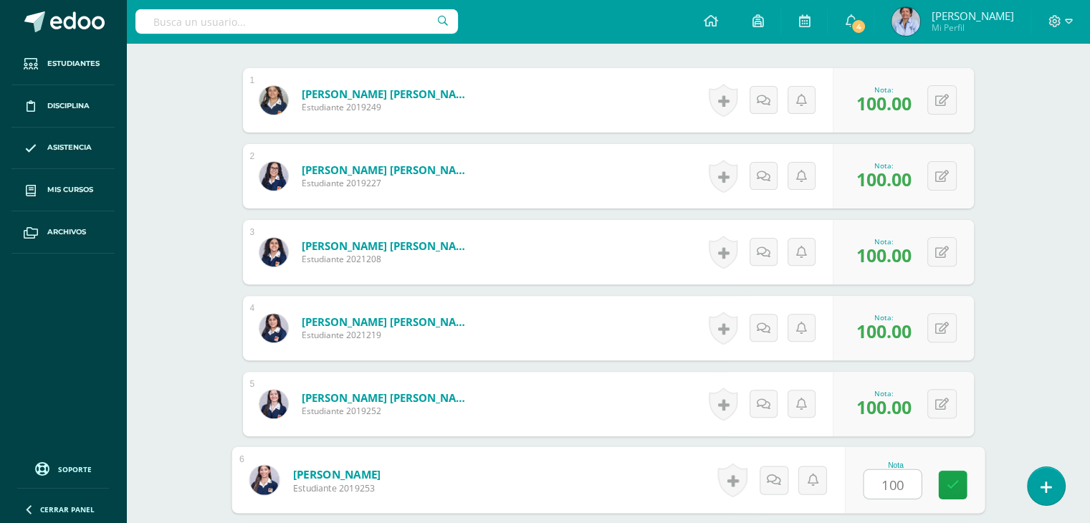
type input "100"
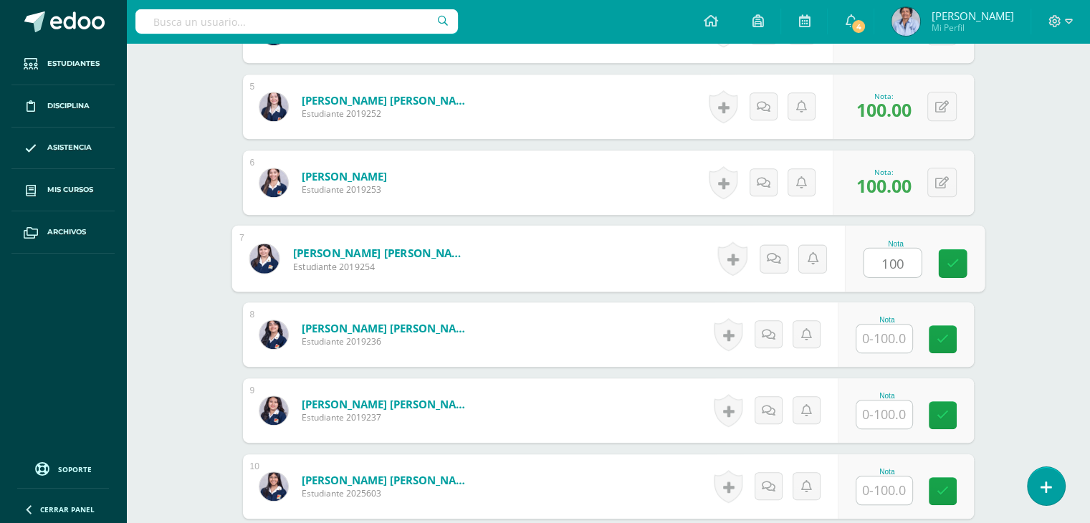
type input "100"
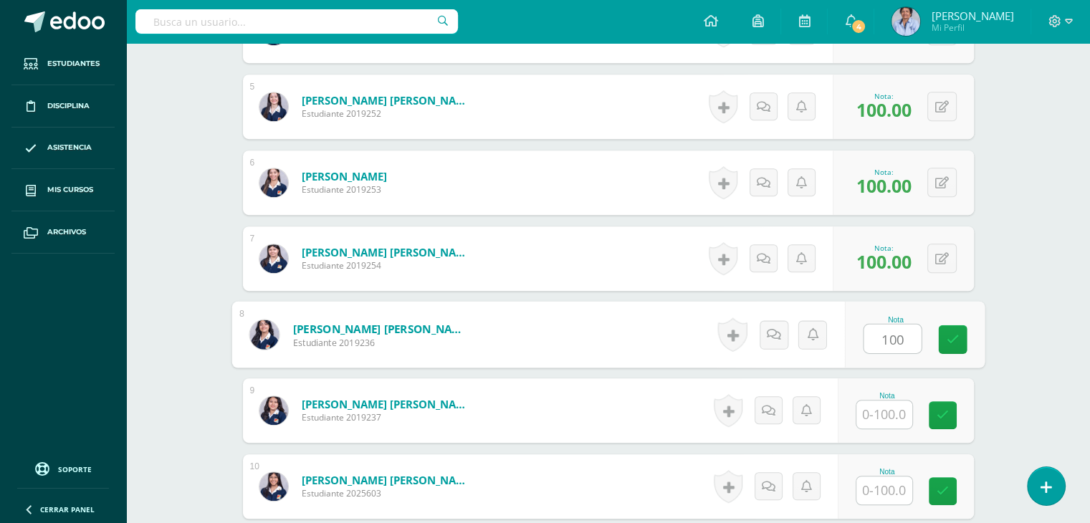
type input "100"
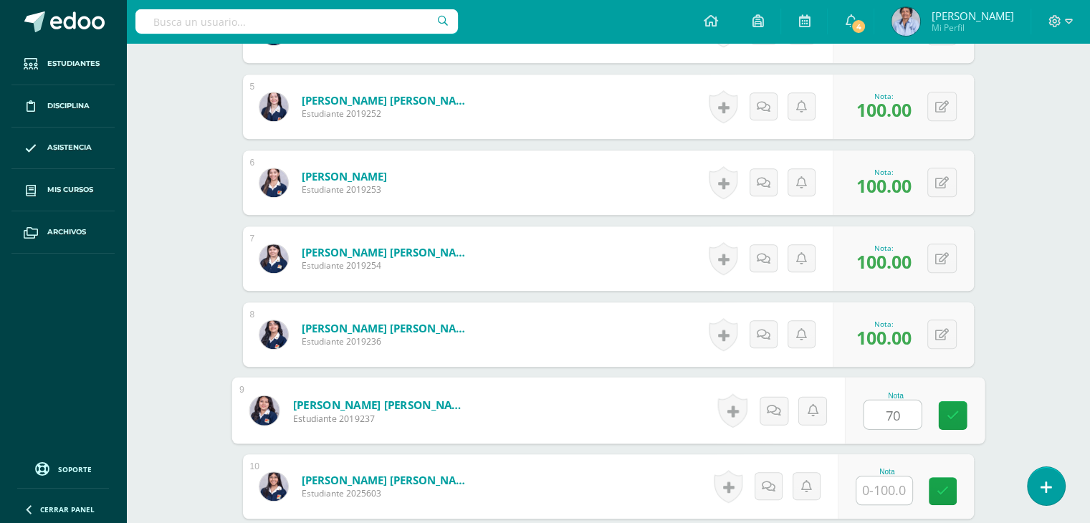
type input "70"
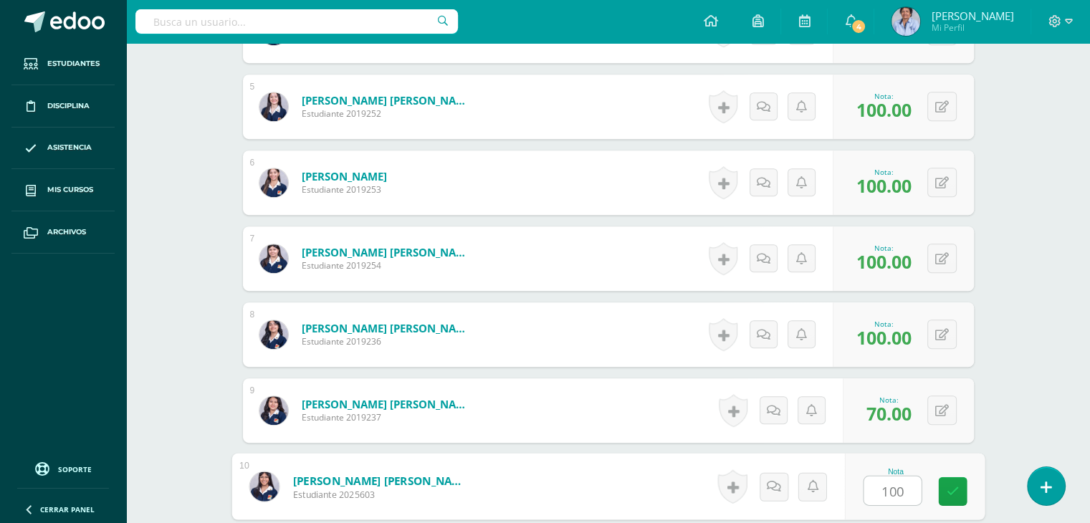
type input "100"
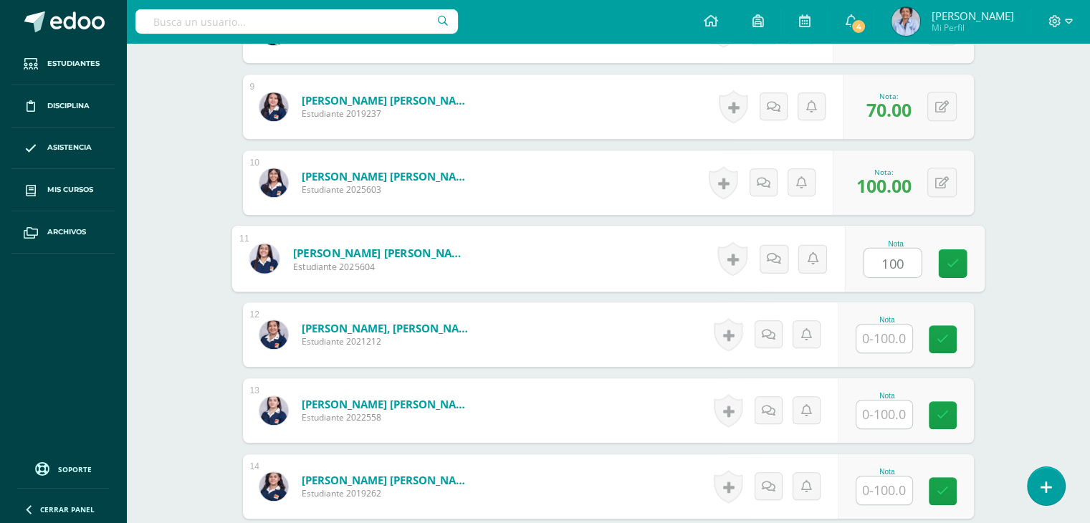
type input "100"
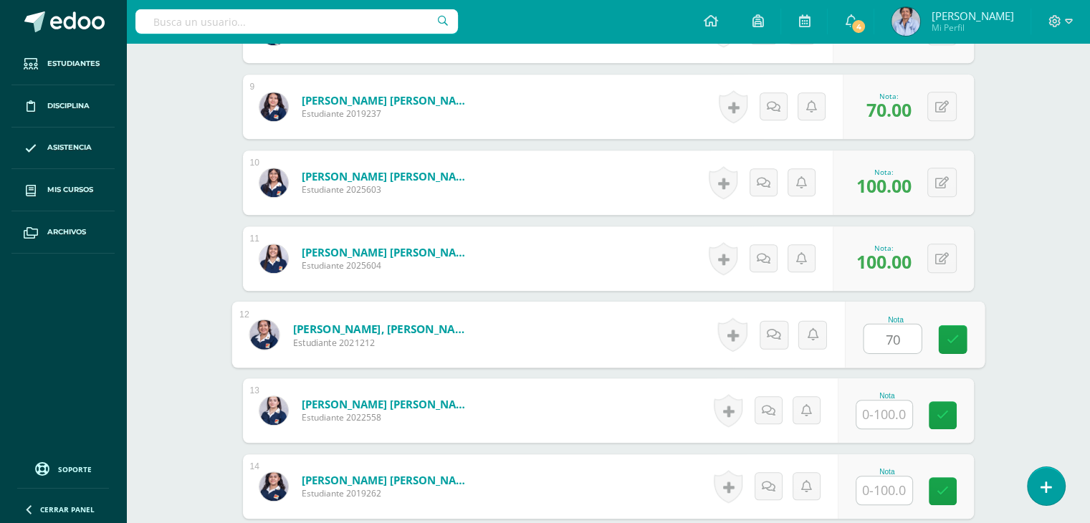
type input "70"
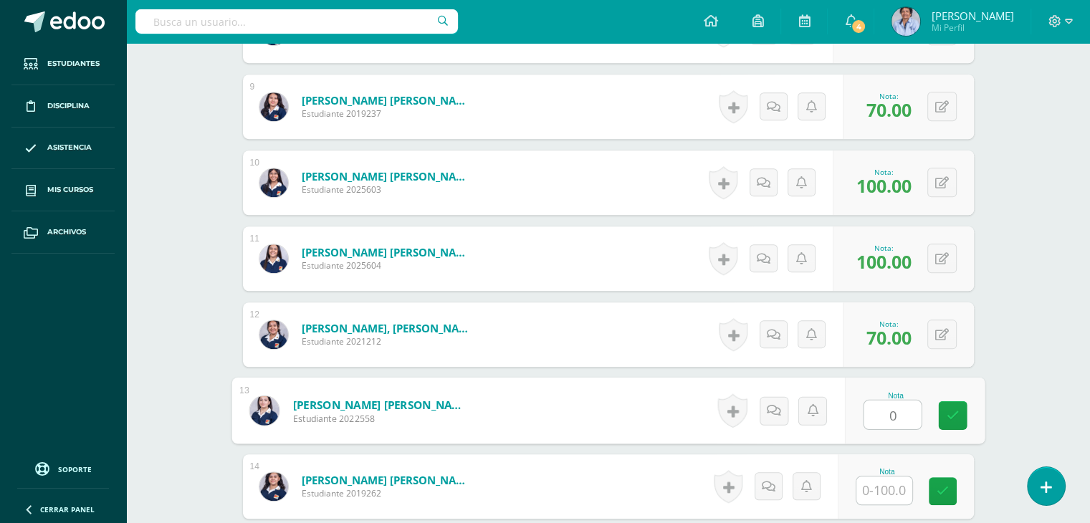
type input "0"
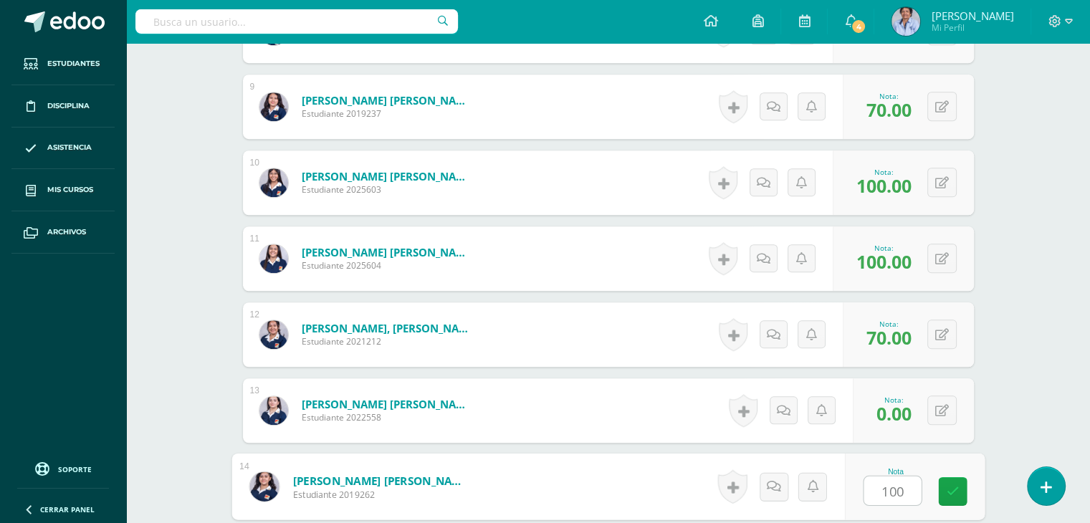
type input "100"
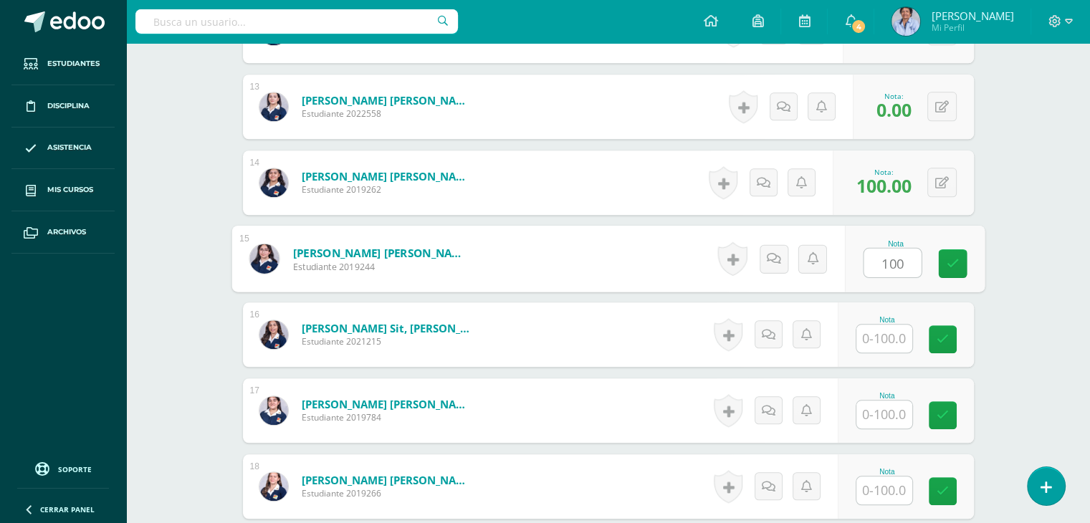
type input "100"
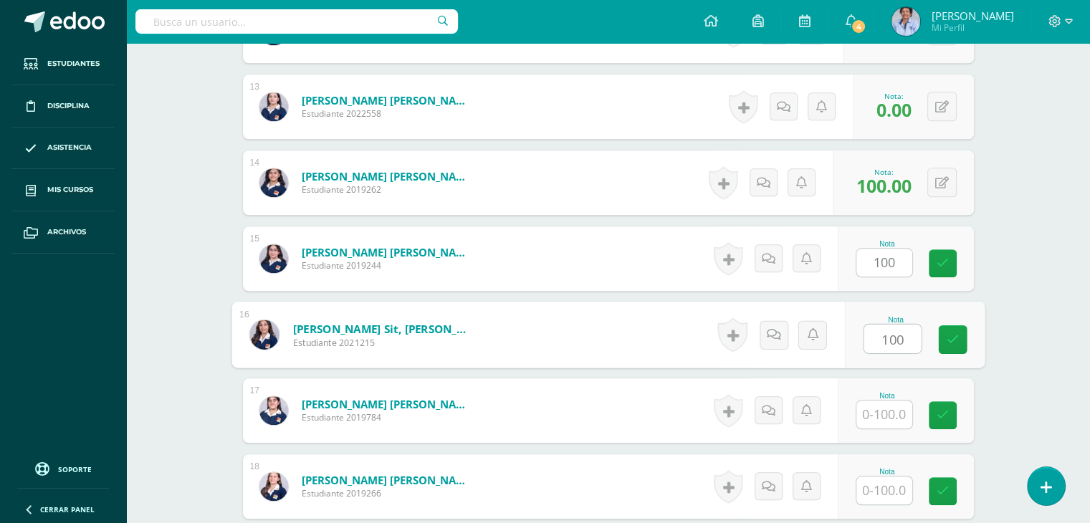
type input "100"
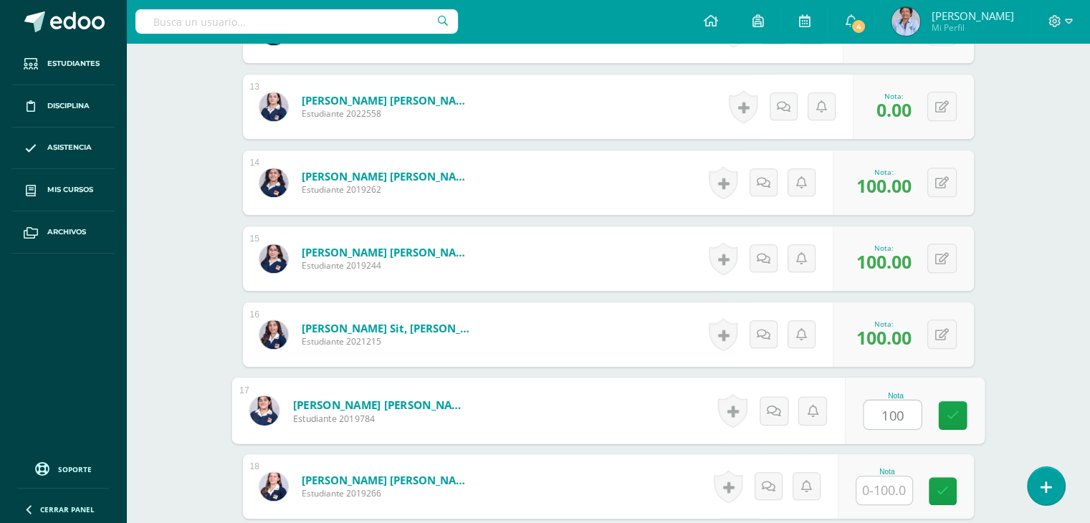
type input "100"
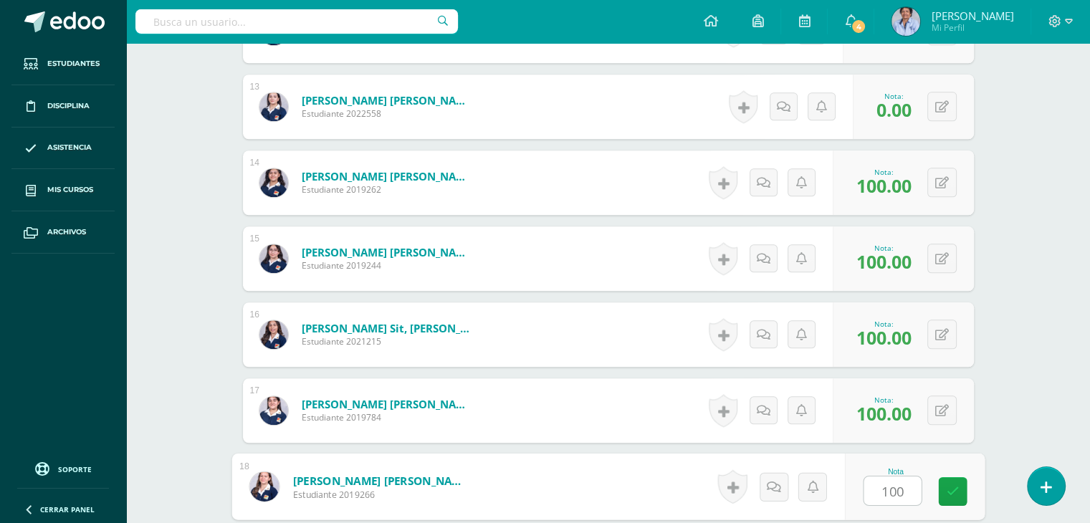
type input "100"
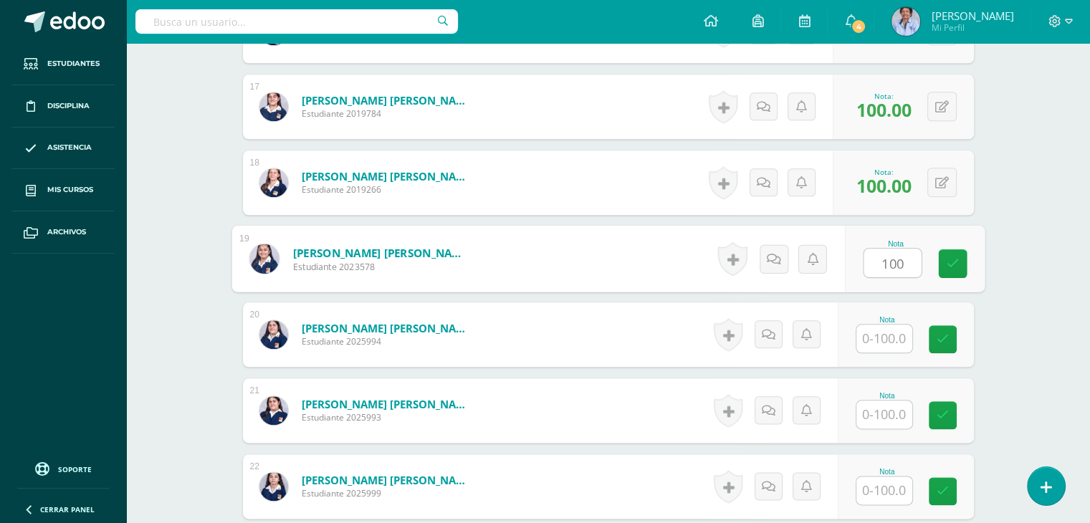
type input "100"
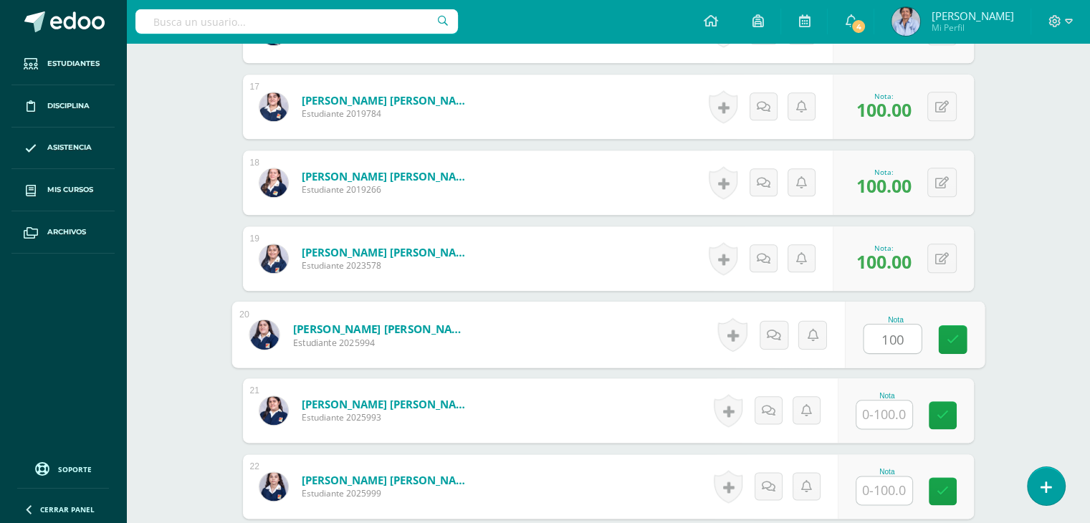
type input "100"
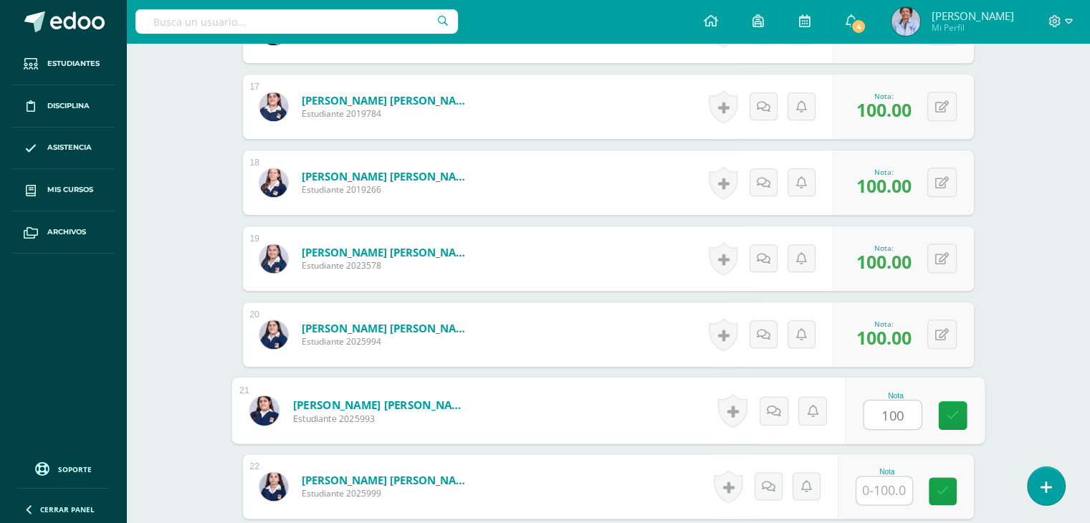
type input "100"
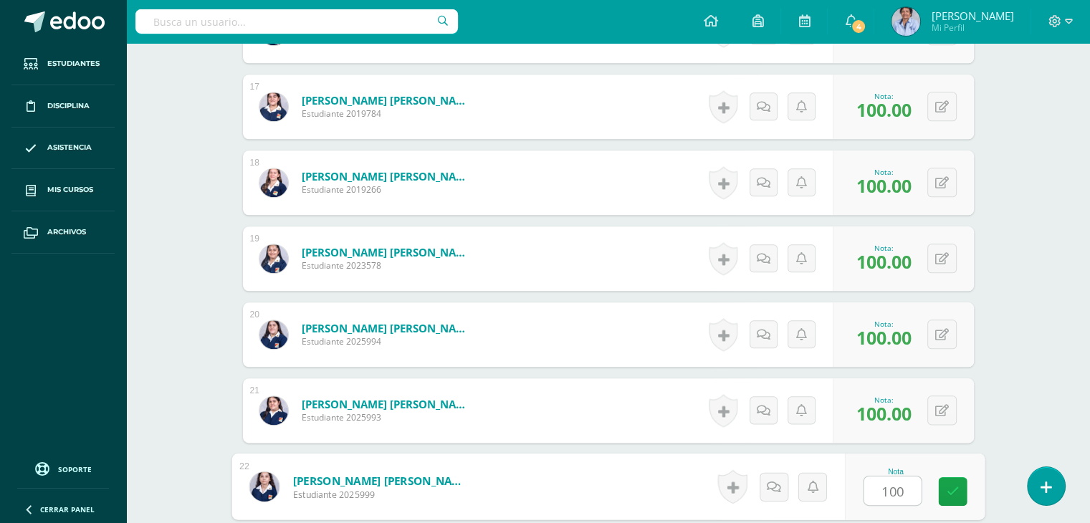
type input "100"
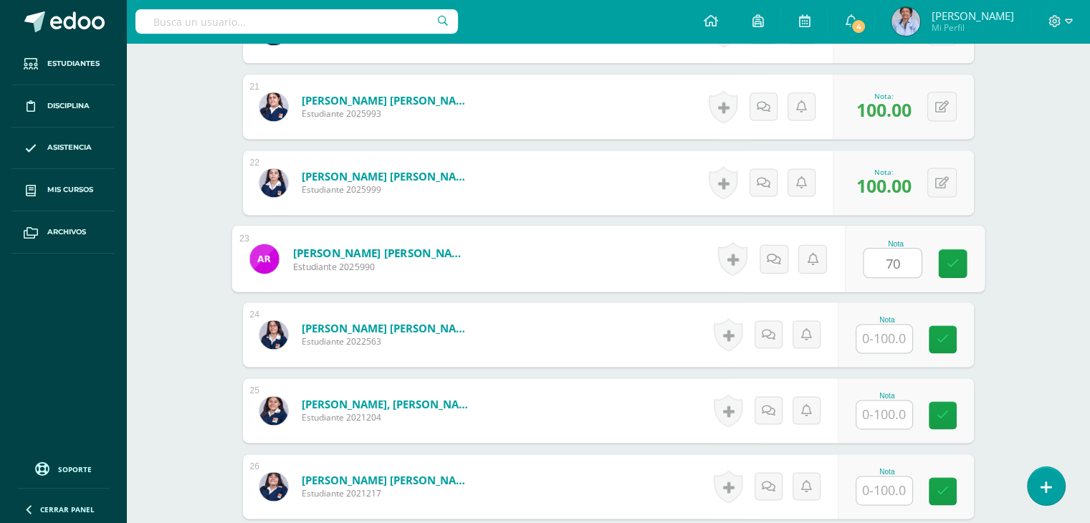
type input "70"
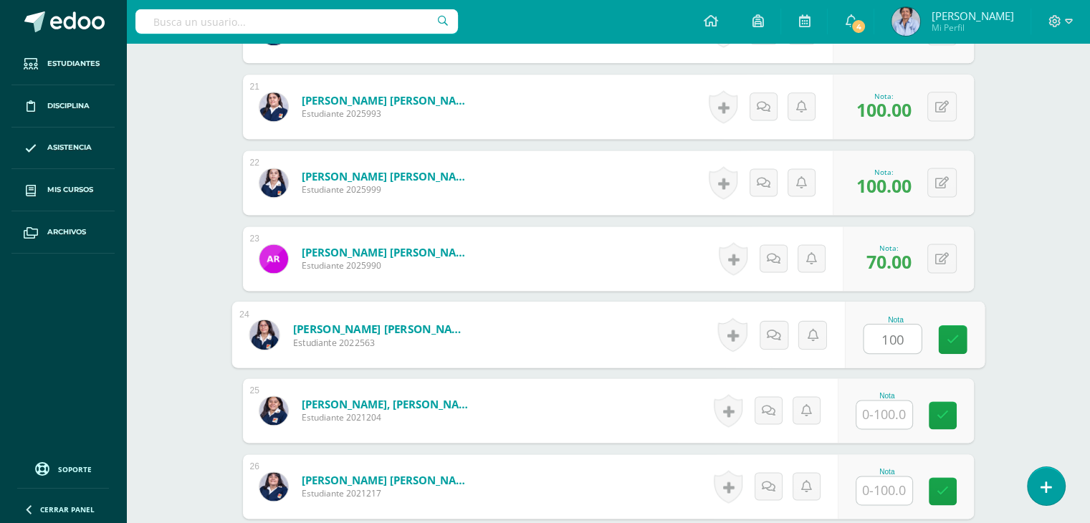
type input "100"
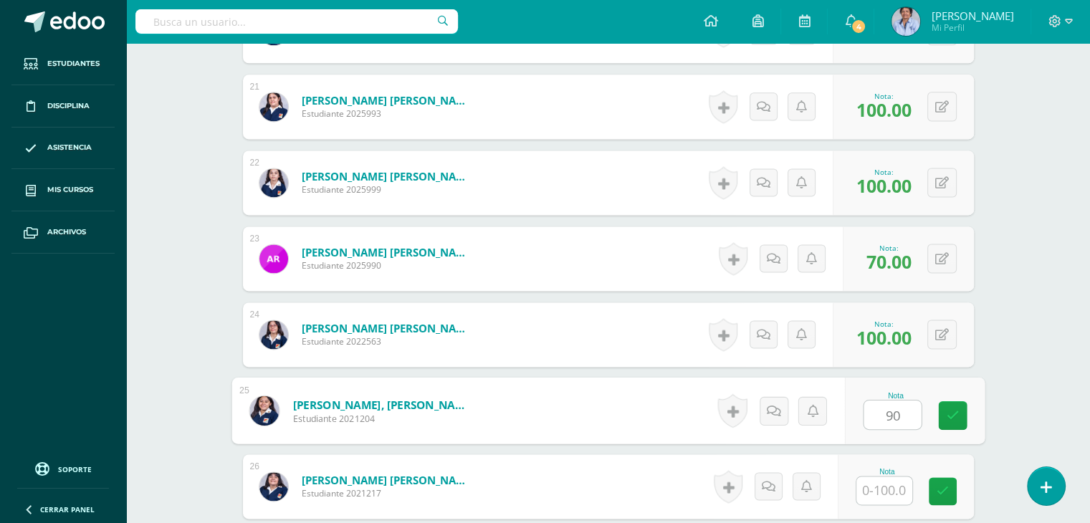
type input "90"
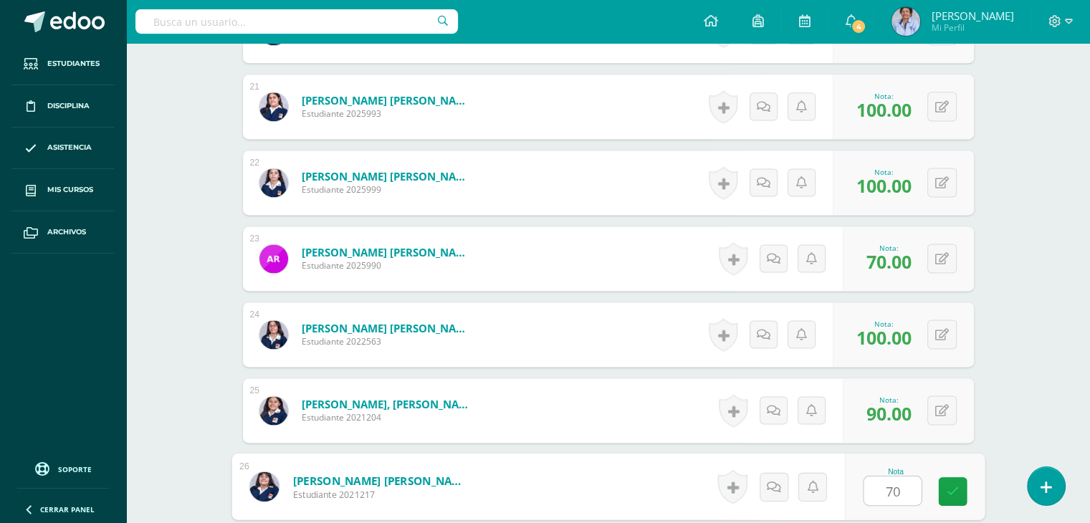
type input "70"
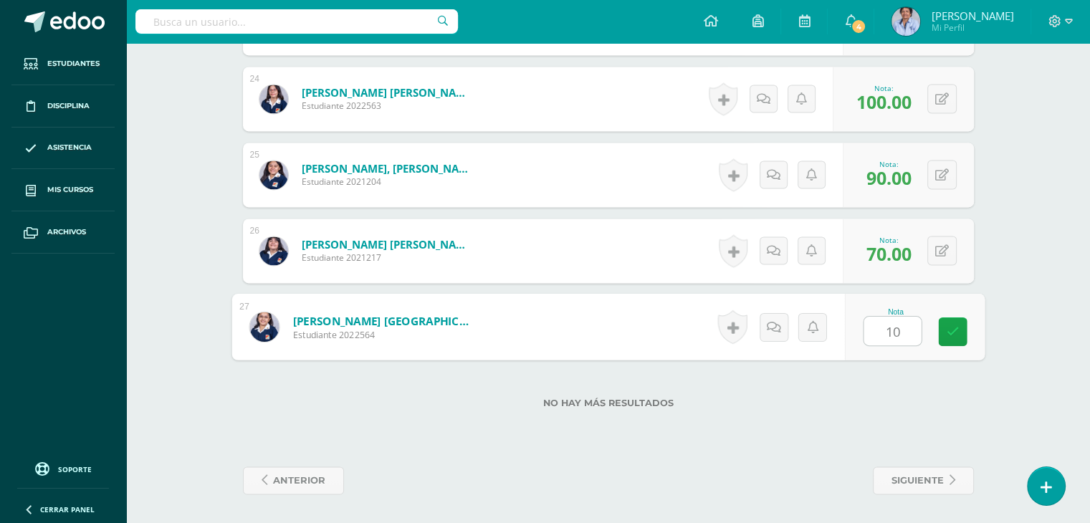
type input "100"
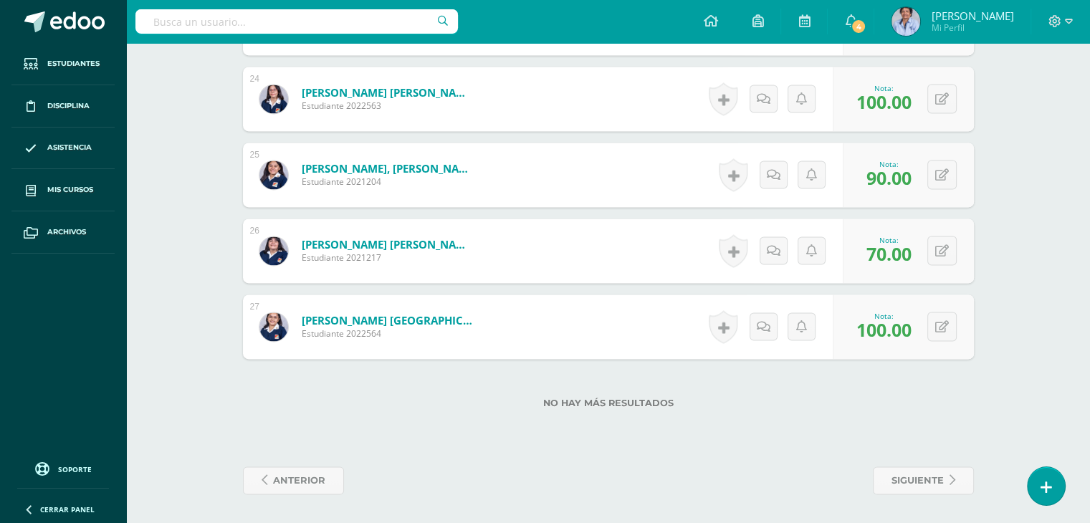
click at [887, 97] on span "100.00" at bounding box center [884, 102] width 55 height 24
